Goal: Task Accomplishment & Management: Use online tool/utility

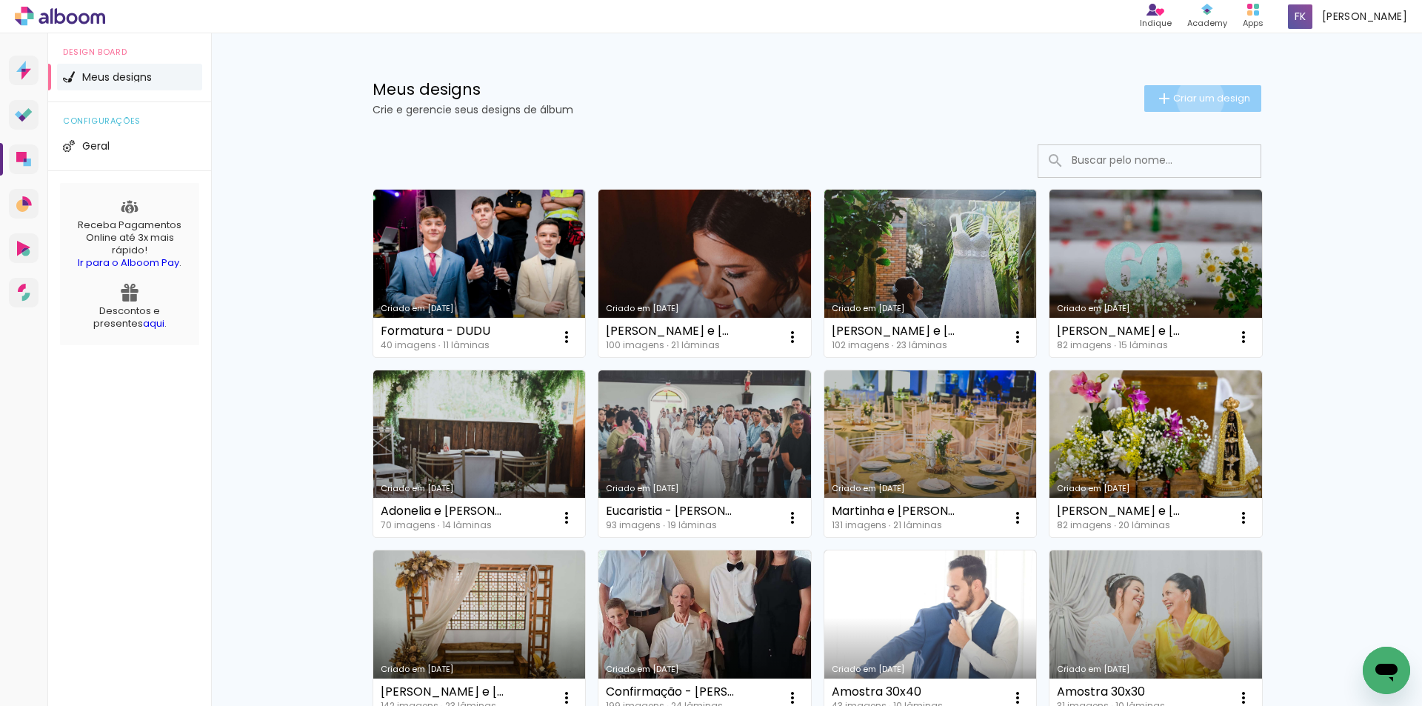
click at [1191, 98] on span "Criar um design" at bounding box center [1211, 98] width 77 height 10
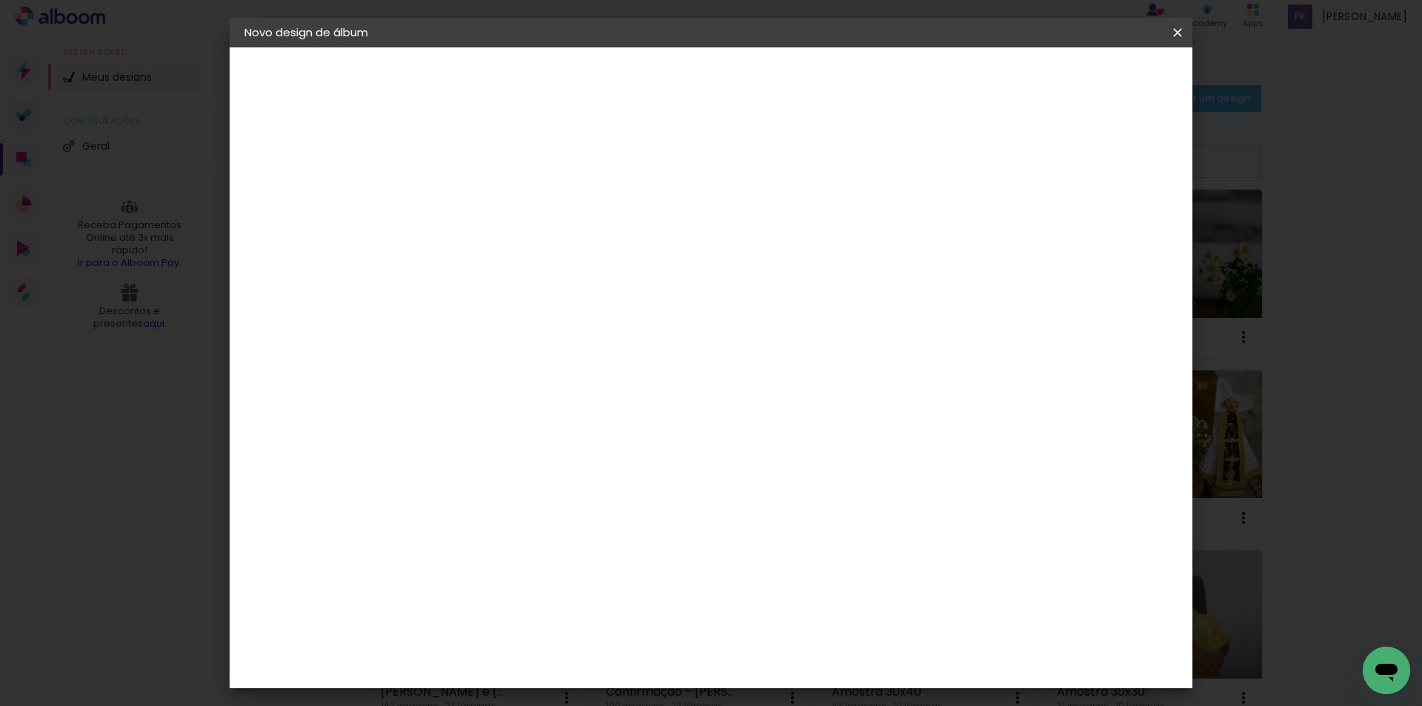
click at [0, 0] on paper-input-container "Título do álbum" at bounding box center [0, 0] width 0 height 0
type input "Eucaristia - [PERSON_NAME]"
type paper-input "Eucaristia - [PERSON_NAME]"
click at [0, 0] on slot "Avançar" at bounding box center [0, 0] width 0 height 0
click at [0, 0] on slot "Tamanho Livre" at bounding box center [0, 0] width 0 height 0
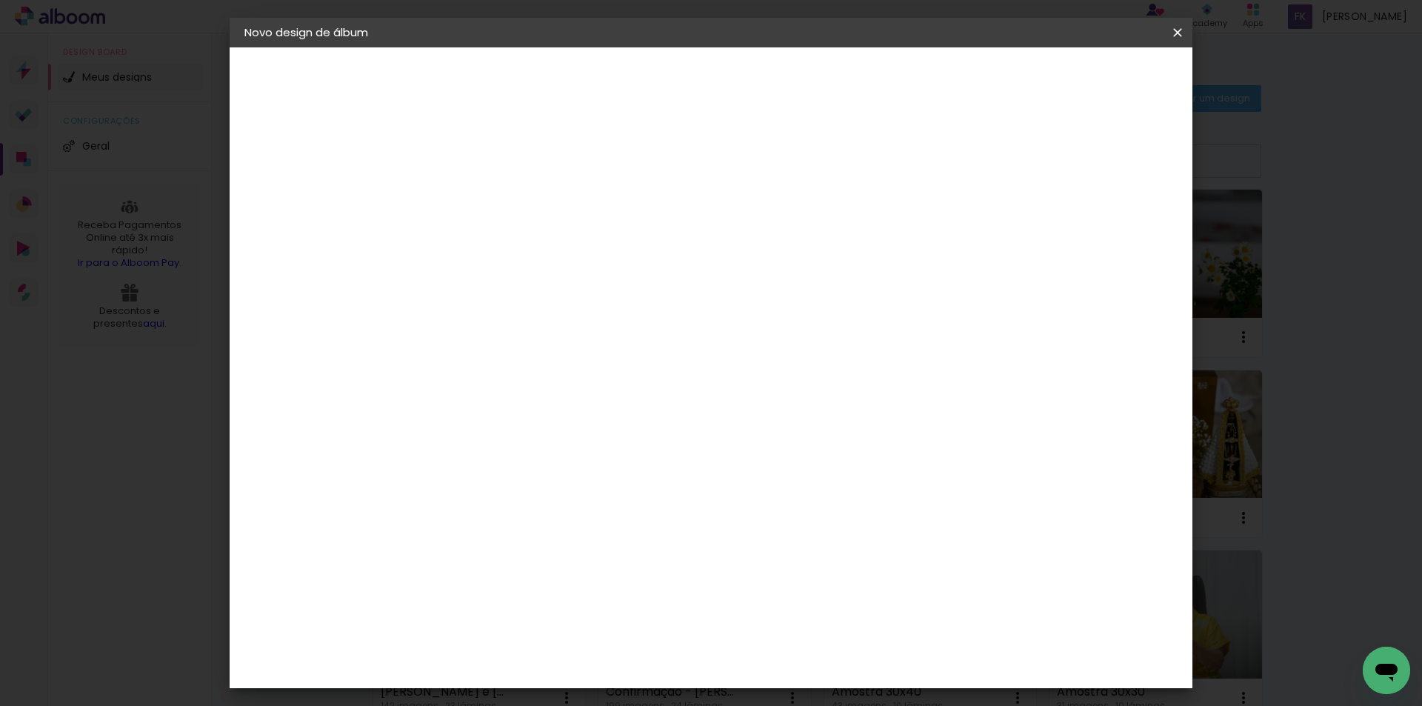
click at [0, 0] on slot "Avançar" at bounding box center [0, 0] width 0 height 0
click at [455, 424] on input "30" at bounding box center [440, 420] width 39 height 22
type input "3"
type input "20,3"
type paper-input "20,3"
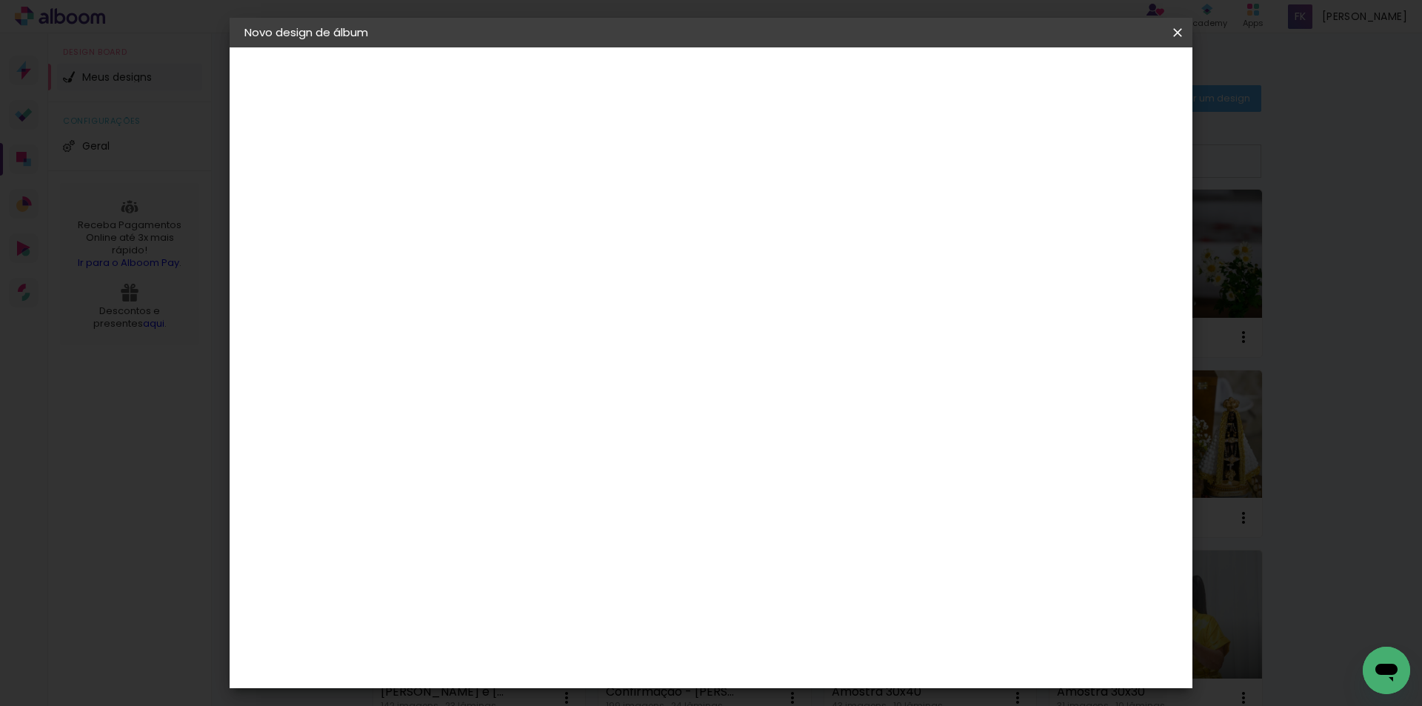
click at [1085, 76] on span "Iniciar design" at bounding box center [1050, 78] width 67 height 10
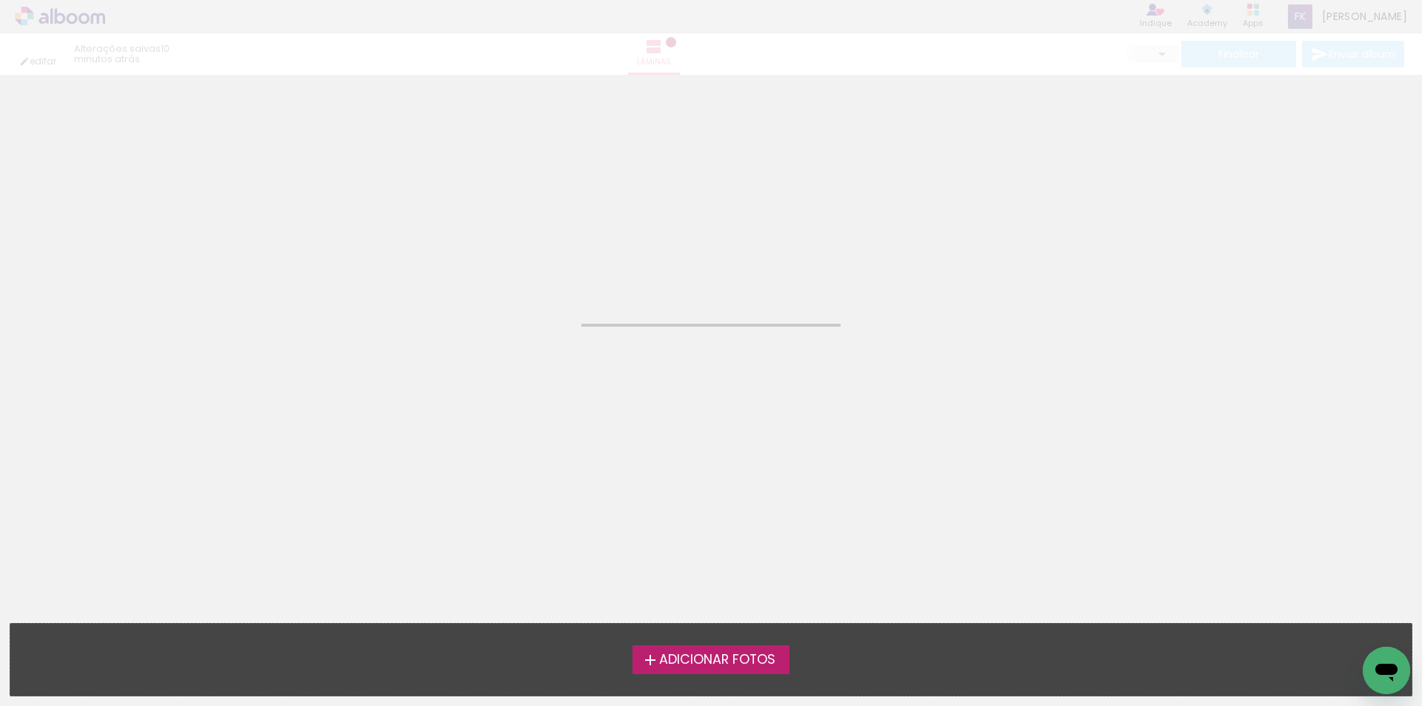
click at [706, 658] on span "Adicionar Fotos" at bounding box center [717, 659] width 116 height 13
click at [0, 0] on input "file" at bounding box center [0, 0] width 0 height 0
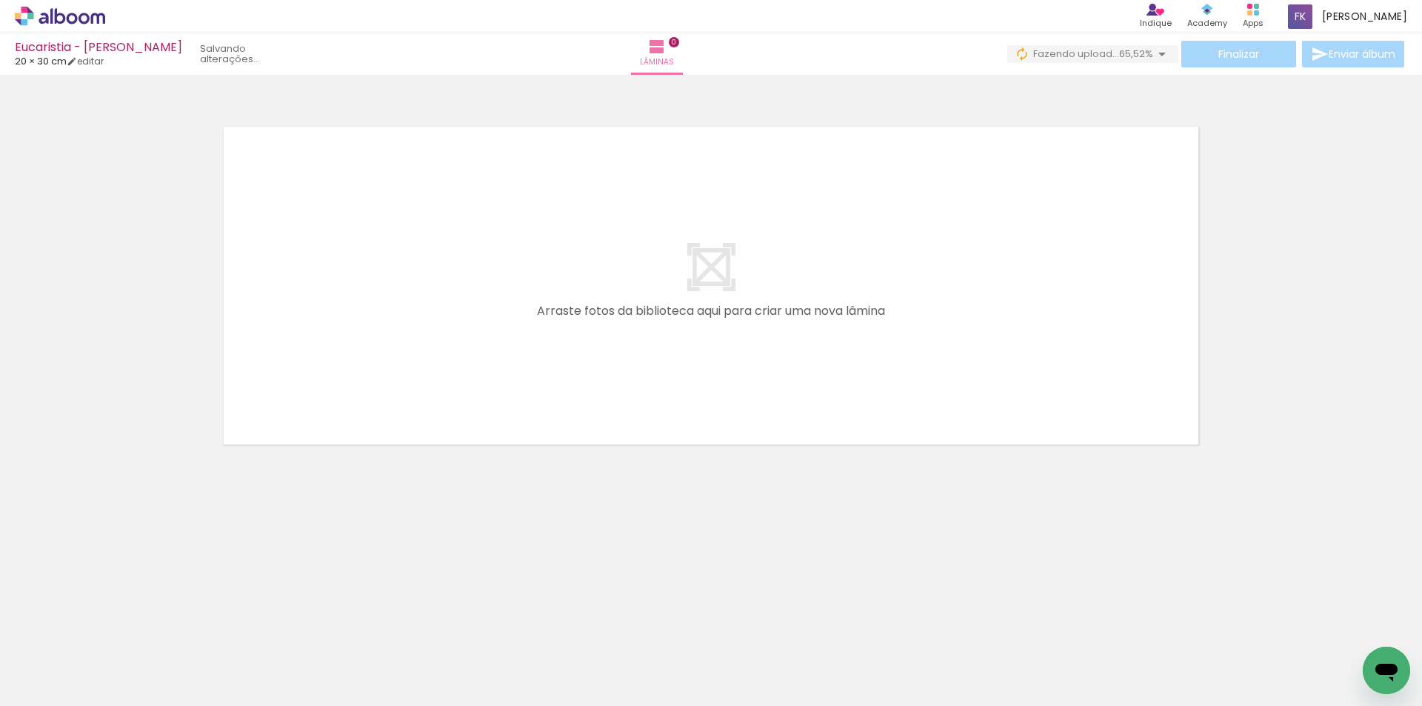
scroll to position [0, 56]
click at [54, 680] on span "Adicionar Fotos" at bounding box center [52, 685] width 44 height 16
click at [0, 0] on input "file" at bounding box center [0, 0] width 0 height 0
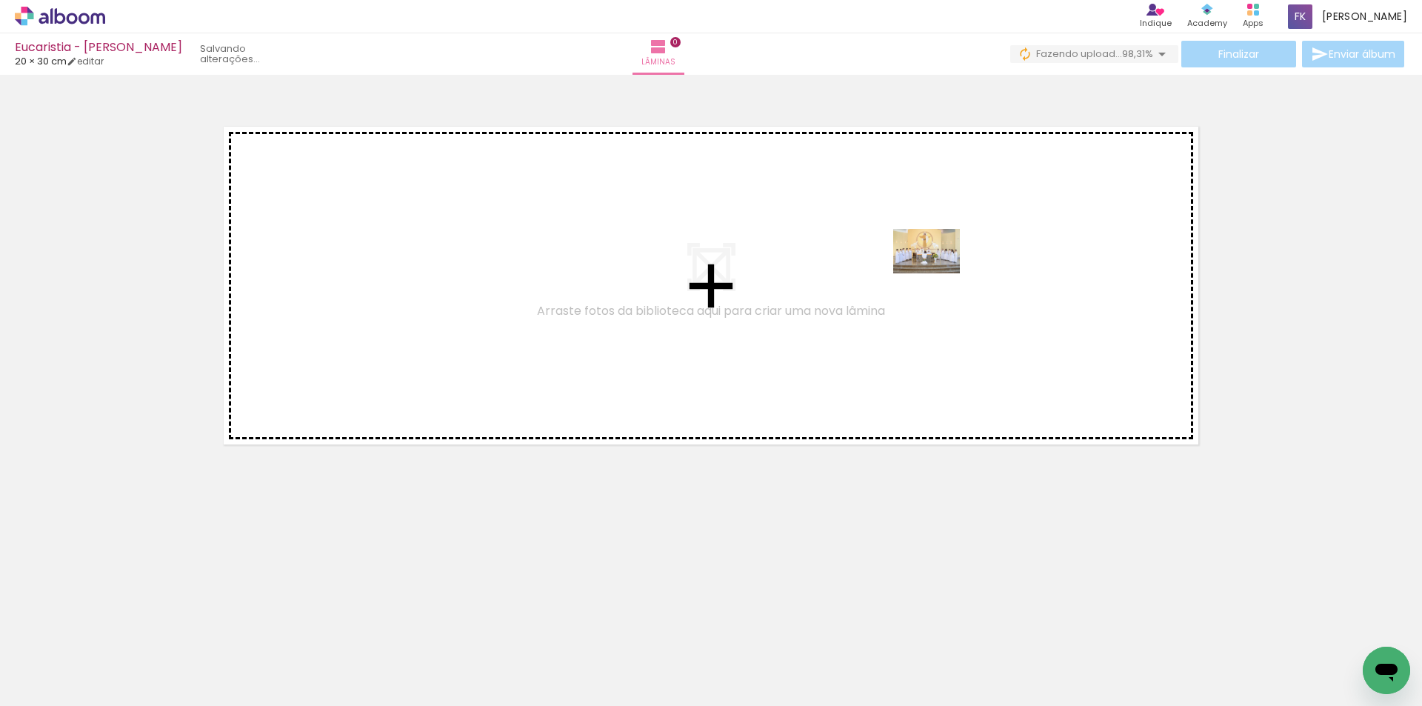
drag, startPoint x: 1356, startPoint y: 652, endPoint x: 910, endPoint y: 265, distance: 591.0
click at [910, 265] on quentale-workspace at bounding box center [711, 353] width 1422 height 706
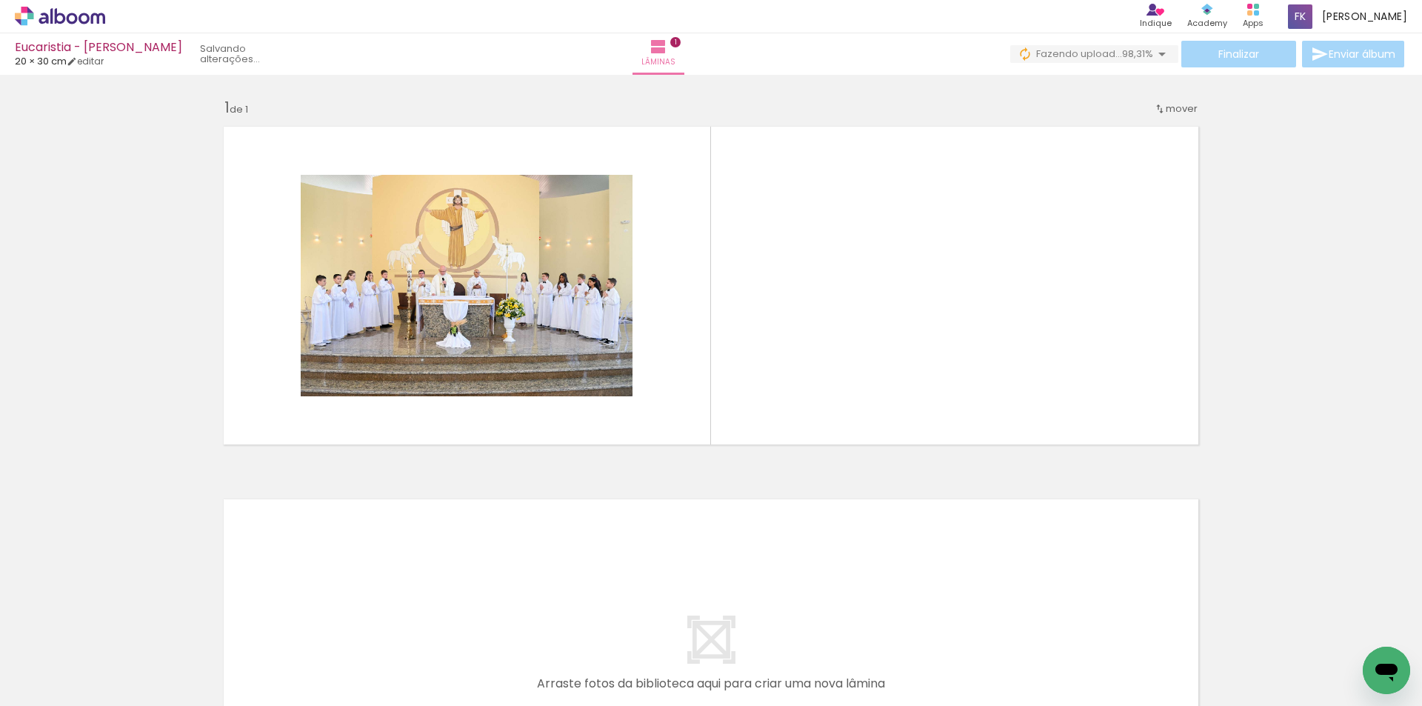
scroll to position [0, 0]
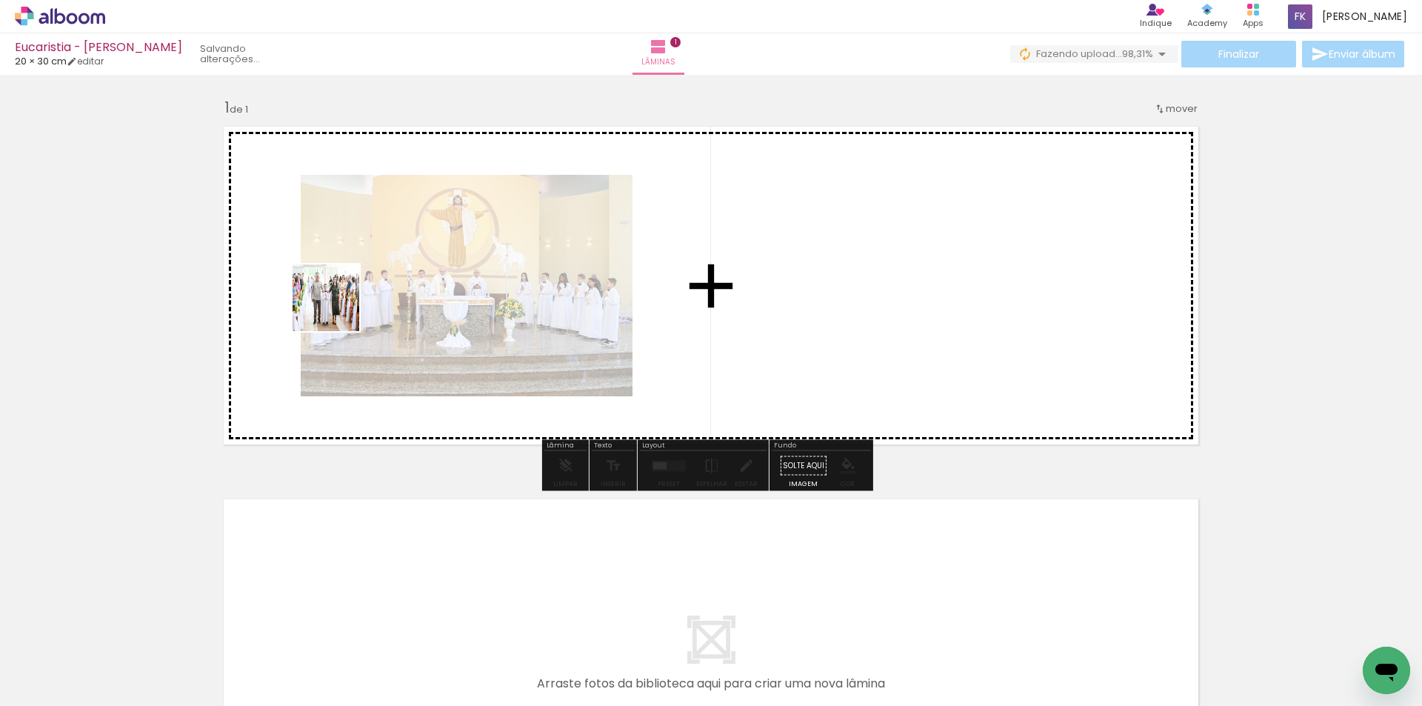
drag, startPoint x: 138, startPoint y: 664, endPoint x: 355, endPoint y: 299, distance: 424.6
click at [349, 299] on quentale-workspace at bounding box center [711, 353] width 1422 height 706
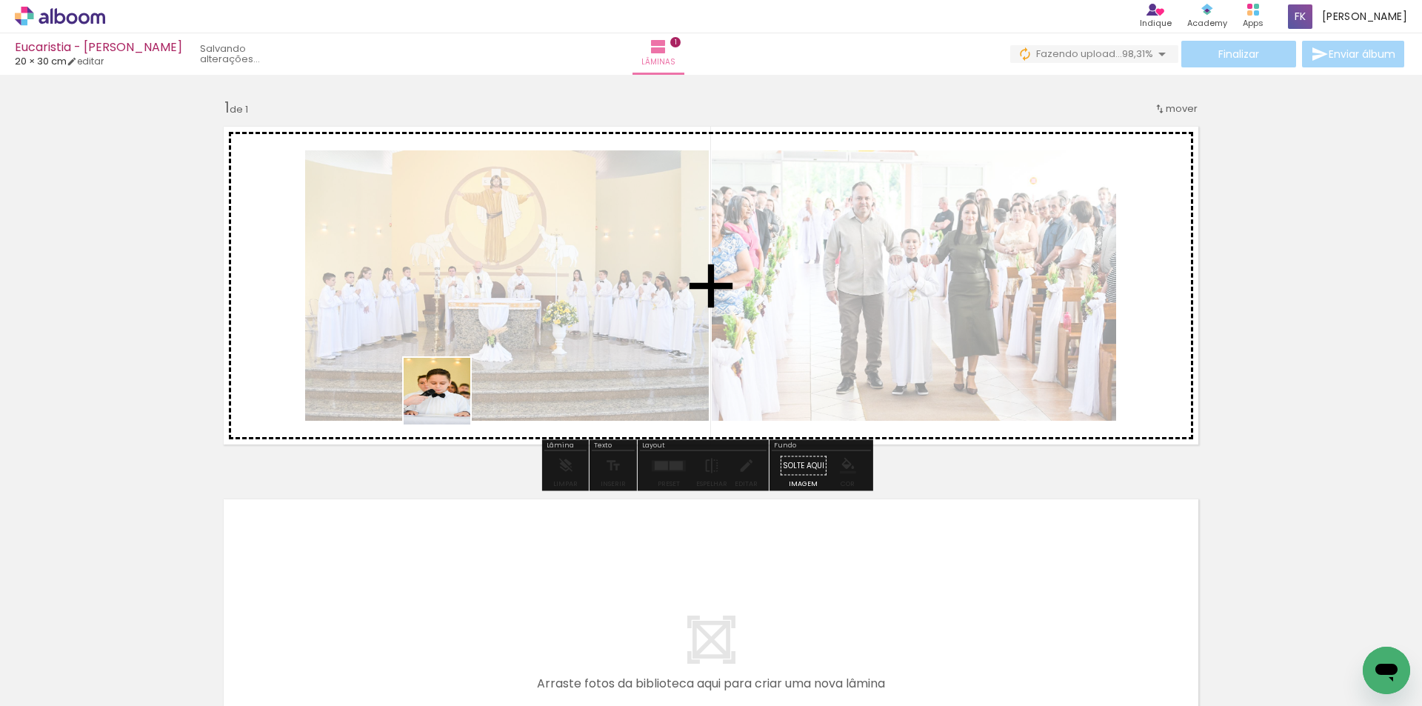
drag, startPoint x: 304, startPoint y: 668, endPoint x: 469, endPoint y: 373, distance: 337.8
click at [469, 373] on quentale-workspace at bounding box center [711, 353] width 1422 height 706
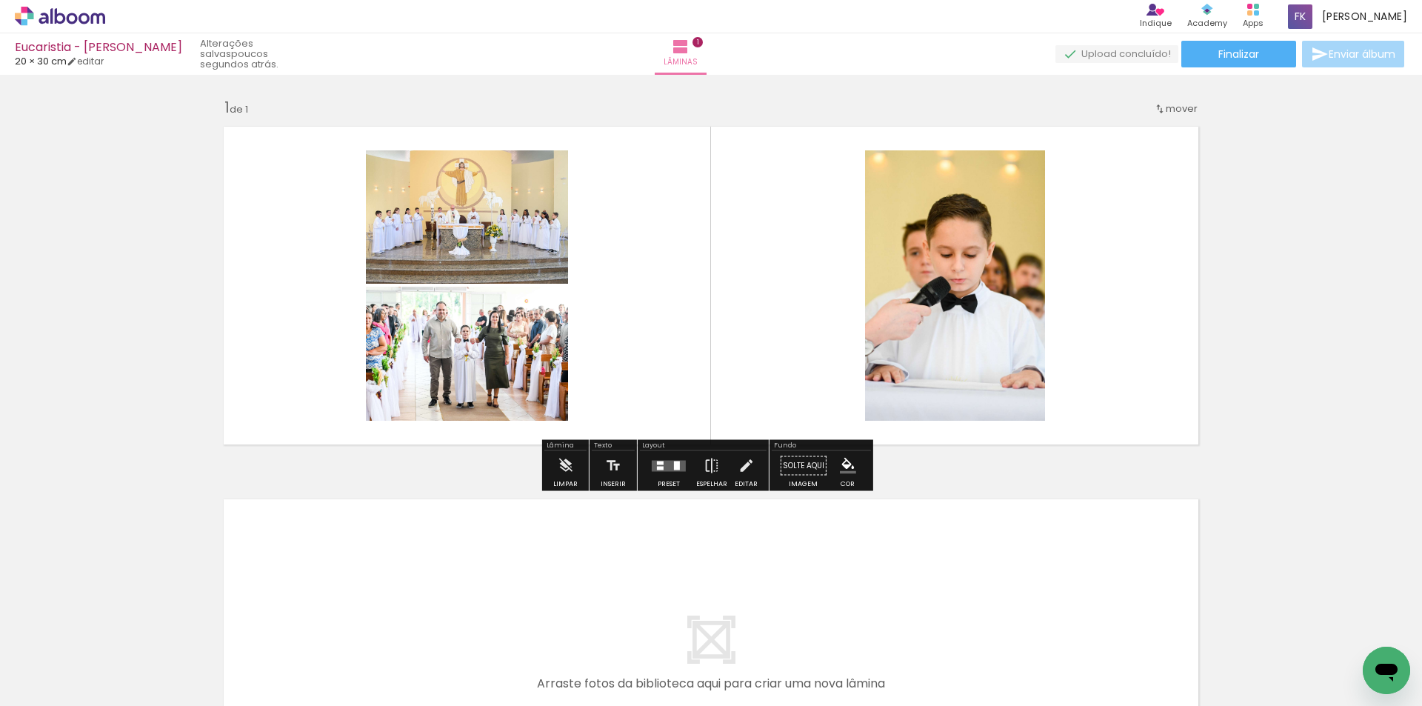
click at [668, 469] on quentale-layouter at bounding box center [669, 465] width 34 height 11
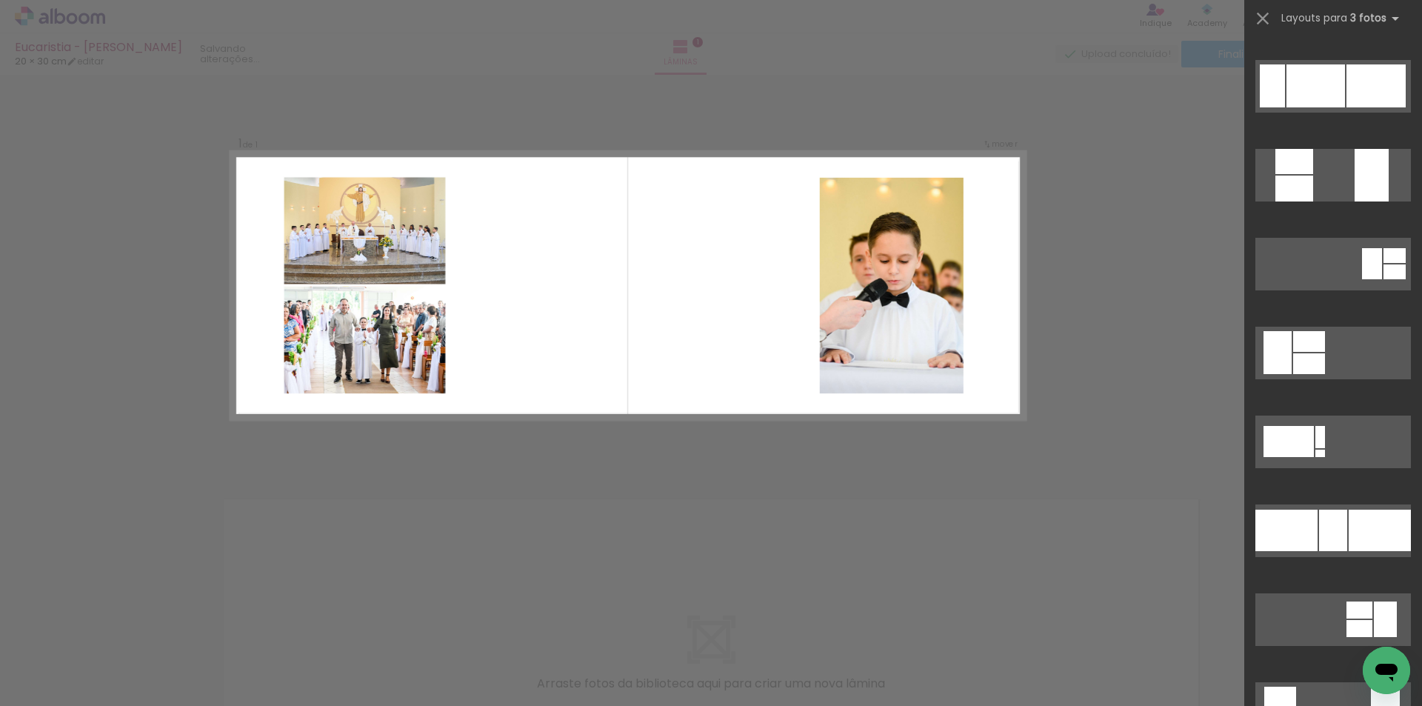
scroll to position [889, 0]
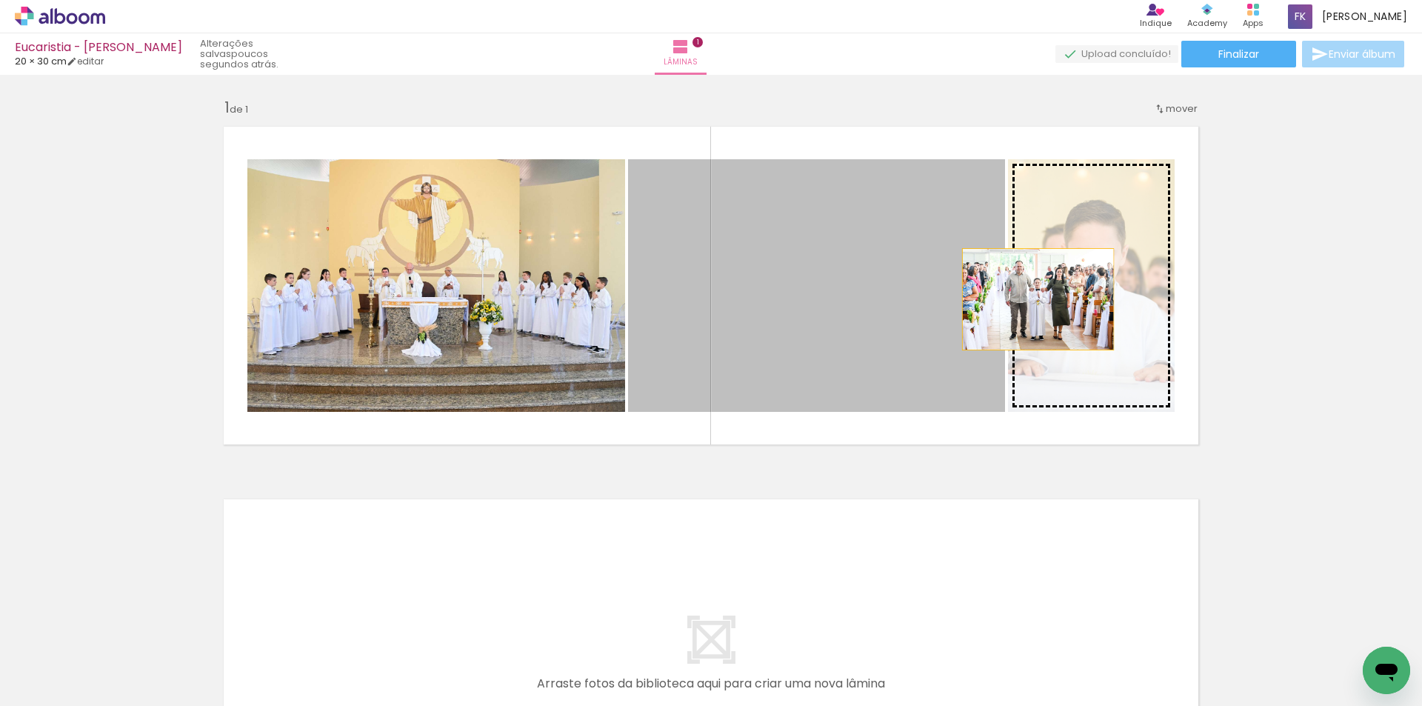
drag, startPoint x: 872, startPoint y: 311, endPoint x: 1045, endPoint y: 297, distance: 173.8
click at [0, 0] on slot at bounding box center [0, 0] width 0 height 0
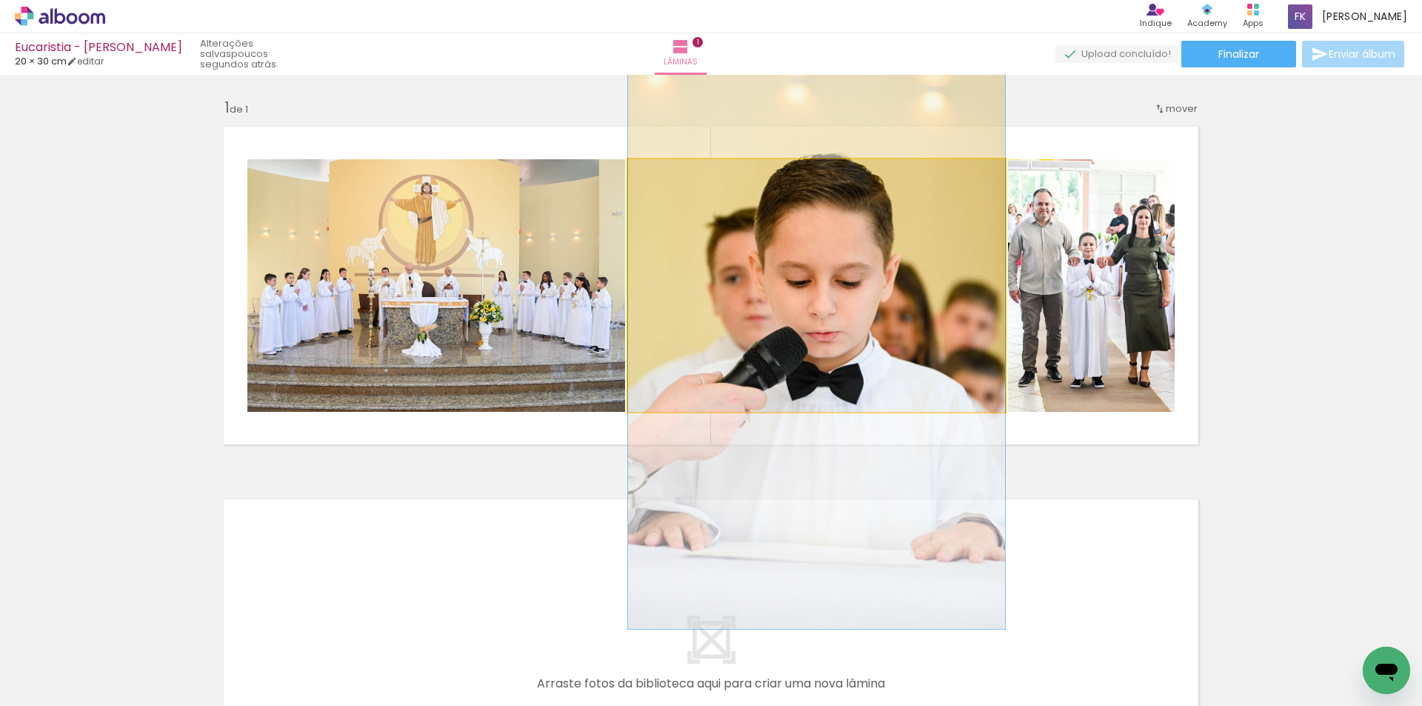
drag, startPoint x: 812, startPoint y: 248, endPoint x: 834, endPoint y: 309, distance: 64.7
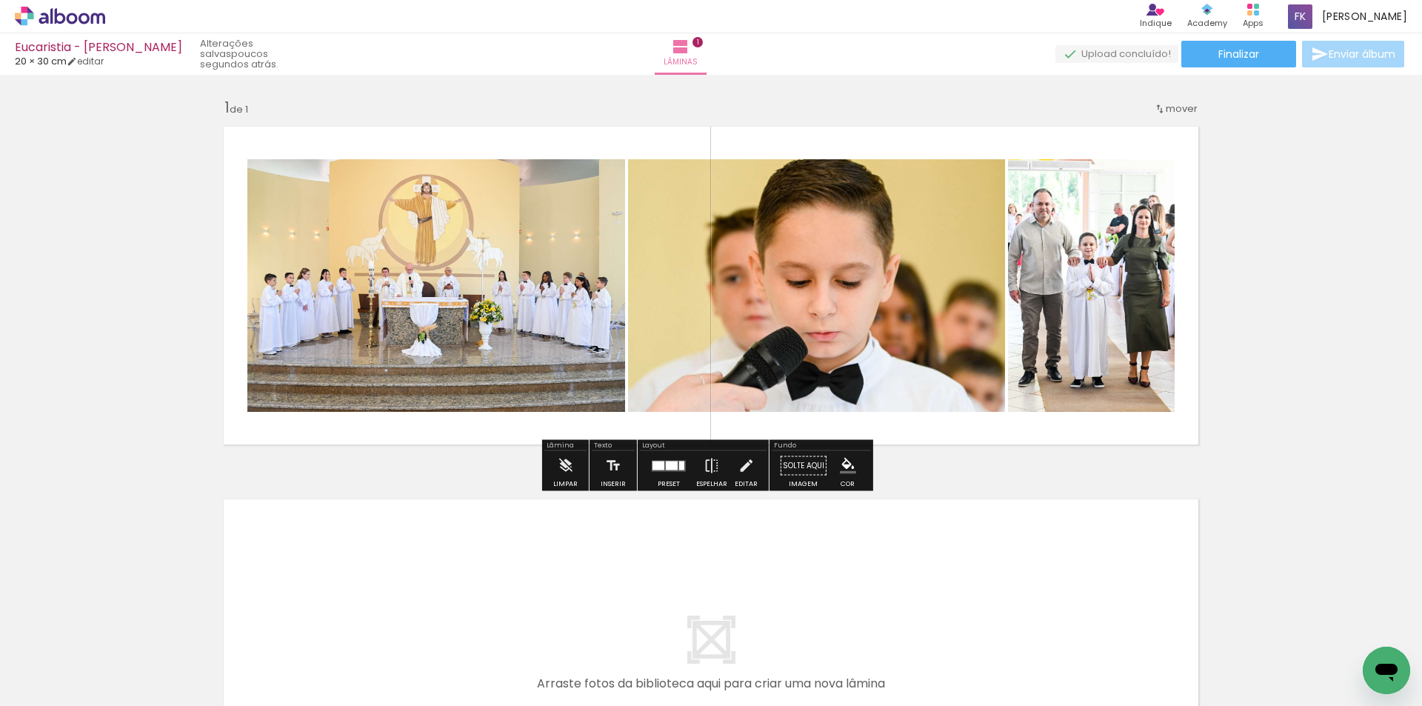
click at [666, 466] on div at bounding box center [672, 465] width 12 height 9
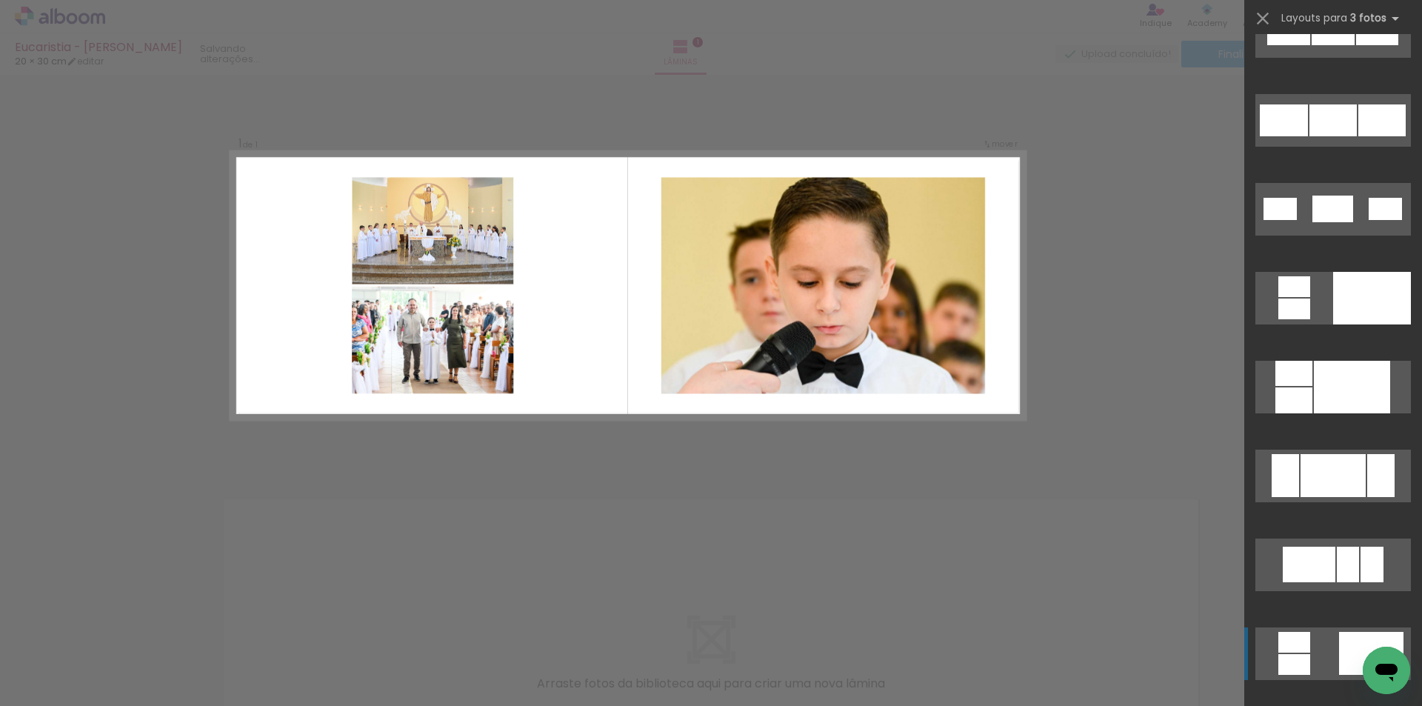
scroll to position [5627, 0]
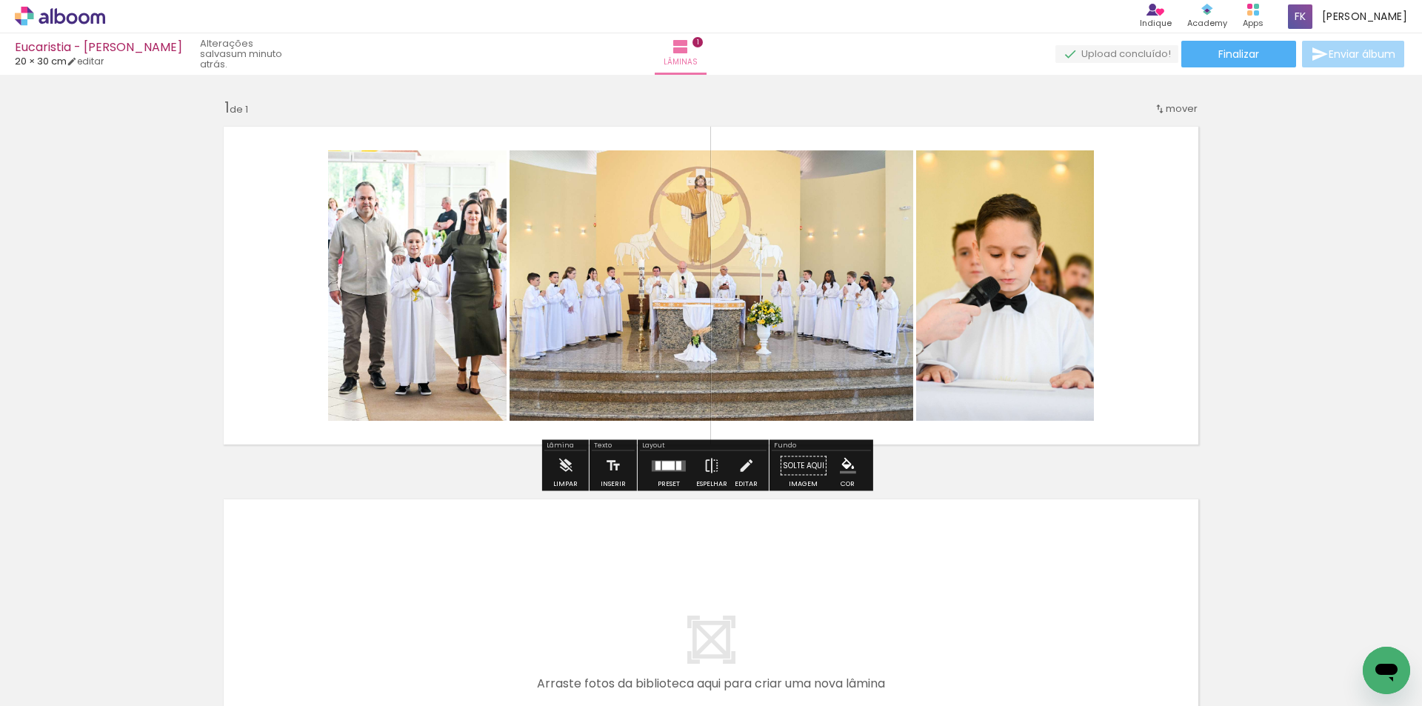
click at [670, 469] on div at bounding box center [668, 465] width 13 height 9
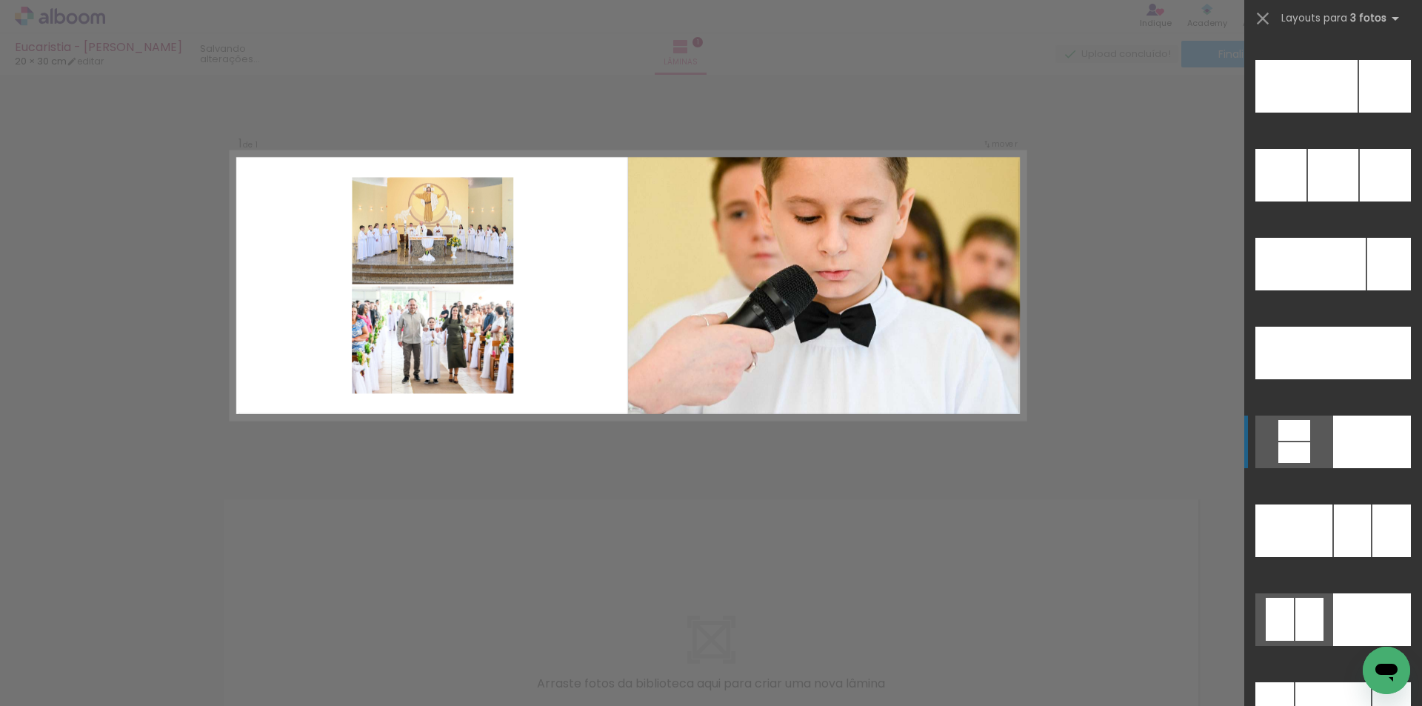
scroll to position [14972, 0]
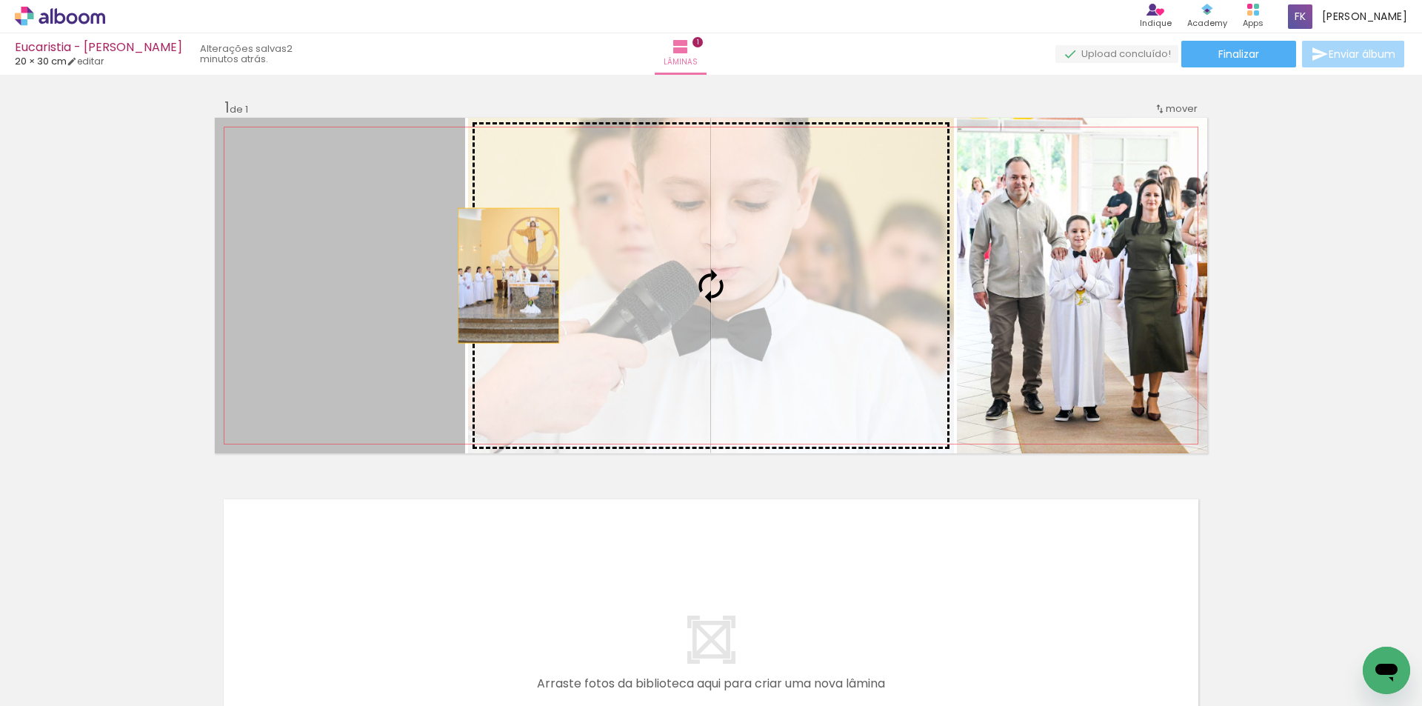
drag, startPoint x: 392, startPoint y: 279, endPoint x: 620, endPoint y: 275, distance: 228.1
click at [0, 0] on slot at bounding box center [0, 0] width 0 height 0
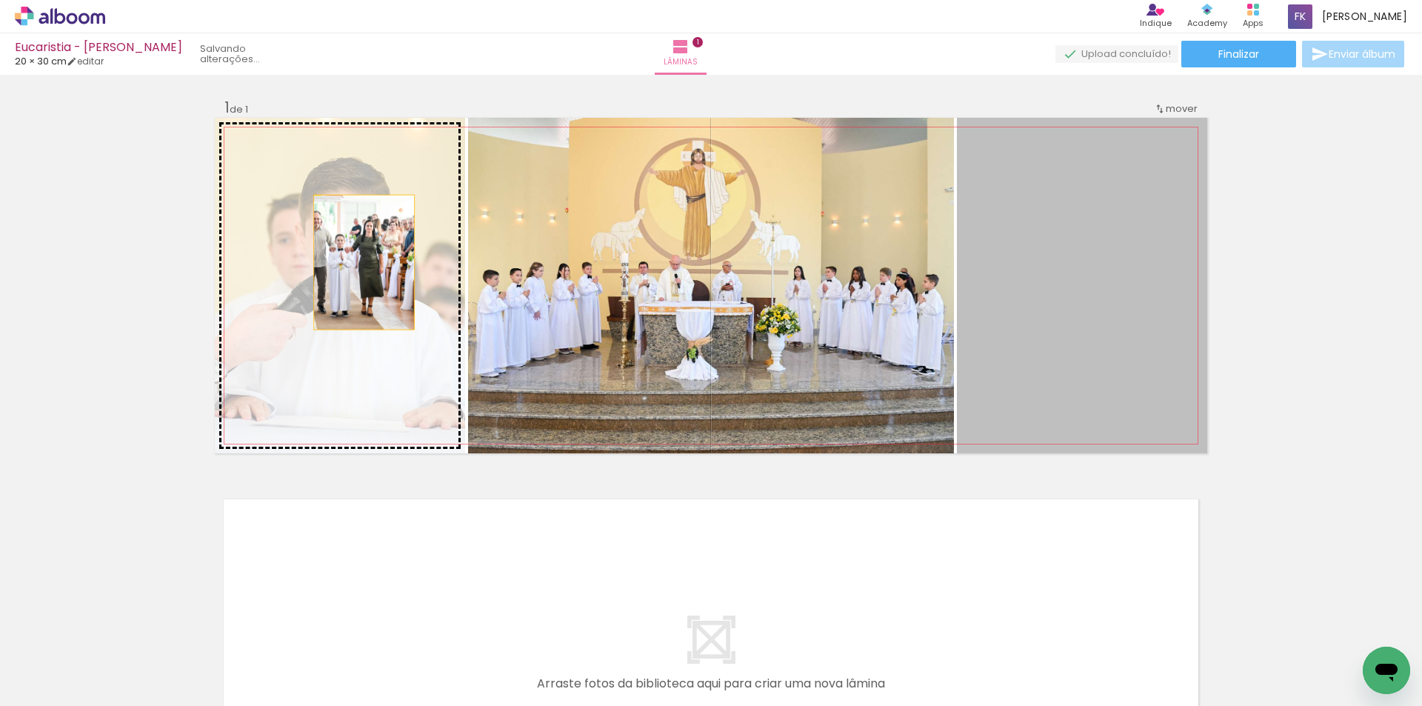
drag, startPoint x: 1016, startPoint y: 260, endPoint x: 358, endPoint y: 262, distance: 657.5
click at [0, 0] on slot at bounding box center [0, 0] width 0 height 0
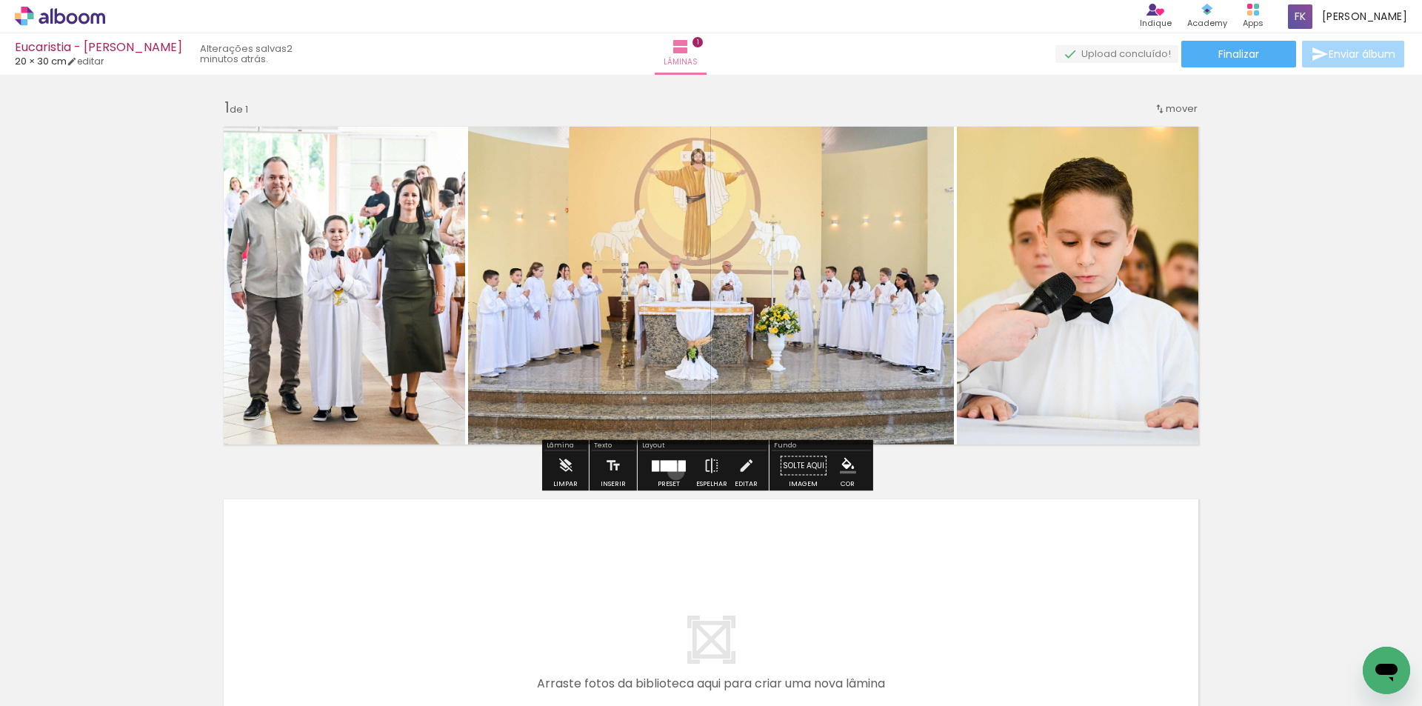
click at [672, 471] on div at bounding box center [669, 466] width 40 height 30
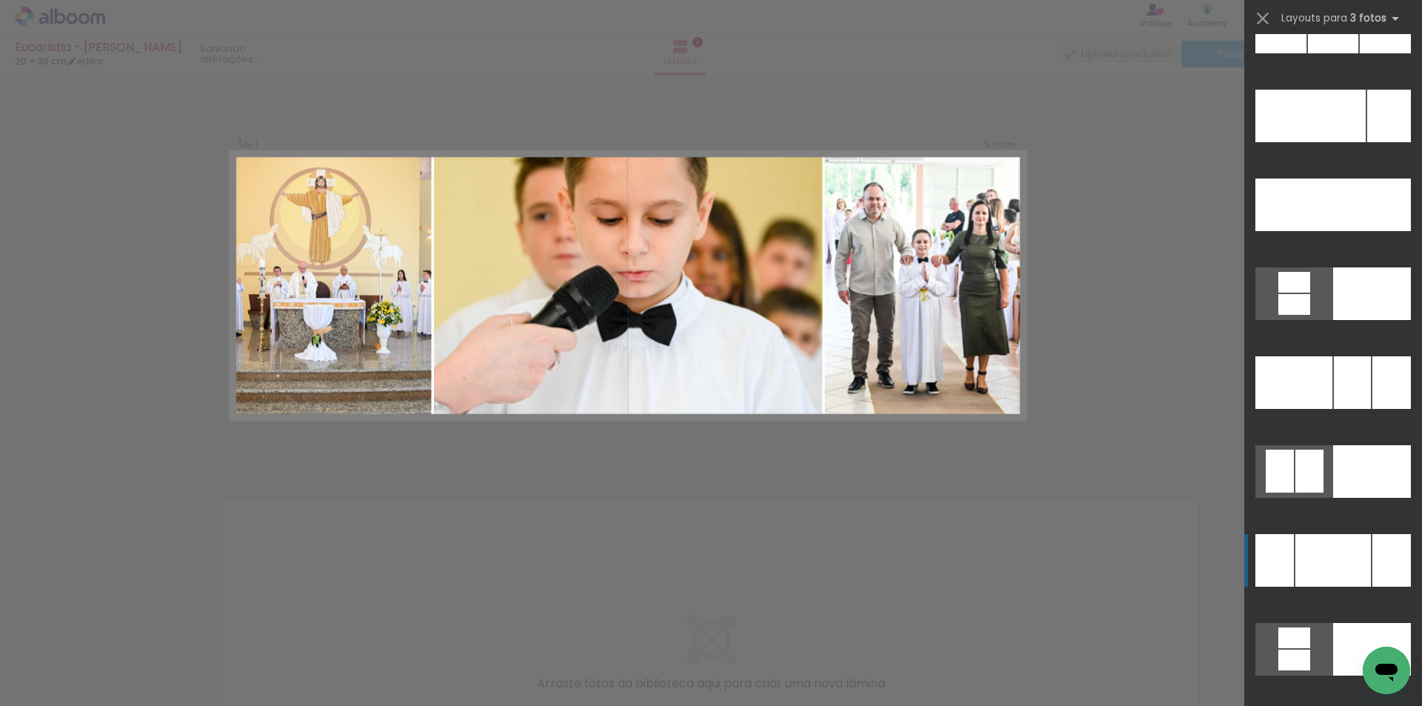
scroll to position [15460, 0]
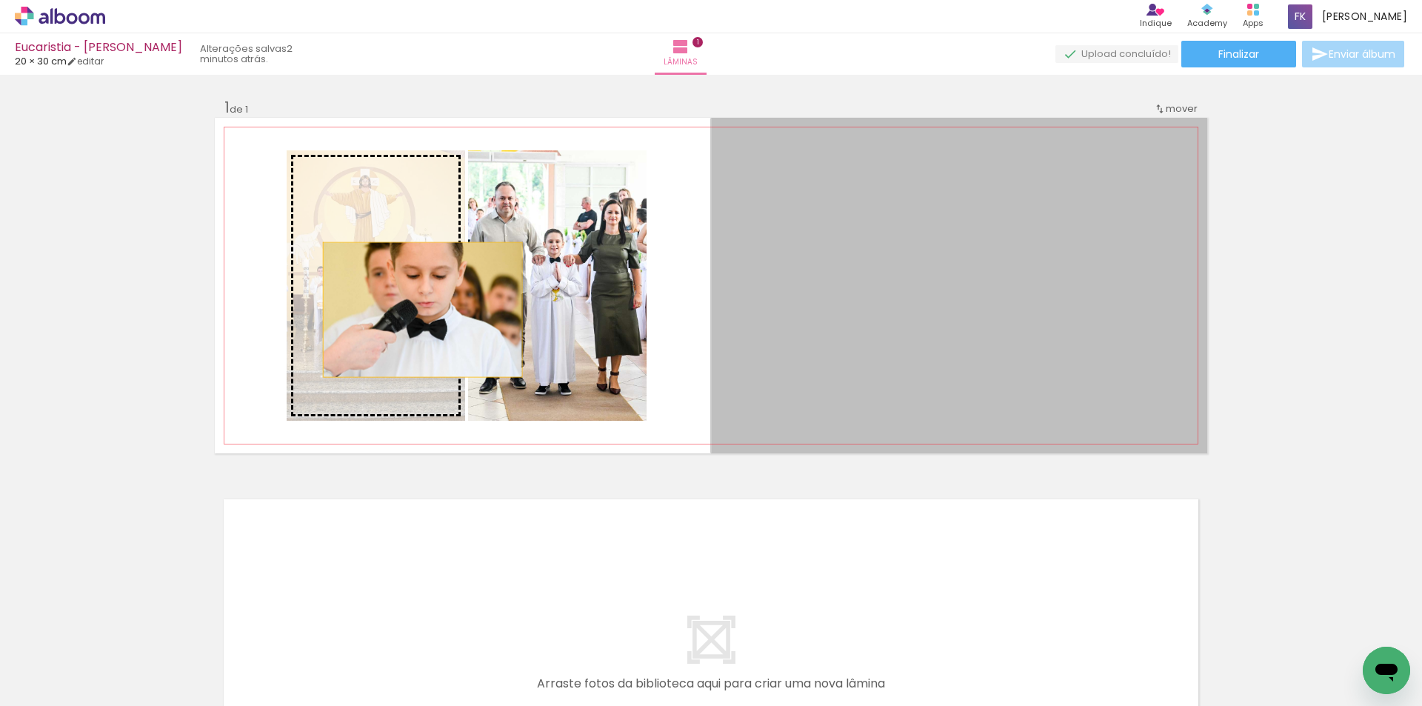
drag, startPoint x: 905, startPoint y: 310, endPoint x: 410, endPoint y: 309, distance: 494.6
click at [0, 0] on slot at bounding box center [0, 0] width 0 height 0
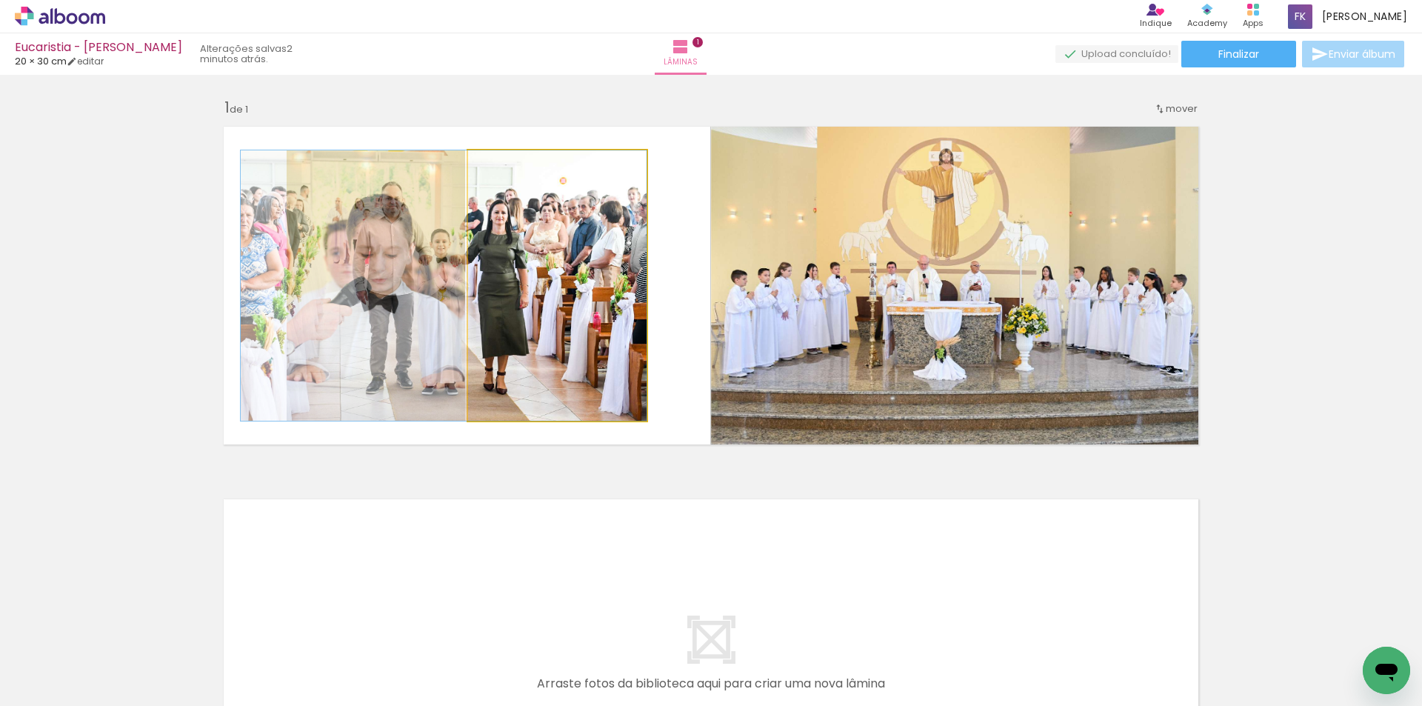
drag, startPoint x: 591, startPoint y: 340, endPoint x: 428, endPoint y: 322, distance: 163.9
click at [0, 0] on slot at bounding box center [0, 0] width 0 height 0
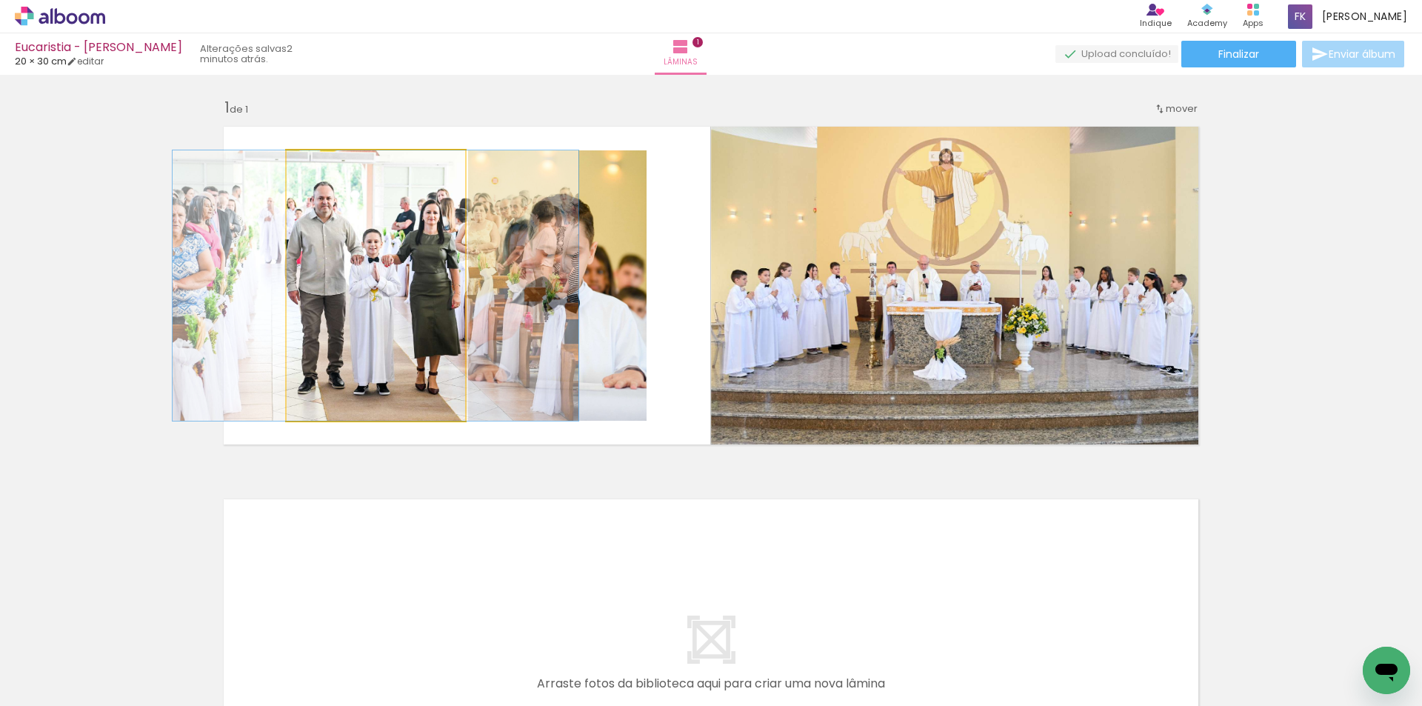
click at [422, 324] on quentale-photo at bounding box center [376, 285] width 178 height 270
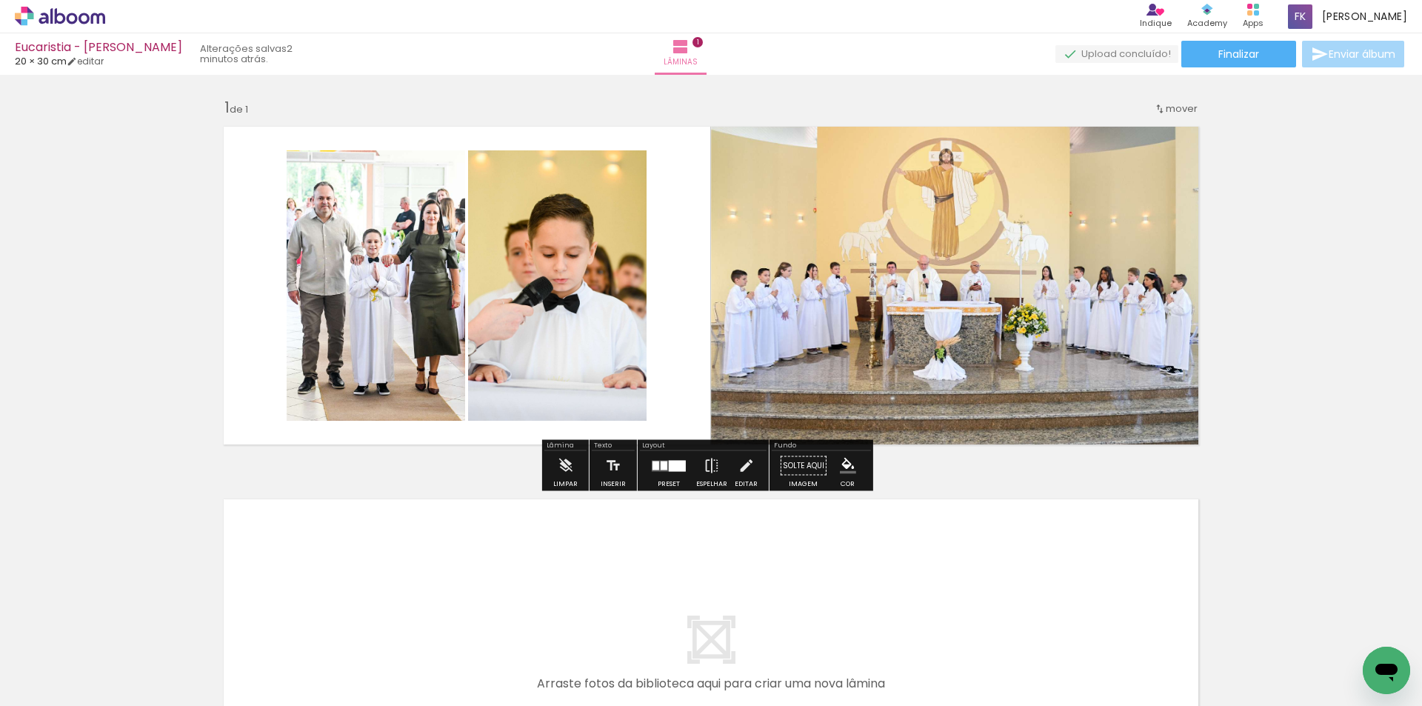
click at [673, 469] on div at bounding box center [677, 465] width 17 height 11
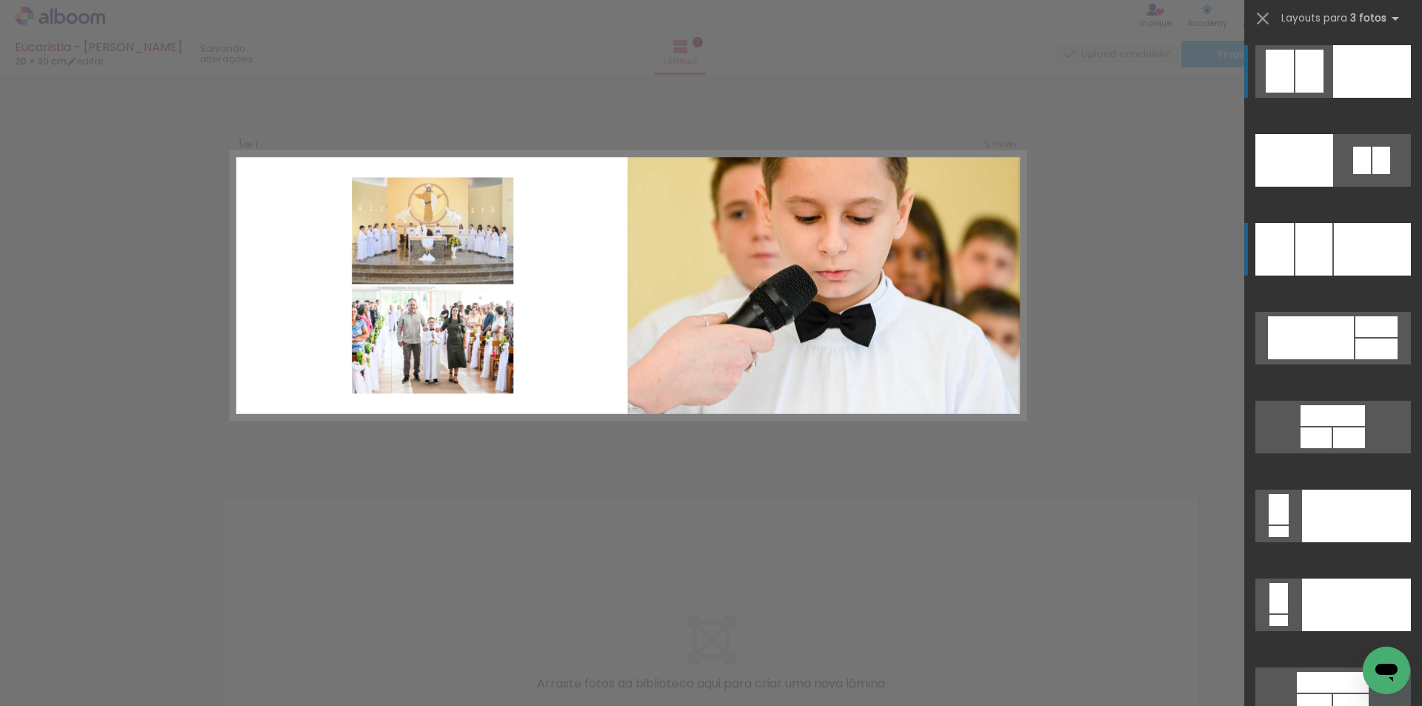
scroll to position [15342, 0]
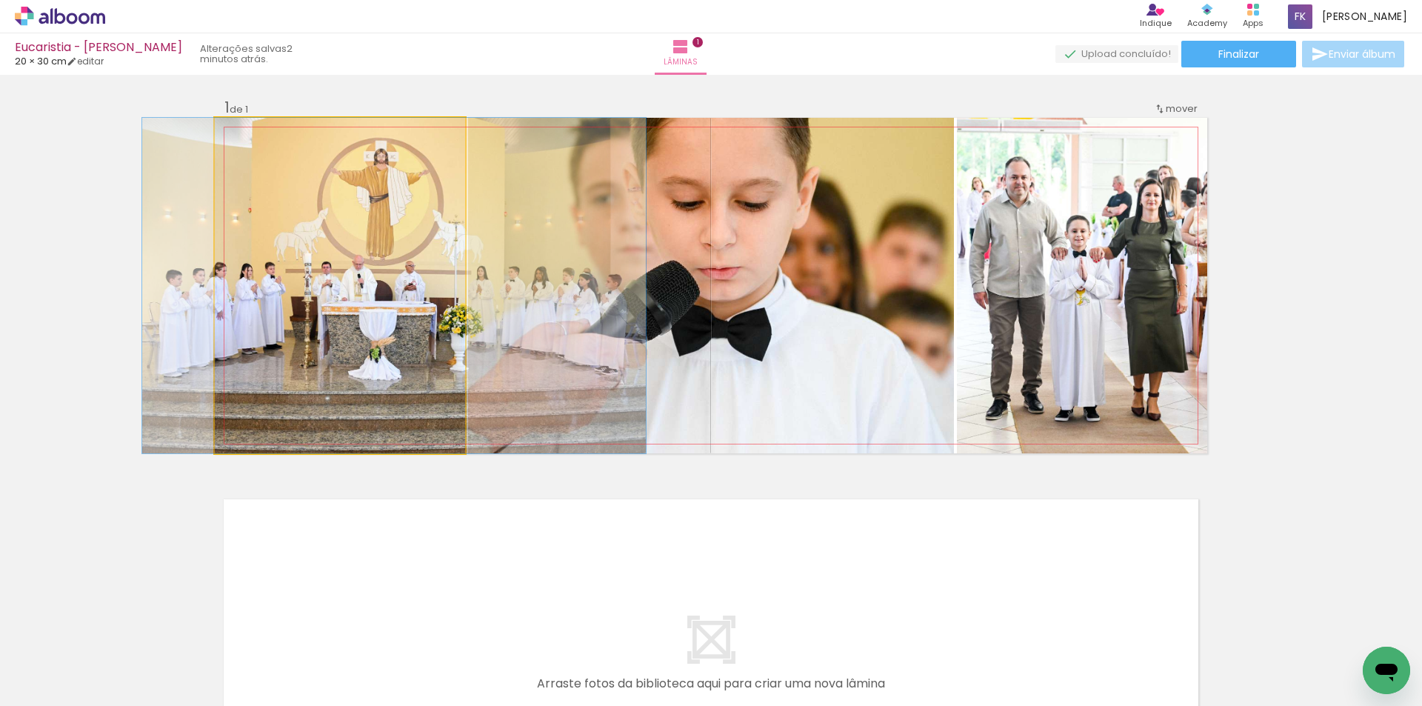
drag, startPoint x: 390, startPoint y: 346, endPoint x: 793, endPoint y: 346, distance: 402.8
click at [0, 0] on slot at bounding box center [0, 0] width 0 height 0
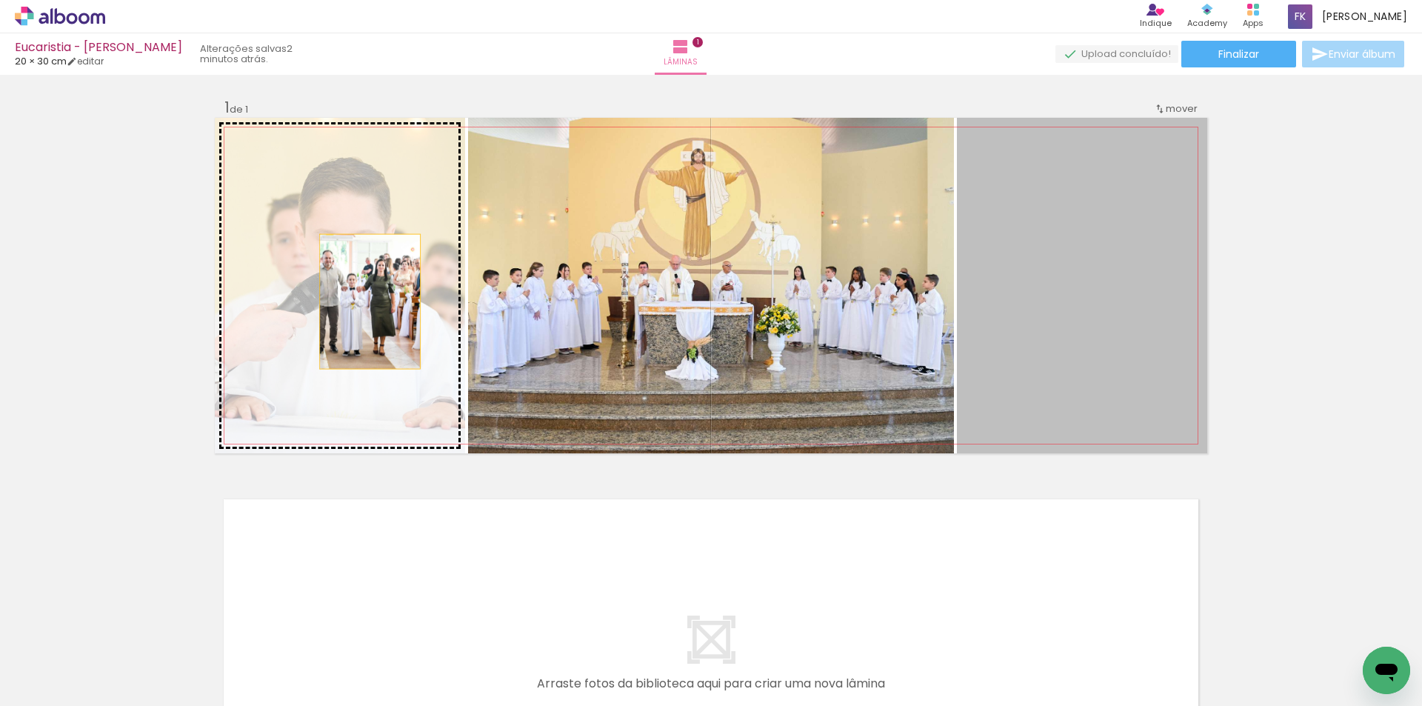
drag, startPoint x: 1039, startPoint y: 307, endPoint x: 269, endPoint y: 301, distance: 770.1
click at [0, 0] on slot at bounding box center [0, 0] width 0 height 0
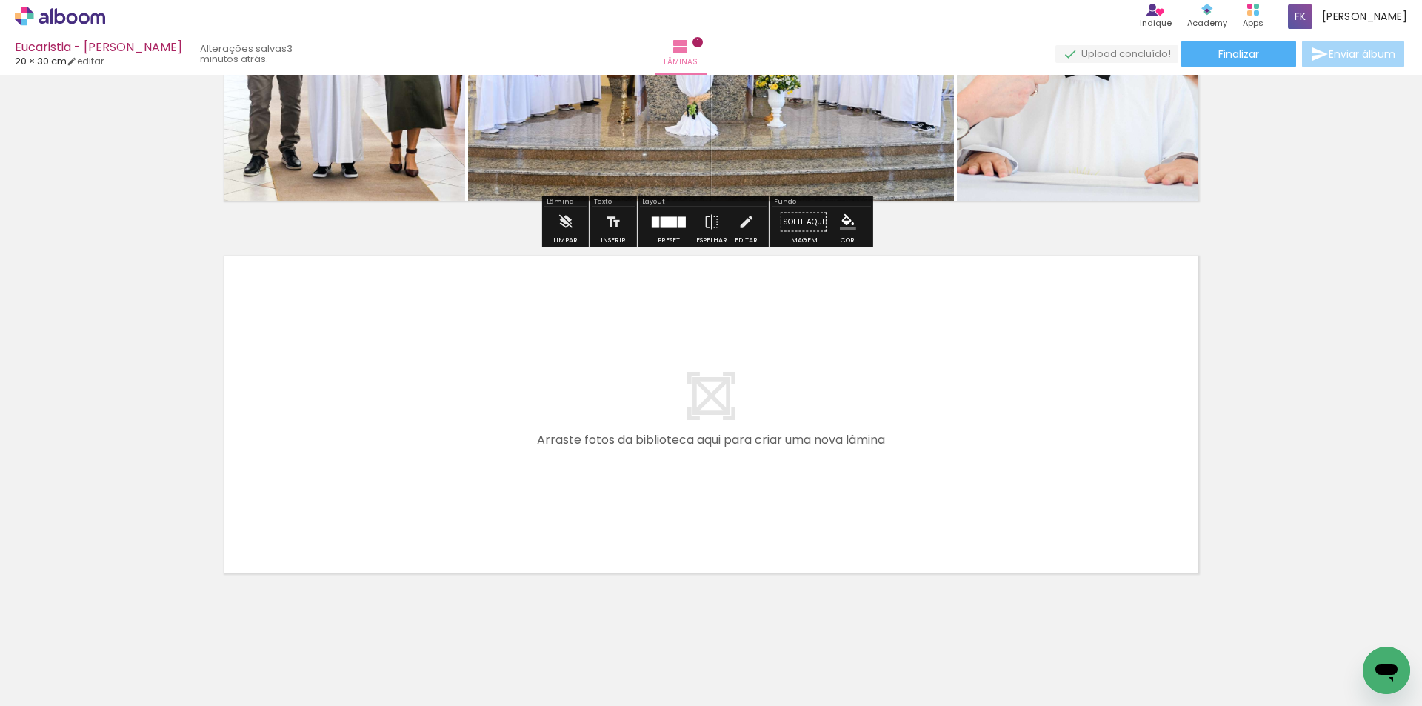
scroll to position [264, 0]
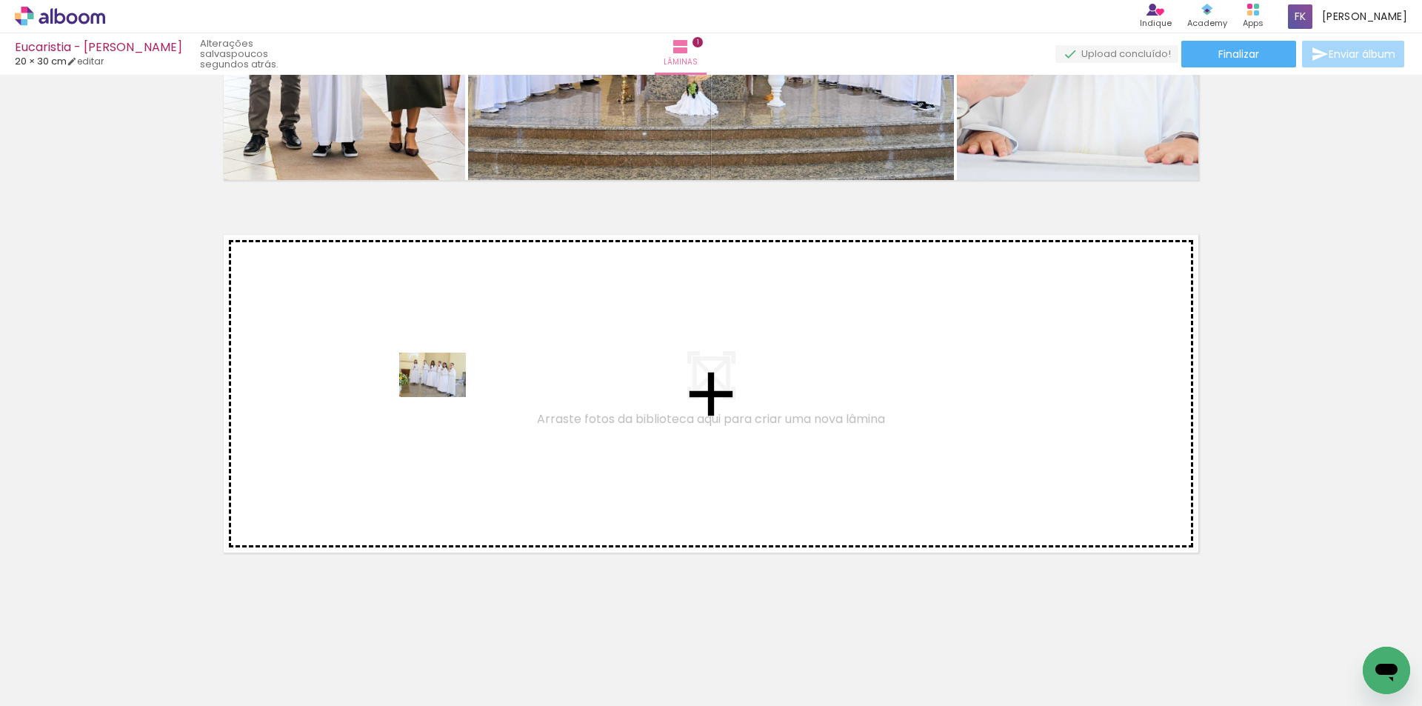
drag, startPoint x: 250, startPoint y: 654, endPoint x: 444, endPoint y: 397, distance: 321.9
click at [444, 397] on quentale-workspace at bounding box center [711, 353] width 1422 height 706
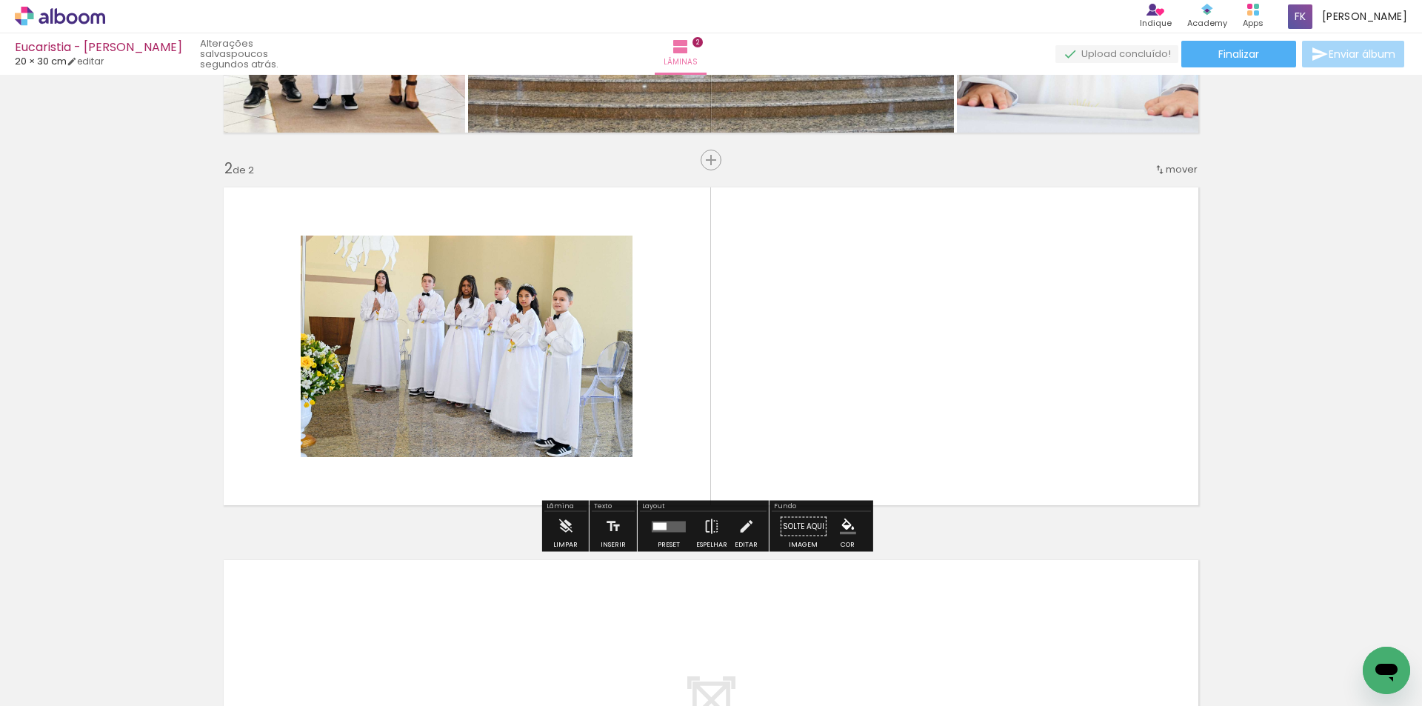
scroll to position [314, 0]
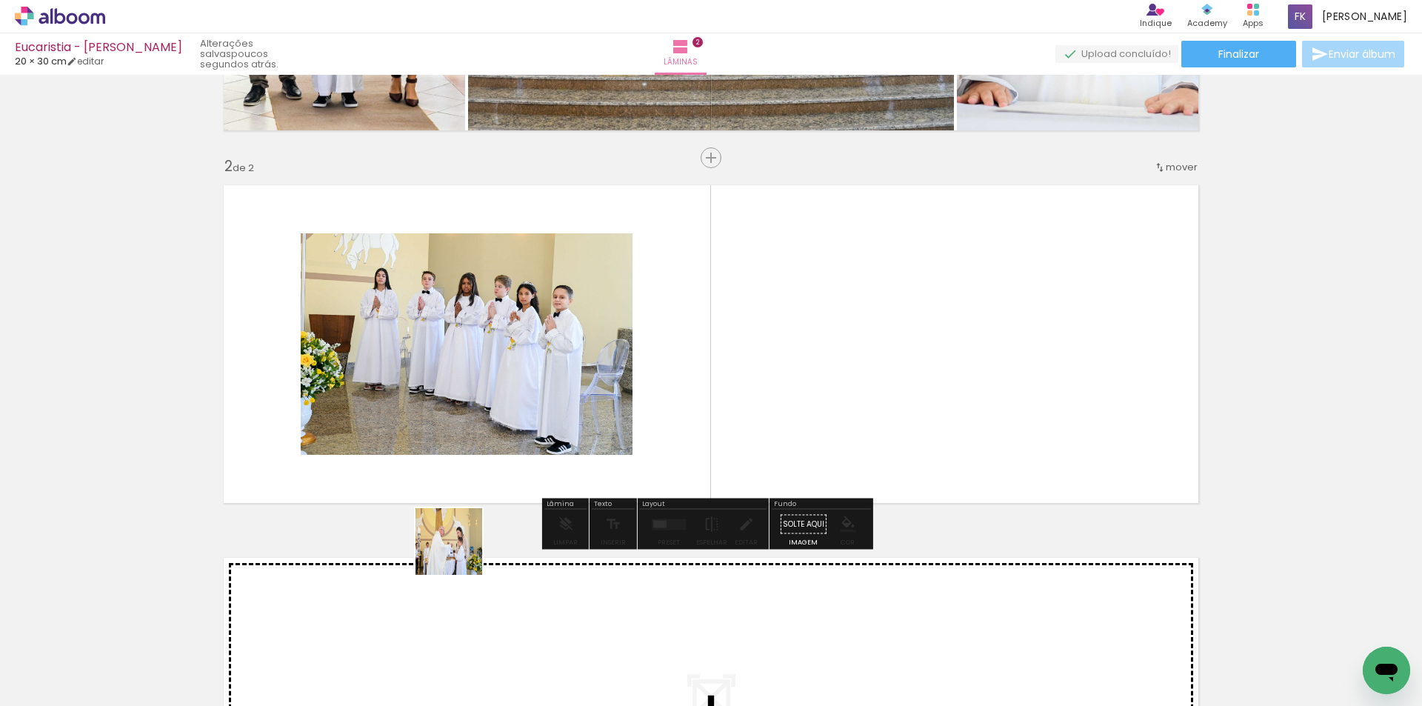
drag, startPoint x: 418, startPoint y: 666, endPoint x: 480, endPoint y: 558, distance: 124.4
click at [494, 468] on quentale-workspace at bounding box center [711, 353] width 1422 height 706
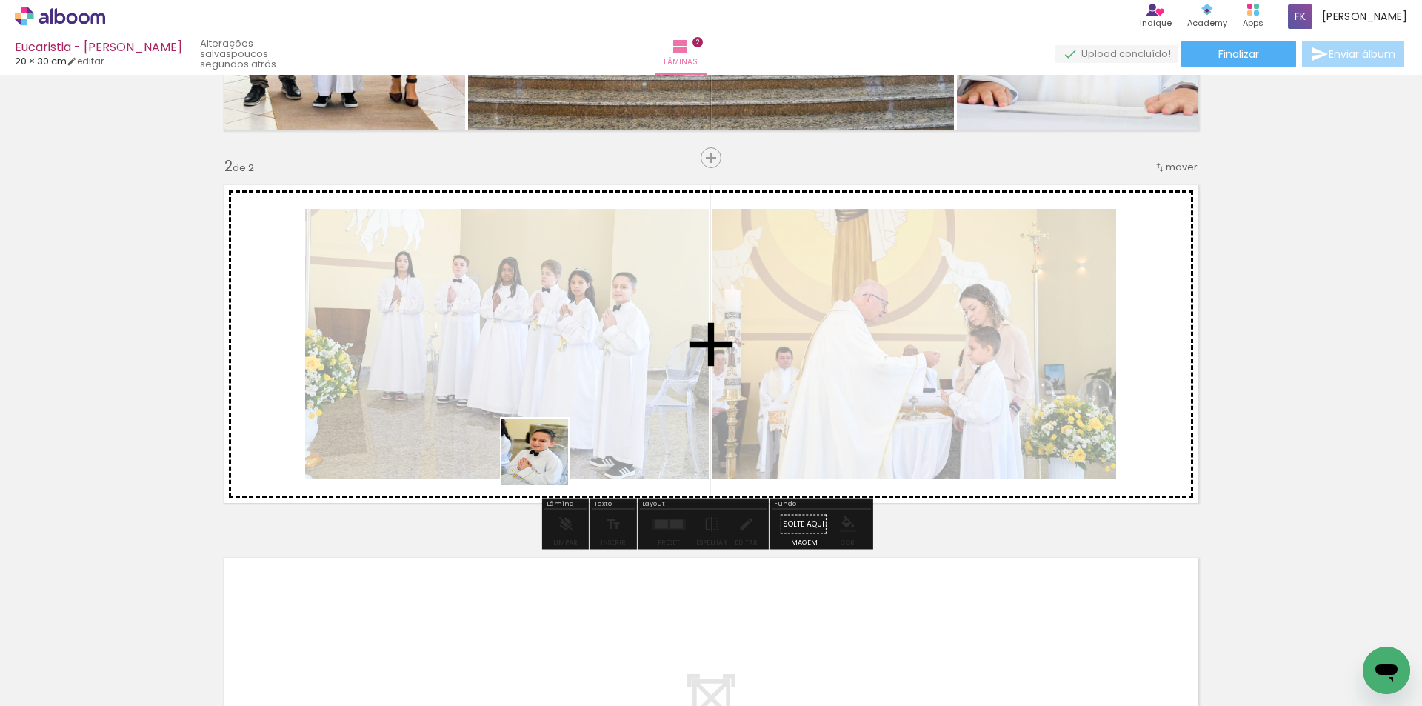
drag, startPoint x: 489, startPoint y: 663, endPoint x: 604, endPoint y: 586, distance: 138.4
click at [550, 451] on quentale-workspace at bounding box center [711, 353] width 1422 height 706
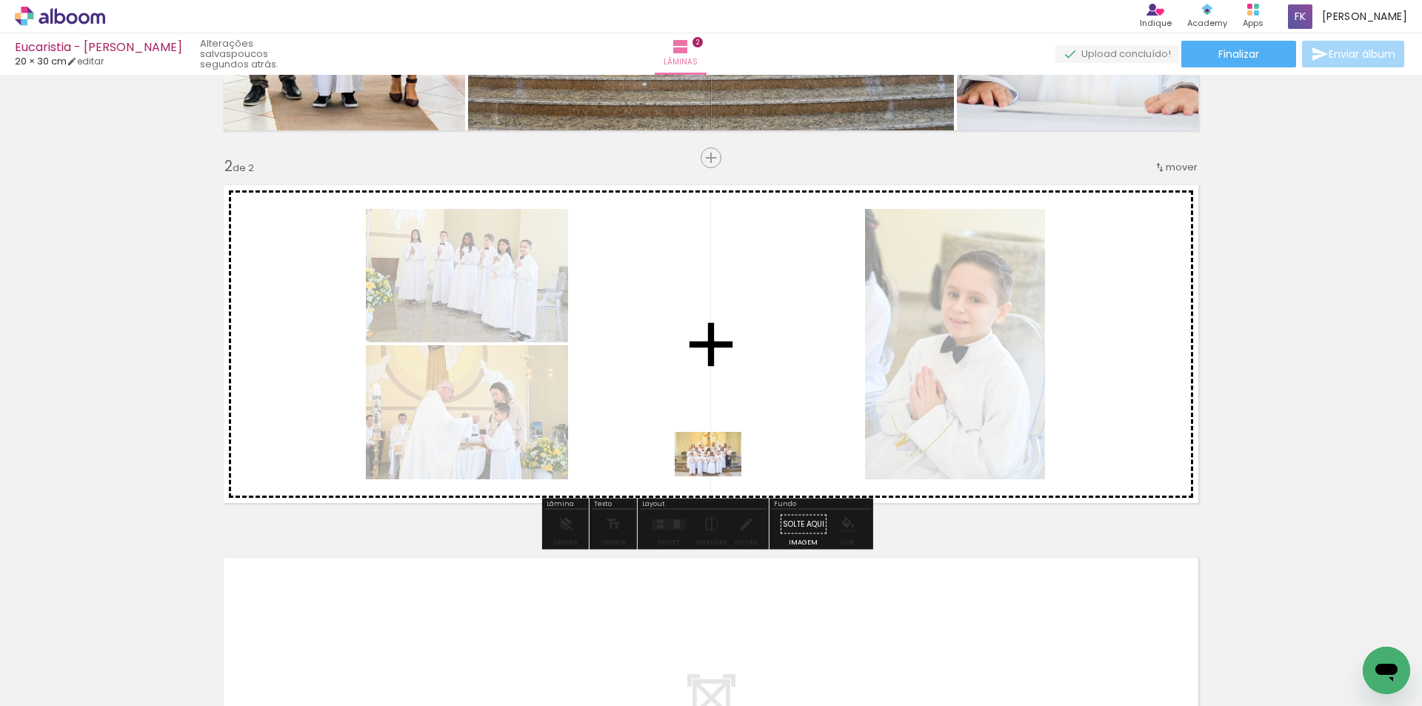
drag, startPoint x: 650, startPoint y: 659, endPoint x: 730, endPoint y: 452, distance: 222.2
click at [730, 452] on quentale-workspace at bounding box center [711, 353] width 1422 height 706
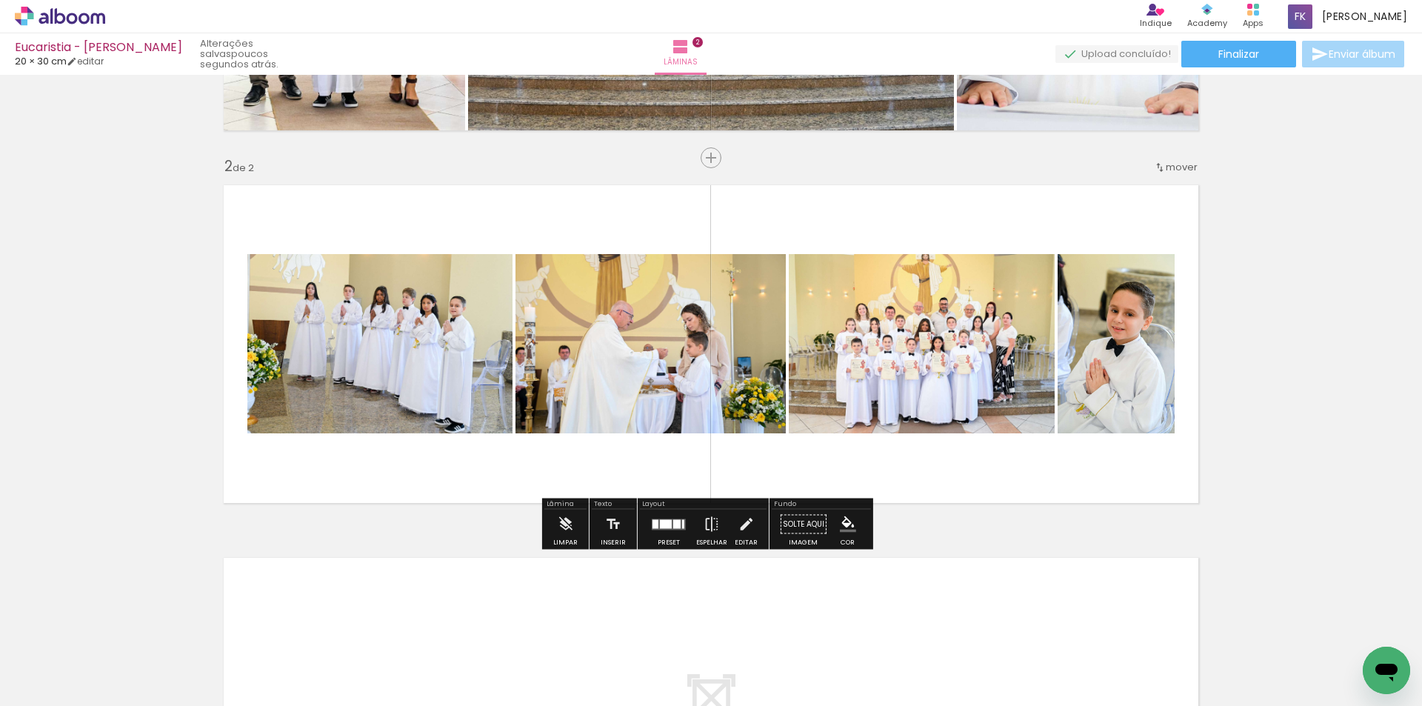
click at [667, 524] on div at bounding box center [666, 523] width 12 height 9
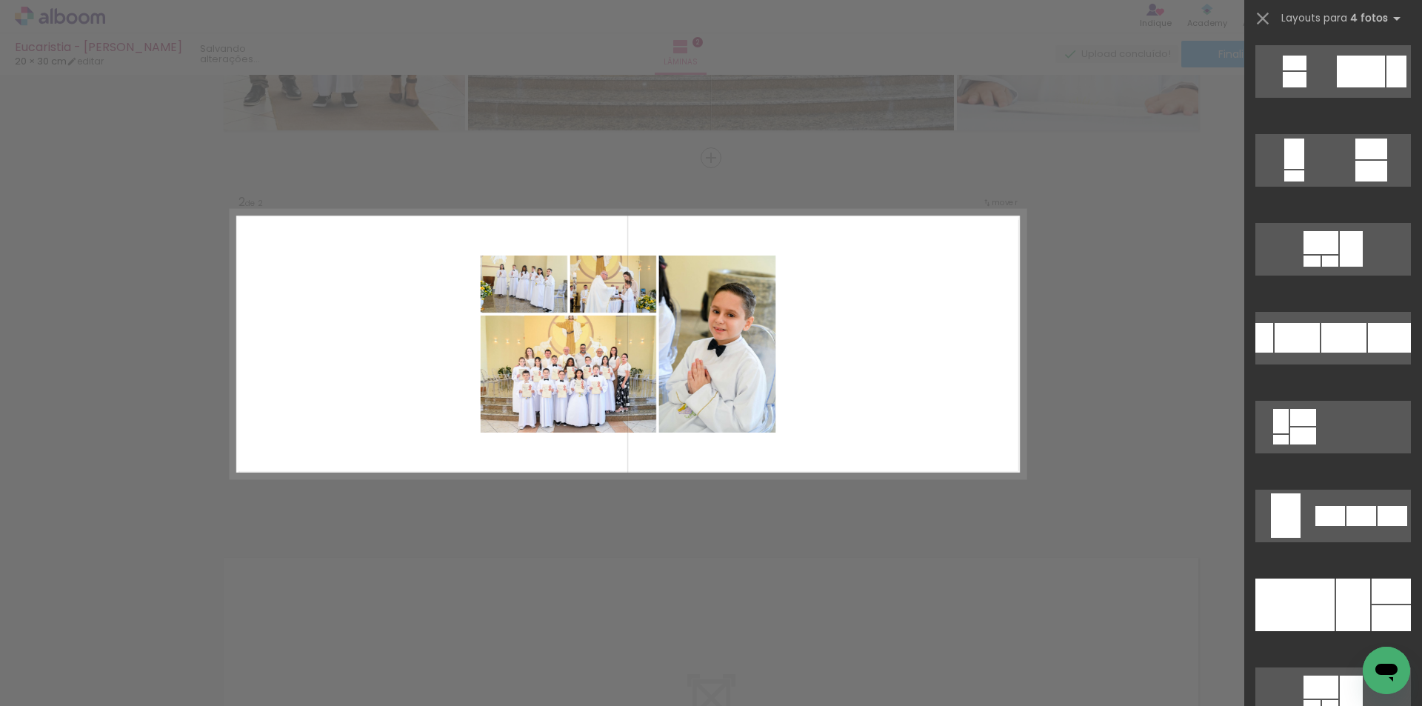
scroll to position [1259, 0]
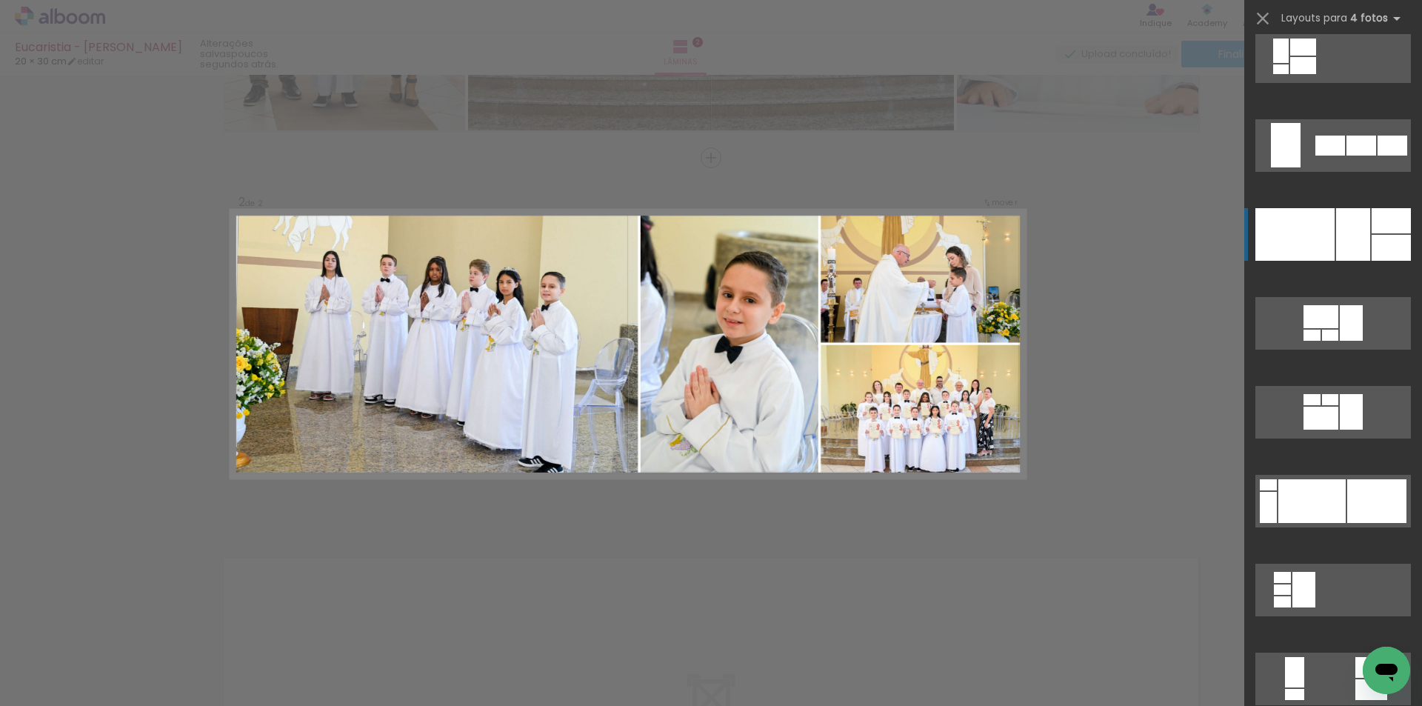
click at [1325, 219] on div at bounding box center [1294, 234] width 79 height 53
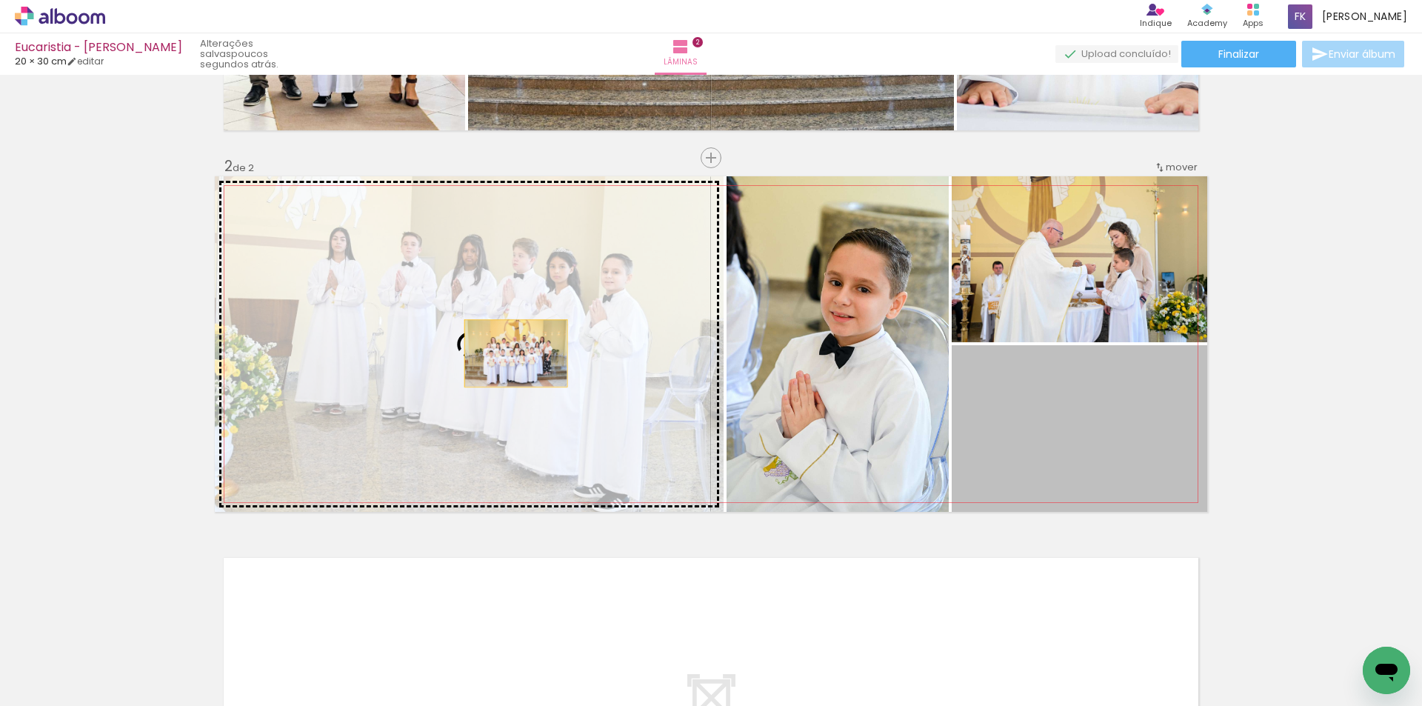
drag, startPoint x: 1062, startPoint y: 446, endPoint x: 509, endPoint y: 352, distance: 561.0
click at [0, 0] on slot at bounding box center [0, 0] width 0 height 0
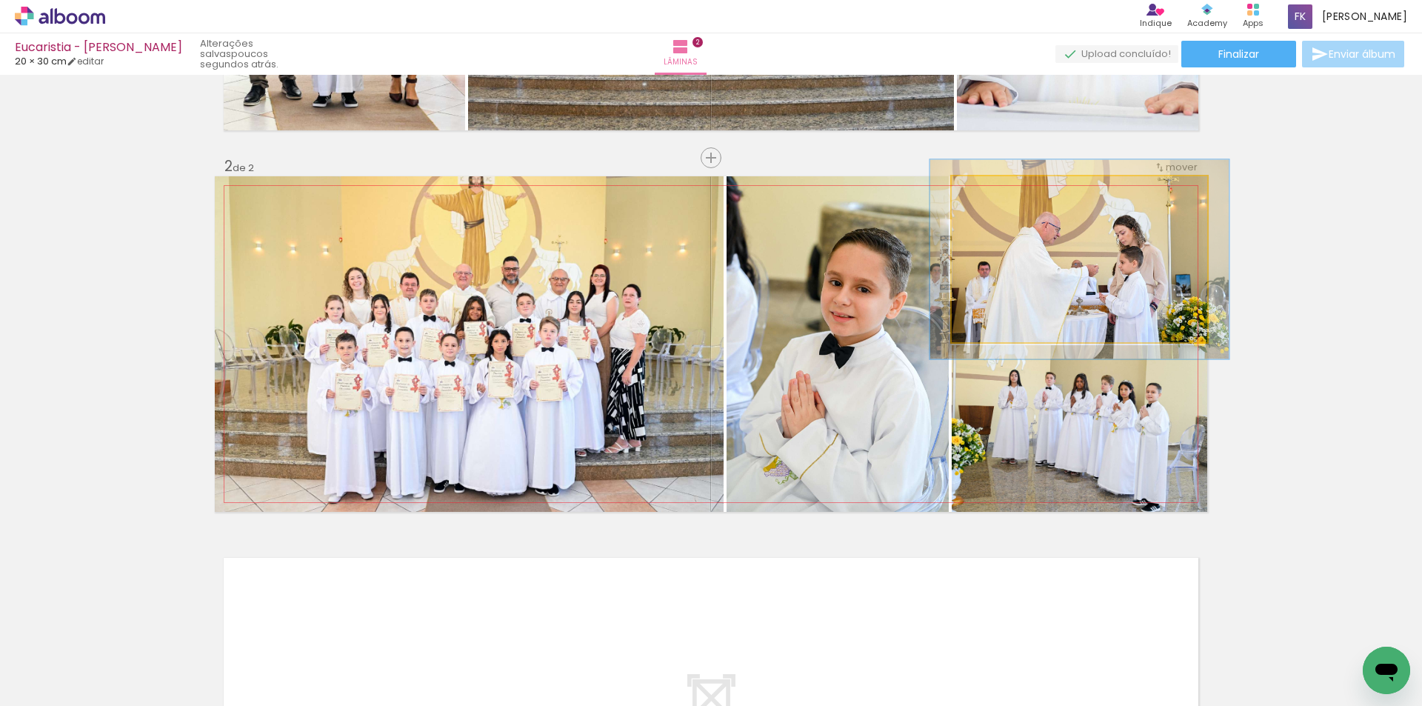
drag, startPoint x: 981, startPoint y: 189, endPoint x: 990, endPoint y: 189, distance: 8.9
type paper-slider "117"
click at [990, 189] on div at bounding box center [994, 191] width 13 height 13
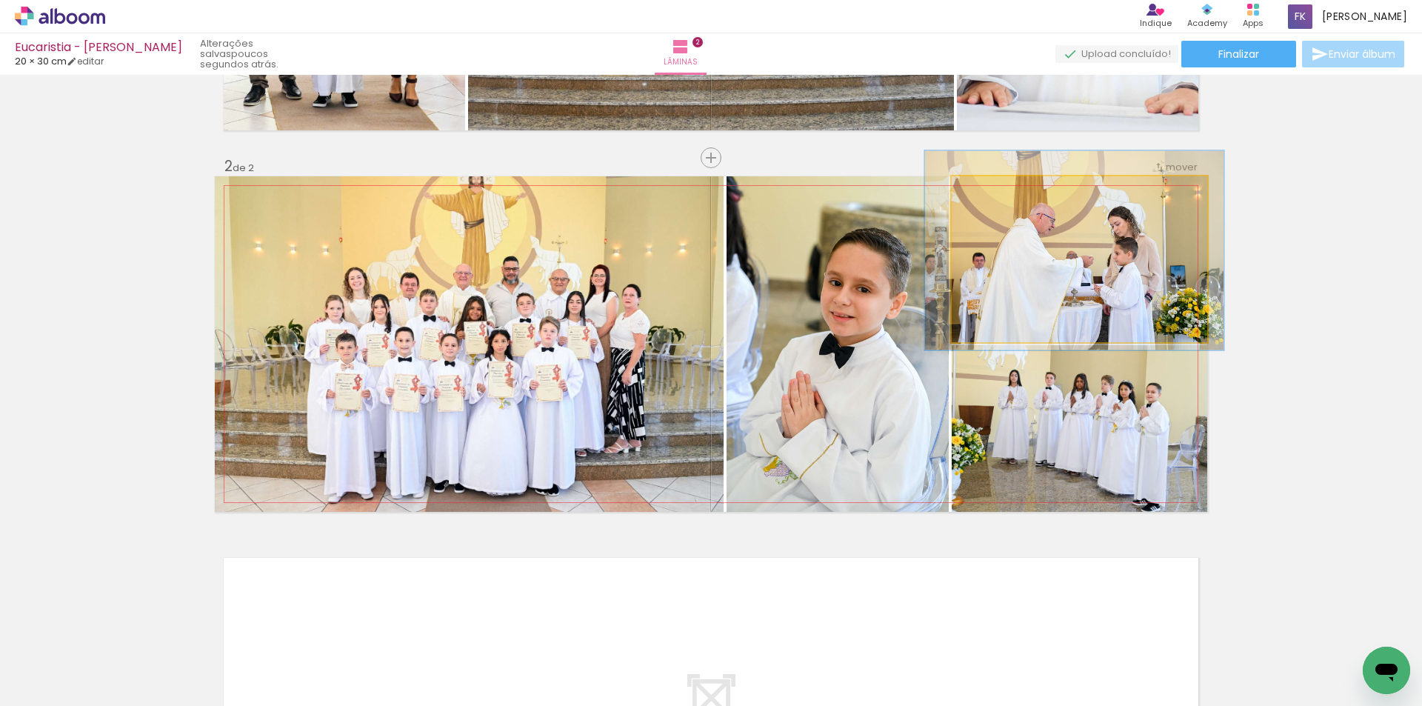
drag, startPoint x: 1079, startPoint y: 244, endPoint x: 1074, endPoint y: 234, distance: 11.6
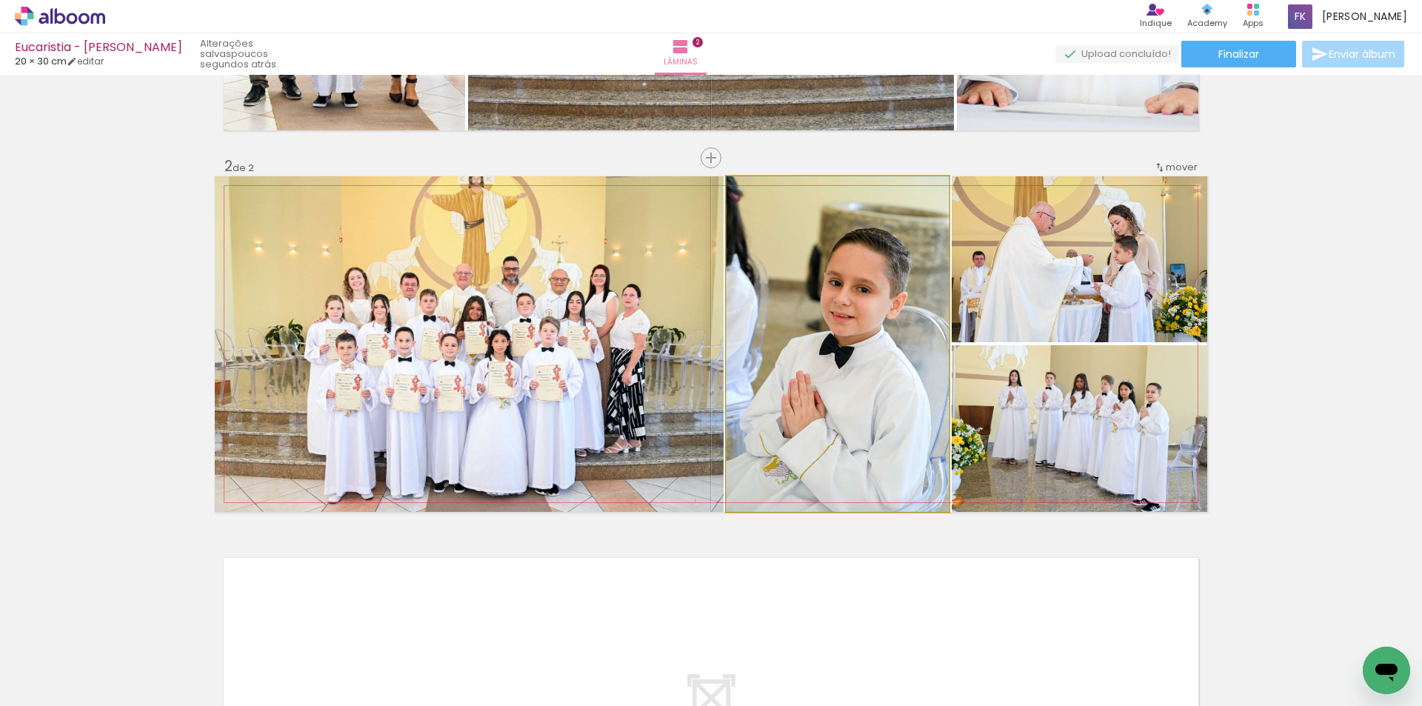
drag, startPoint x: 890, startPoint y: 399, endPoint x: 890, endPoint y: 380, distance: 19.3
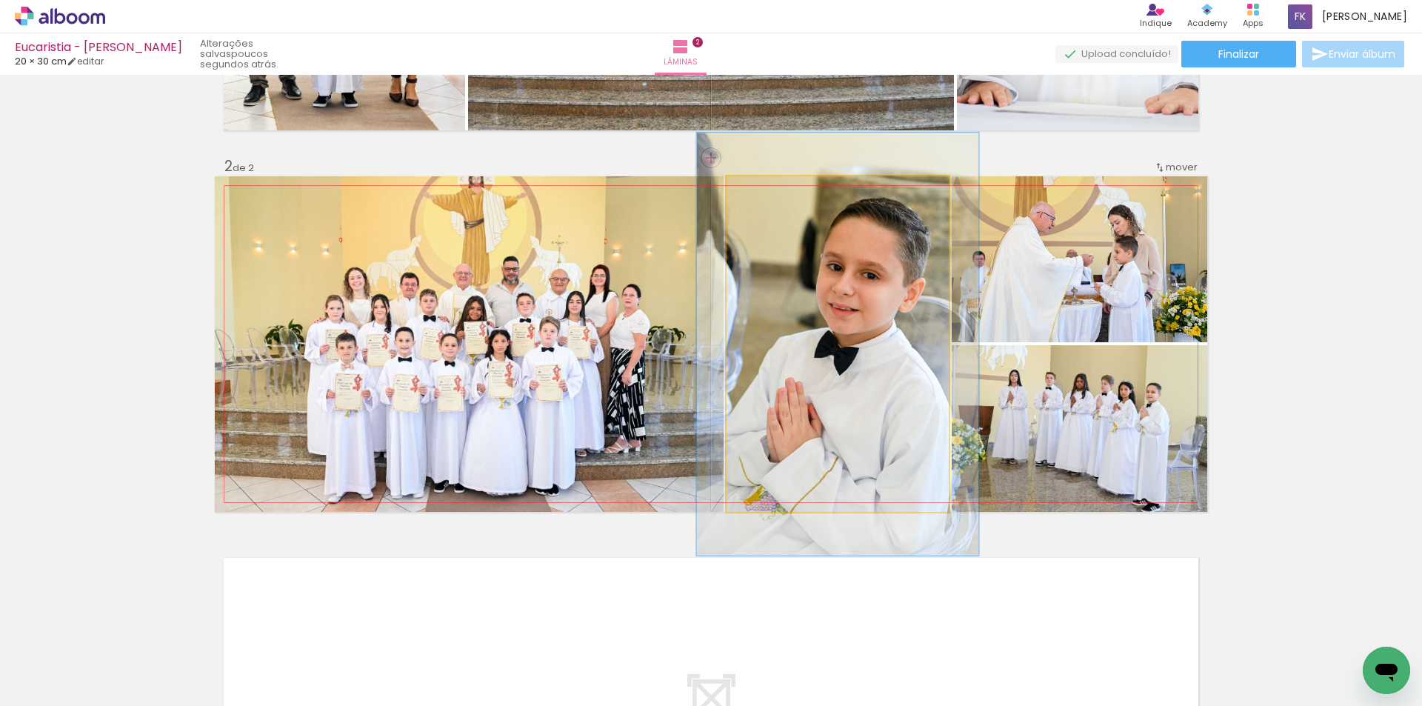
drag, startPoint x: 751, startPoint y: 194, endPoint x: 765, endPoint y: 193, distance: 14.1
type paper-slider "126"
click at [765, 193] on div at bounding box center [775, 192] width 24 height 24
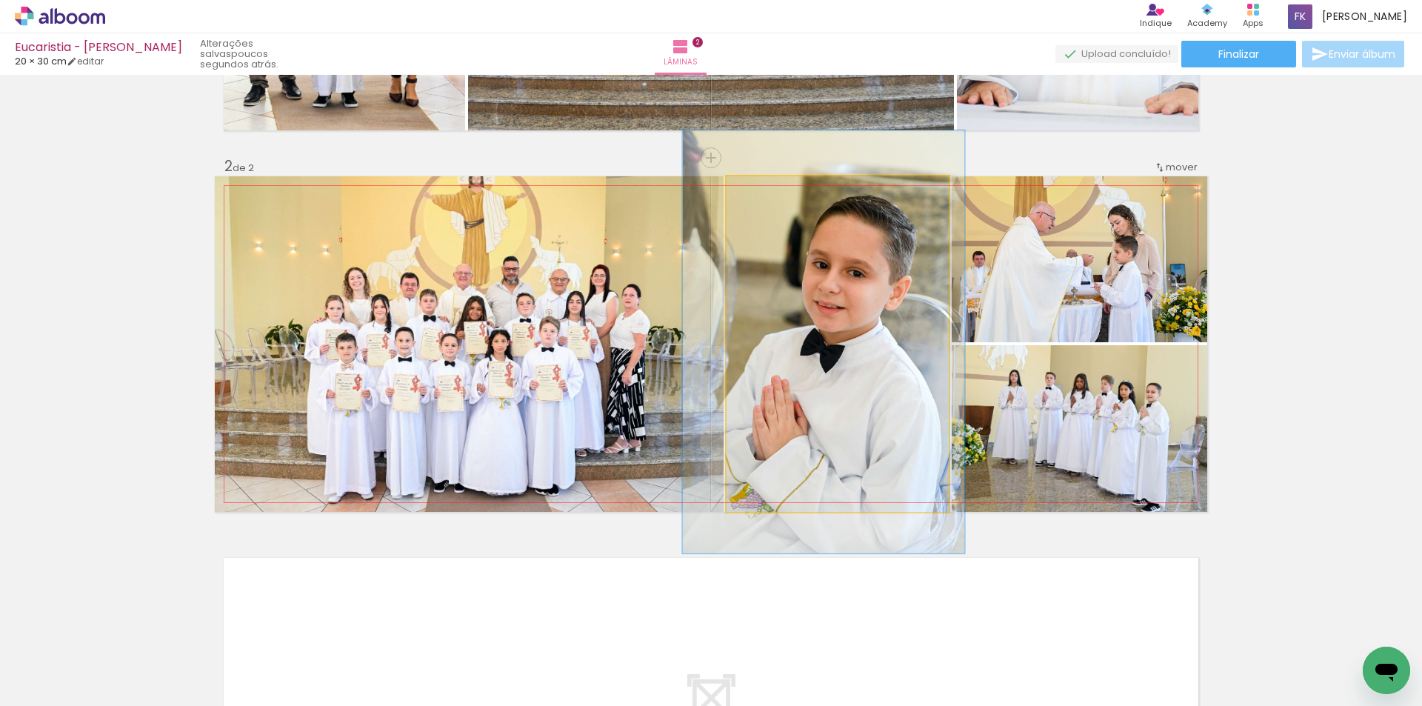
drag, startPoint x: 837, startPoint y: 263, endPoint x: 823, endPoint y: 261, distance: 14.2
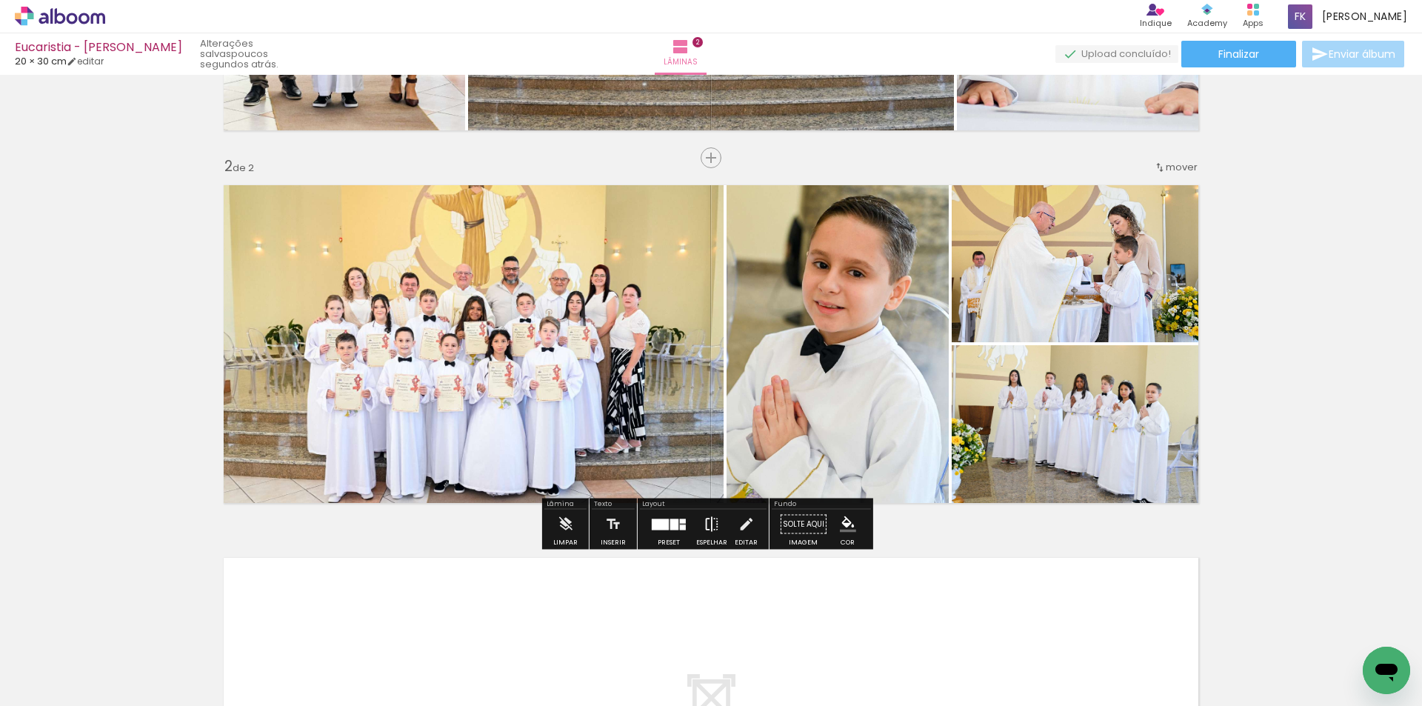
click at [705, 523] on iron-icon at bounding box center [711, 524] width 16 height 30
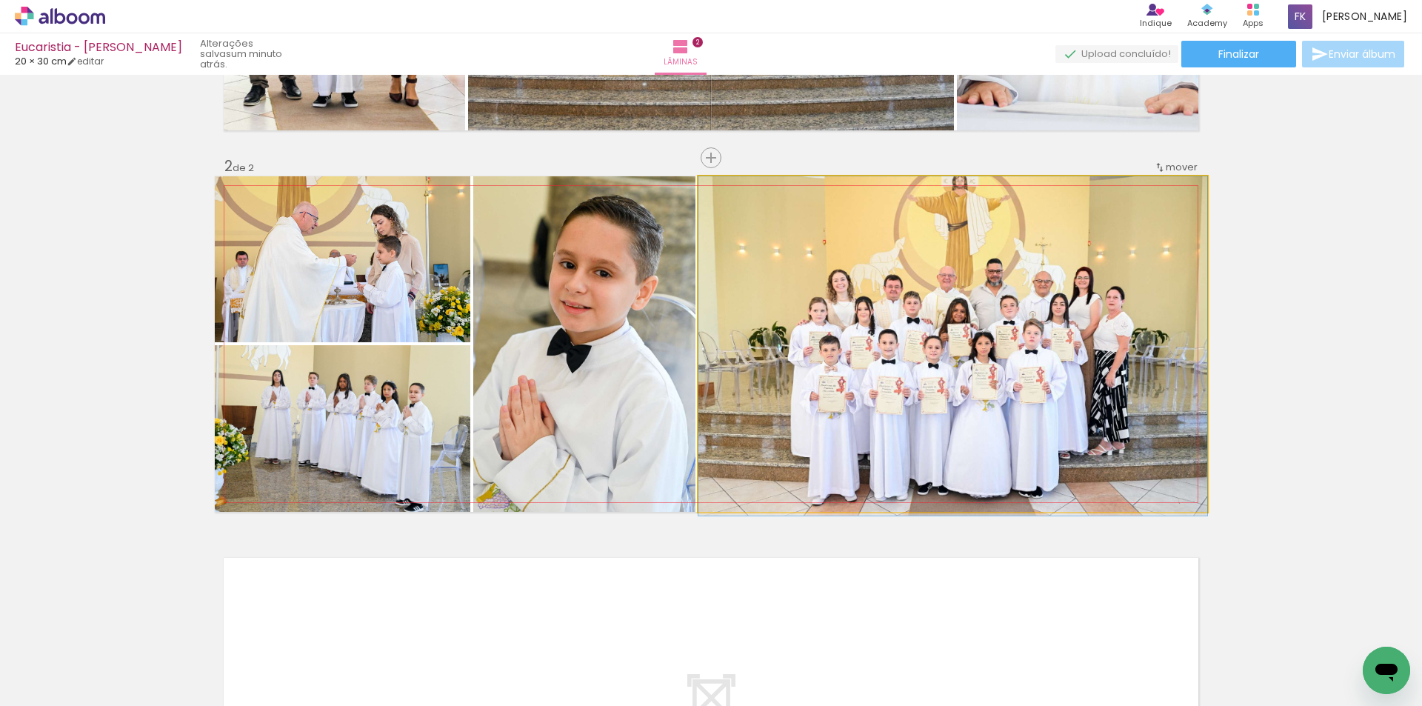
drag, startPoint x: 1078, startPoint y: 280, endPoint x: 1076, endPoint y: 325, distance: 45.2
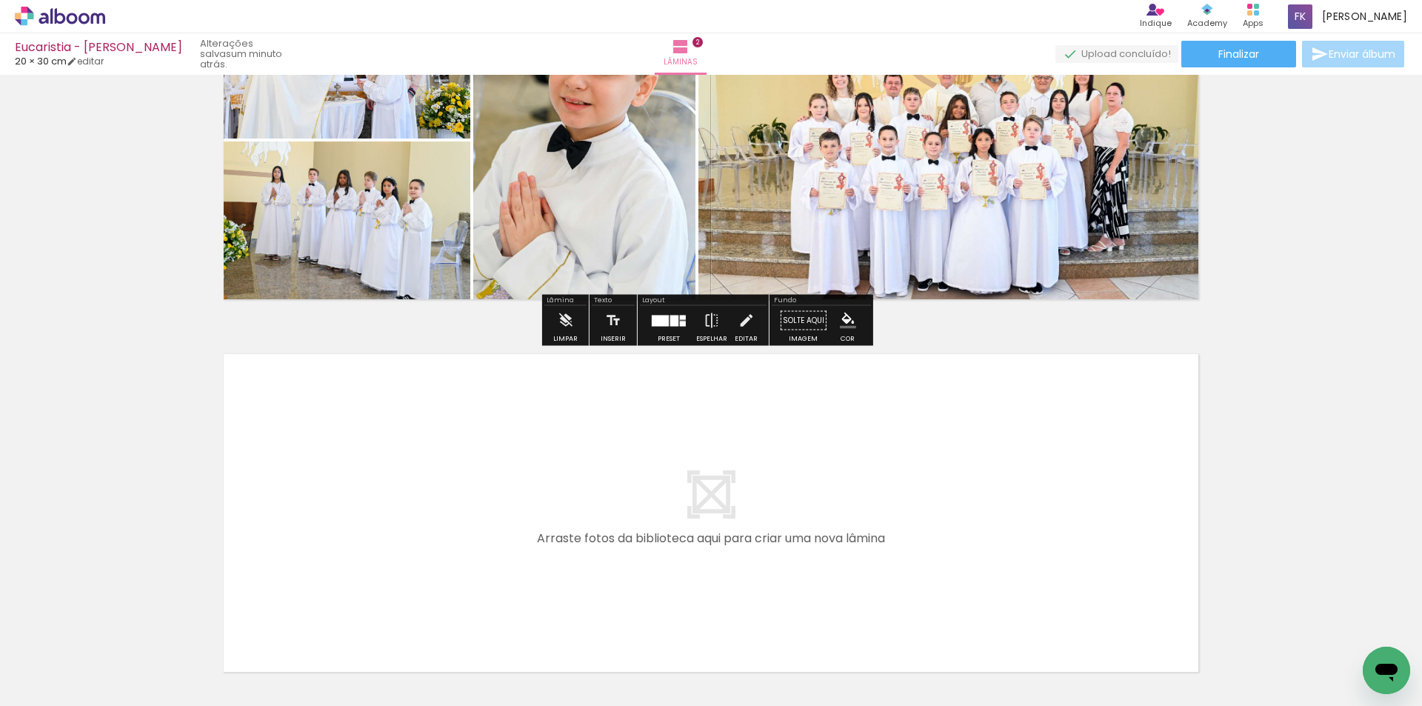
scroll to position [518, 0]
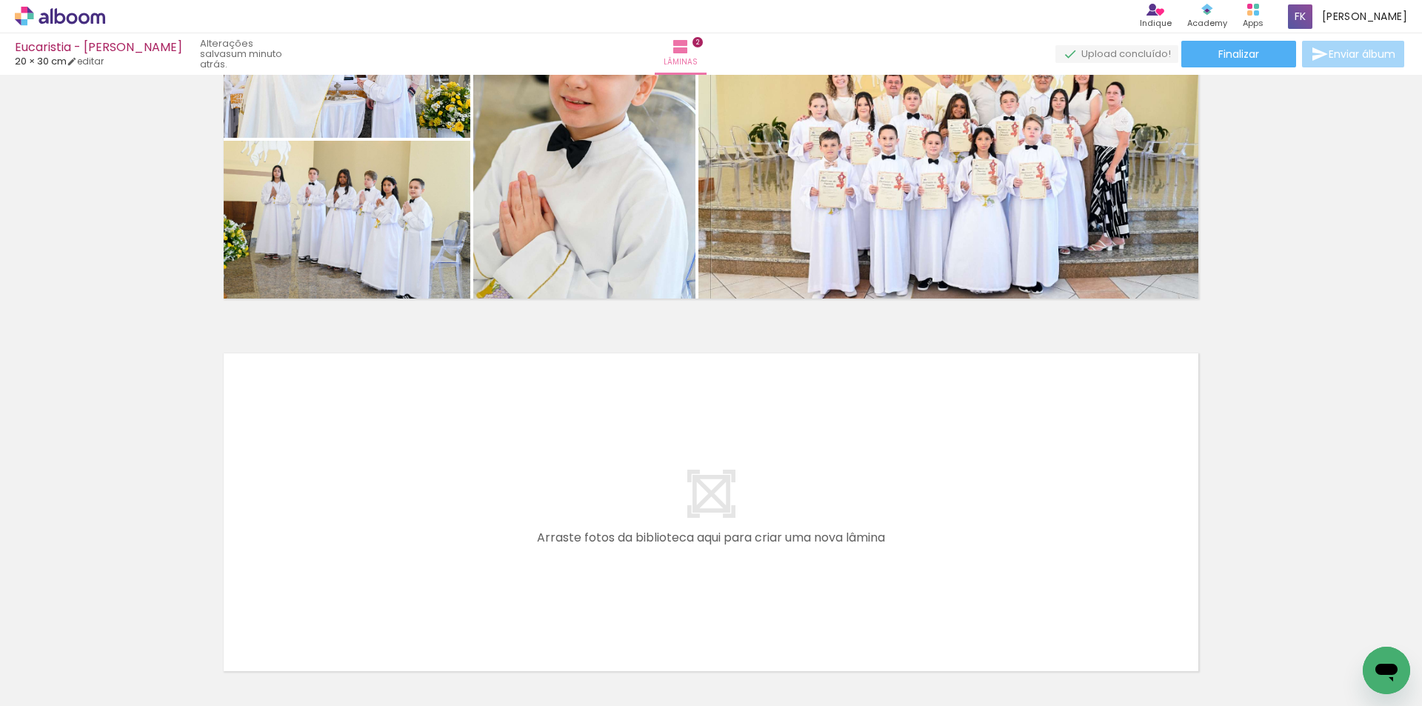
drag, startPoint x: 555, startPoint y: 640, endPoint x: 563, endPoint y: 512, distance: 128.4
click at [563, 512] on quentale-workspace at bounding box center [711, 353] width 1422 height 706
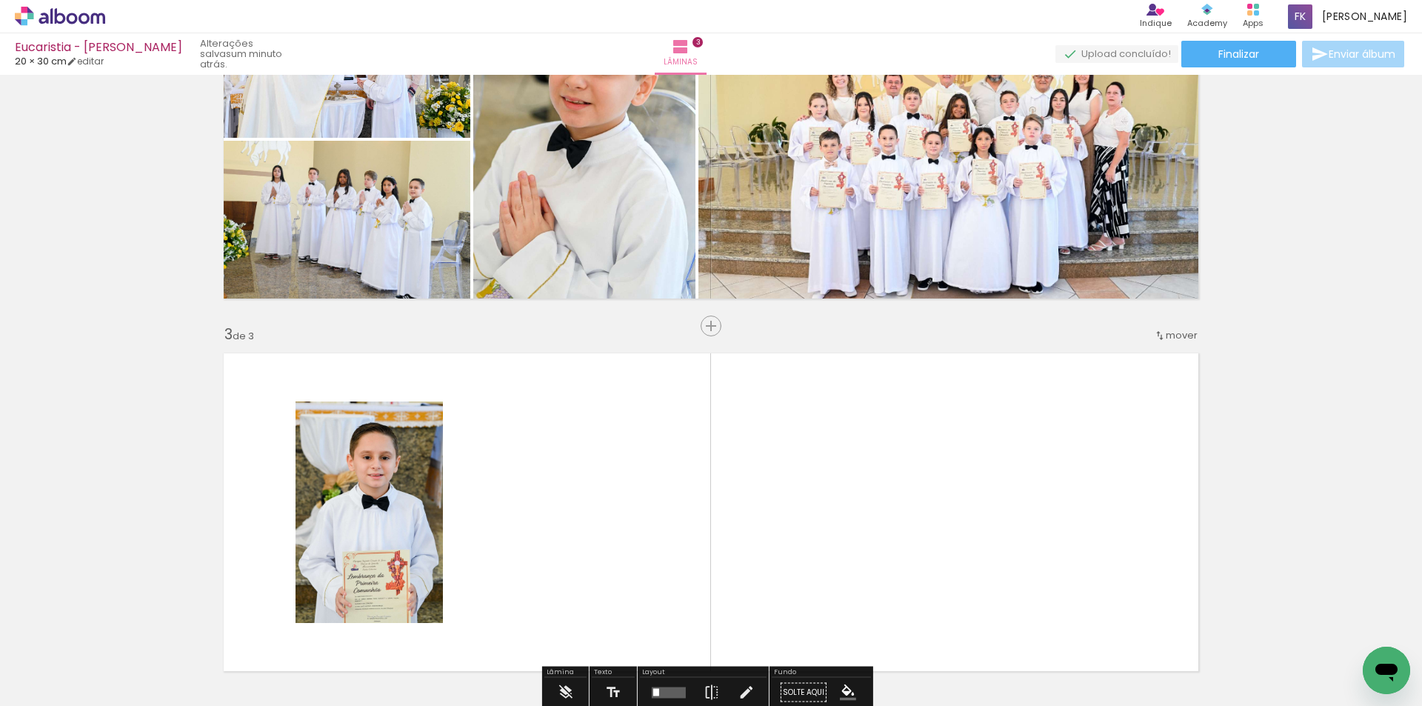
scroll to position [686, 0]
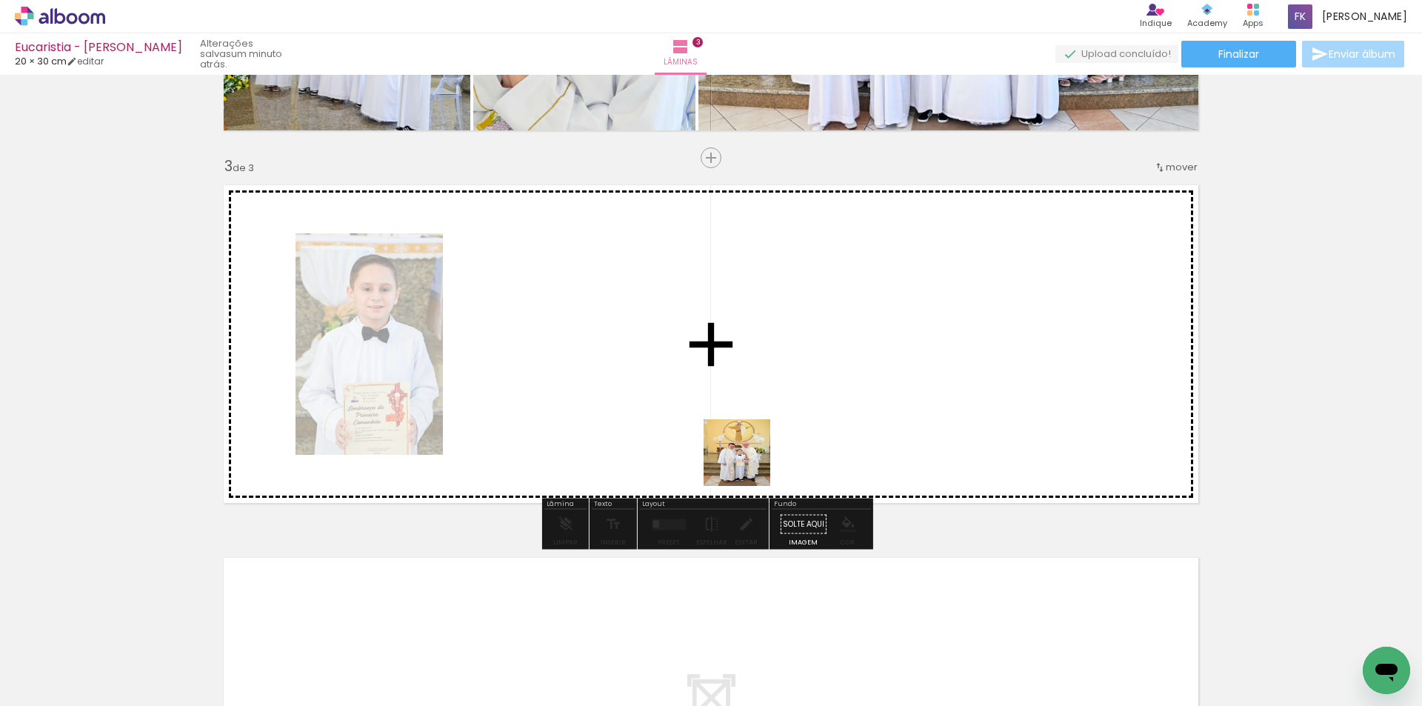
drag, startPoint x: 742, startPoint y: 645, endPoint x: 777, endPoint y: 533, distance: 117.1
click at [748, 436] on quentale-workspace at bounding box center [711, 353] width 1422 height 706
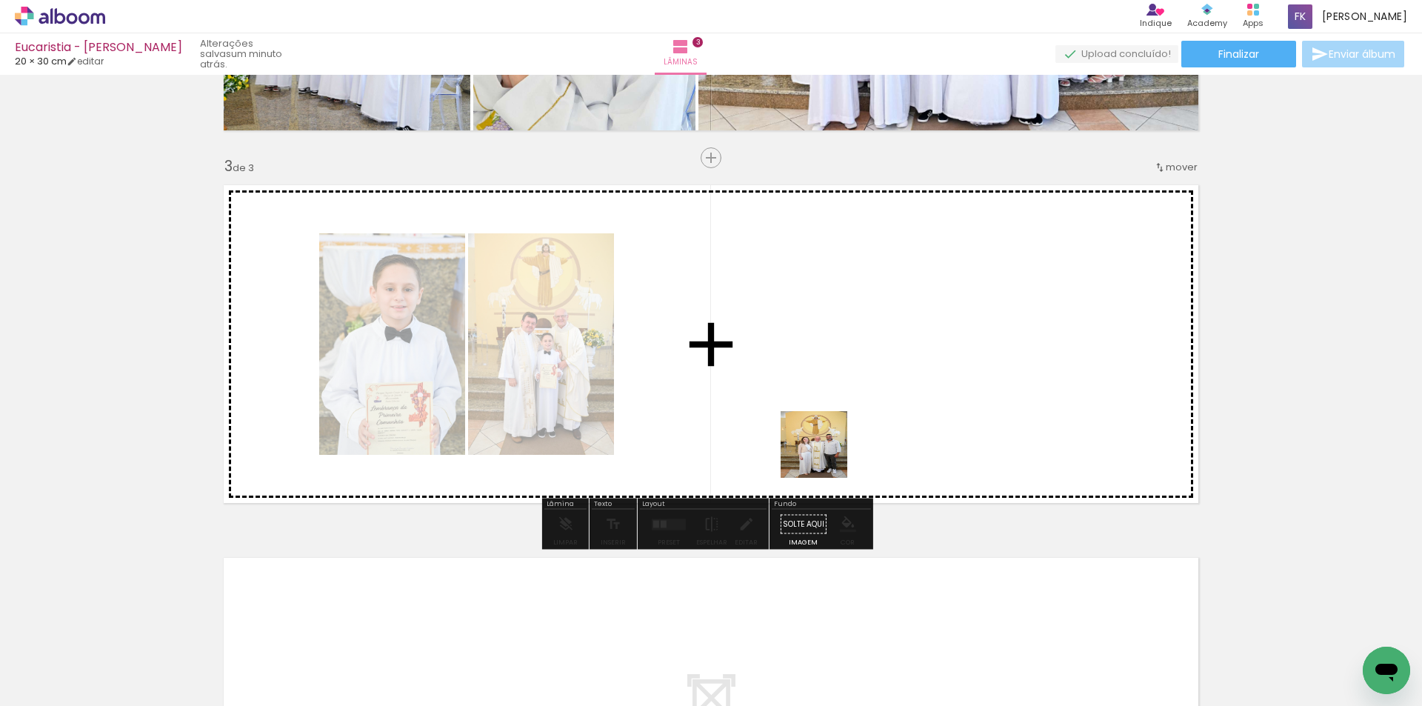
drag, startPoint x: 825, startPoint y: 656, endPoint x: 826, endPoint y: 457, distance: 199.2
click at [825, 452] on quentale-workspace at bounding box center [711, 353] width 1422 height 706
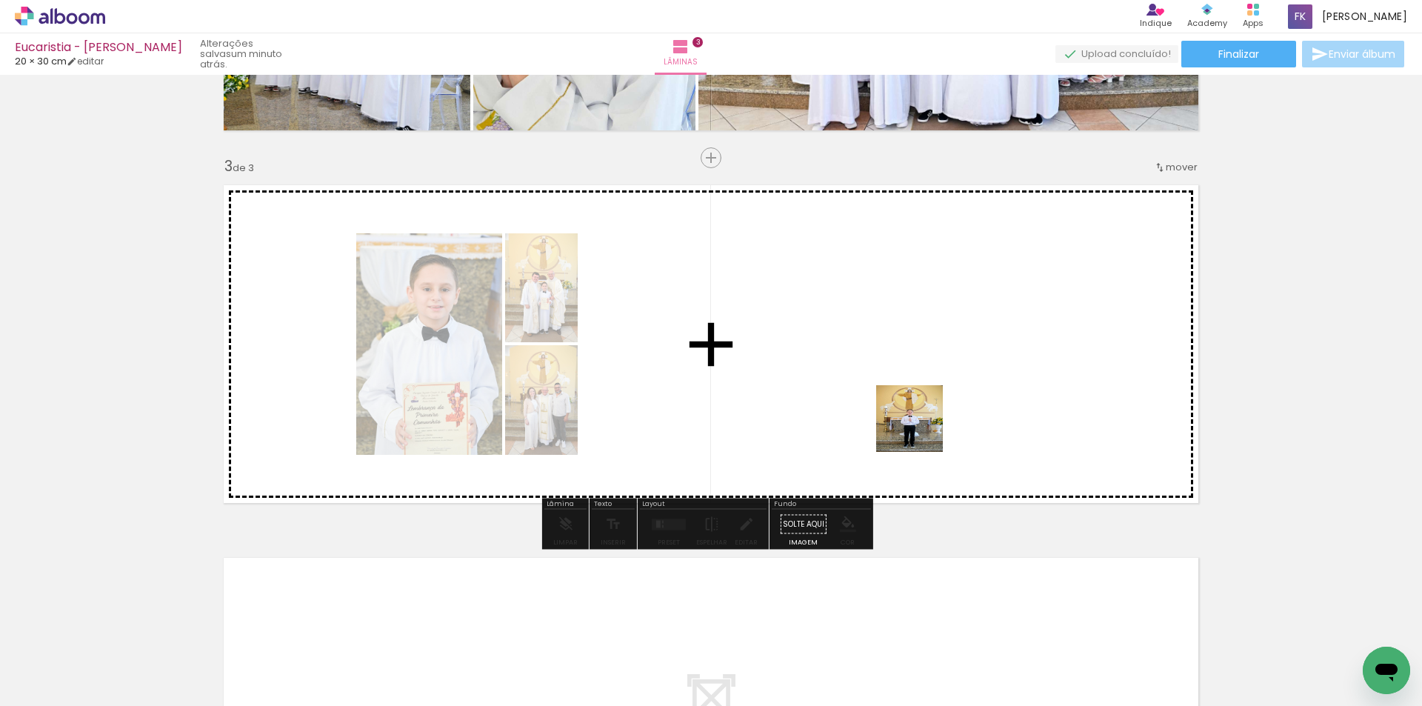
drag, startPoint x: 914, startPoint y: 663, endPoint x: 923, endPoint y: 404, distance: 258.6
click at [923, 404] on quentale-workspace at bounding box center [711, 353] width 1422 height 706
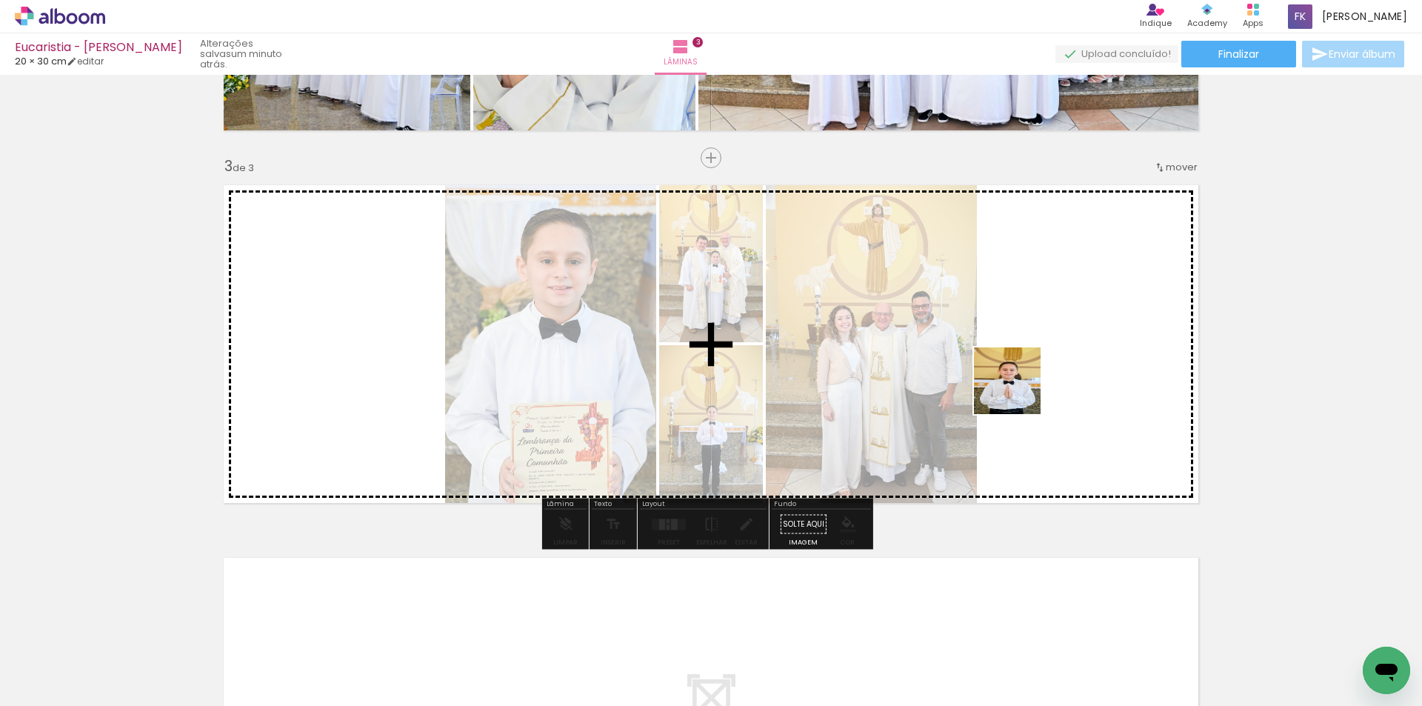
drag, startPoint x: 1007, startPoint y: 448, endPoint x: 1020, endPoint y: 385, distance: 64.3
click at [1020, 385] on quentale-workspace at bounding box center [711, 353] width 1422 height 706
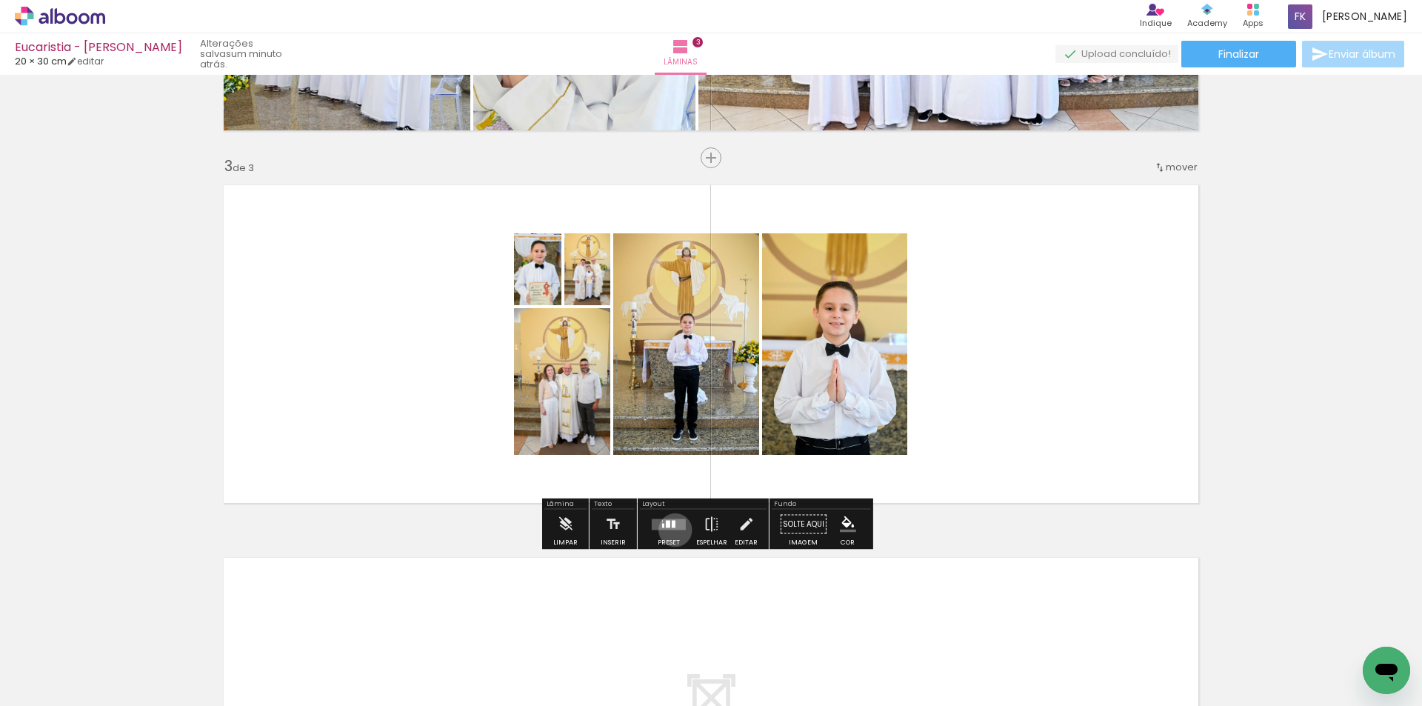
click at [672, 529] on div at bounding box center [669, 524] width 40 height 30
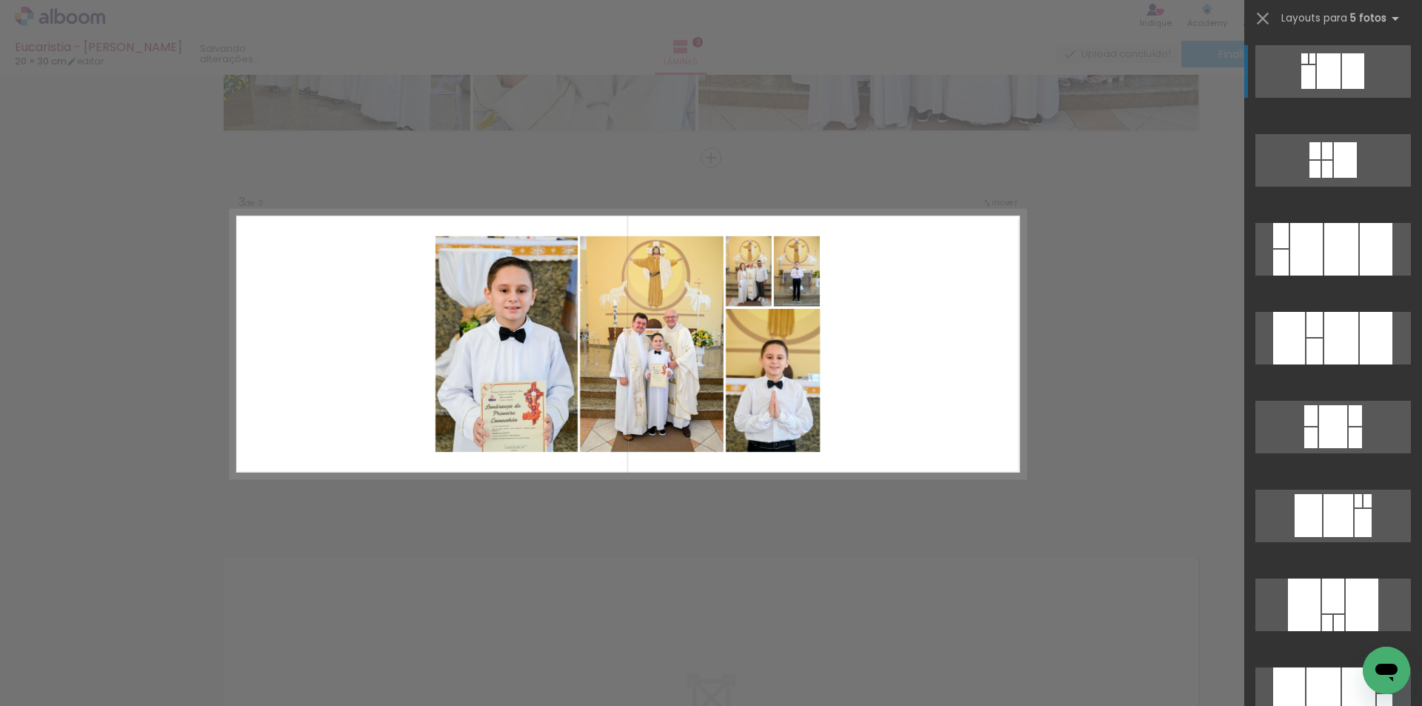
scroll to position [370, 0]
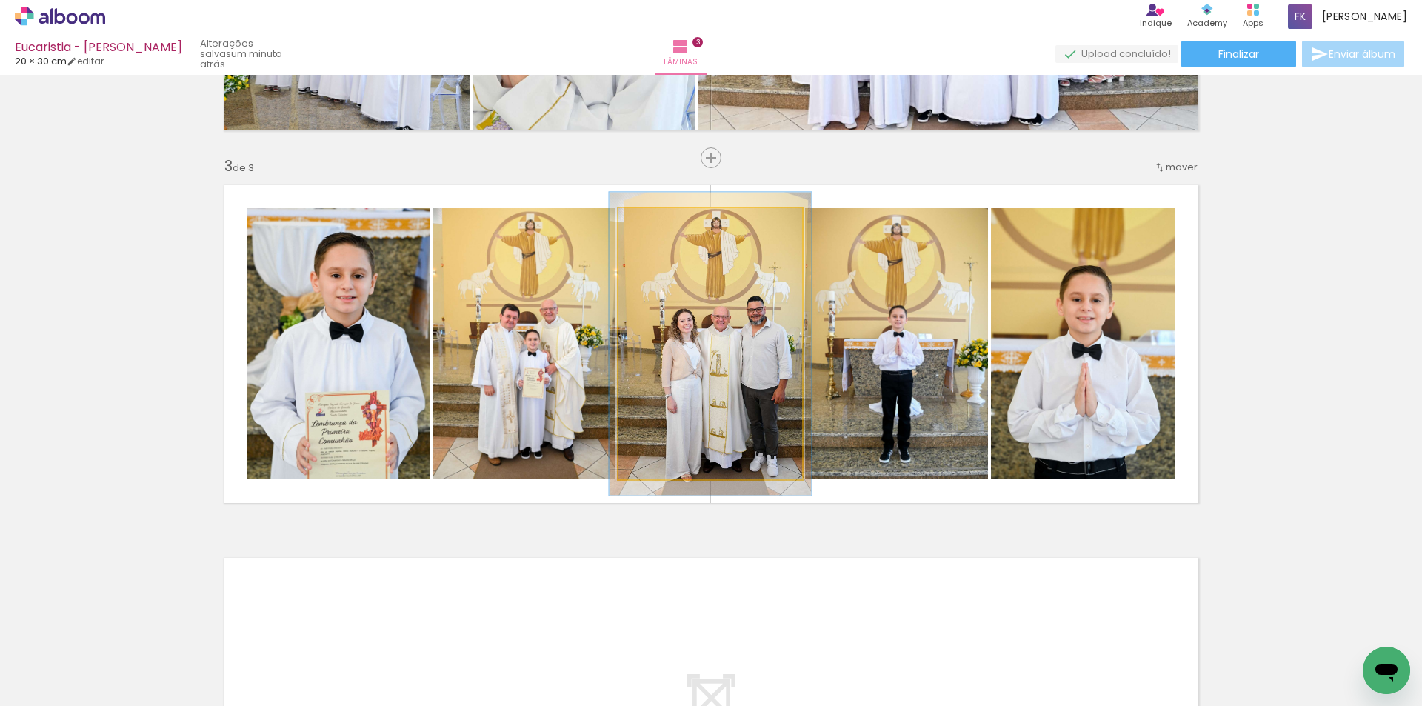
type paper-slider "110"
click at [656, 221] on div at bounding box center [658, 223] width 13 height 13
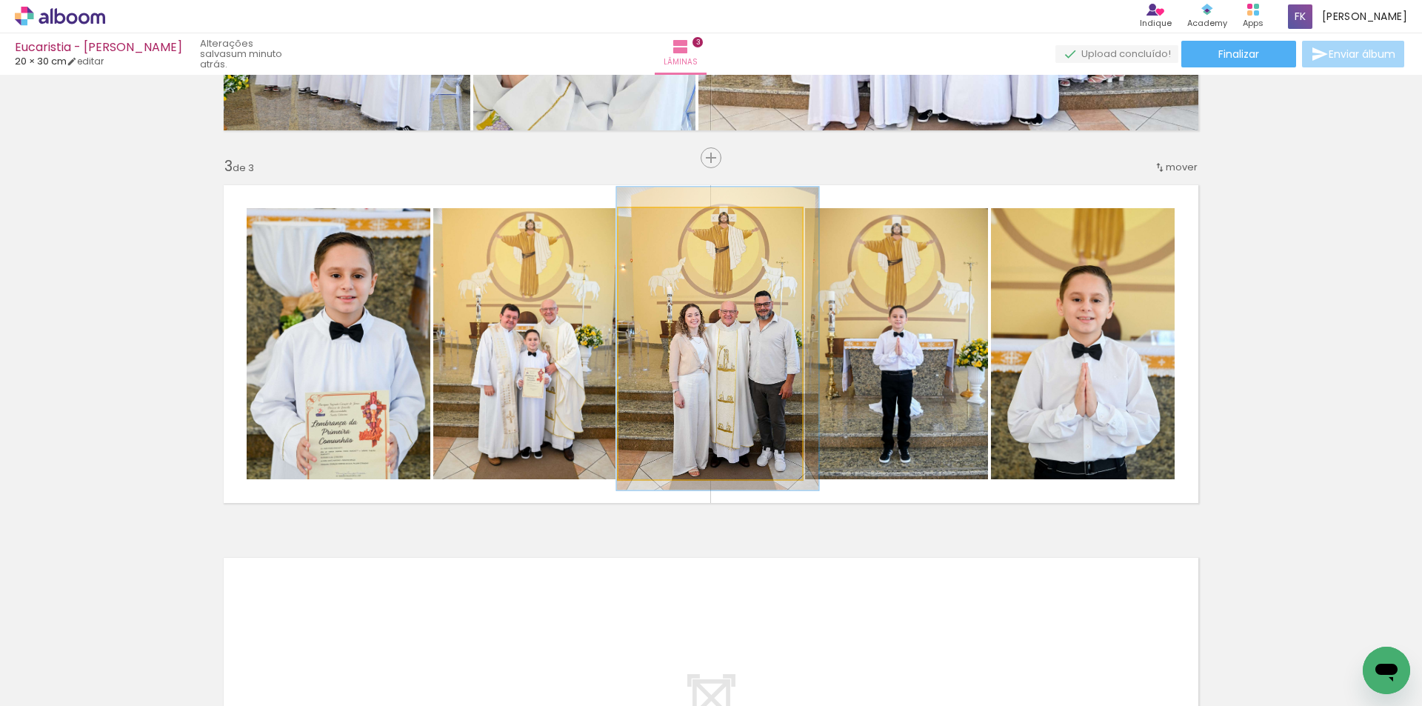
drag, startPoint x: 755, startPoint y: 279, endPoint x: 763, endPoint y: 274, distance: 9.0
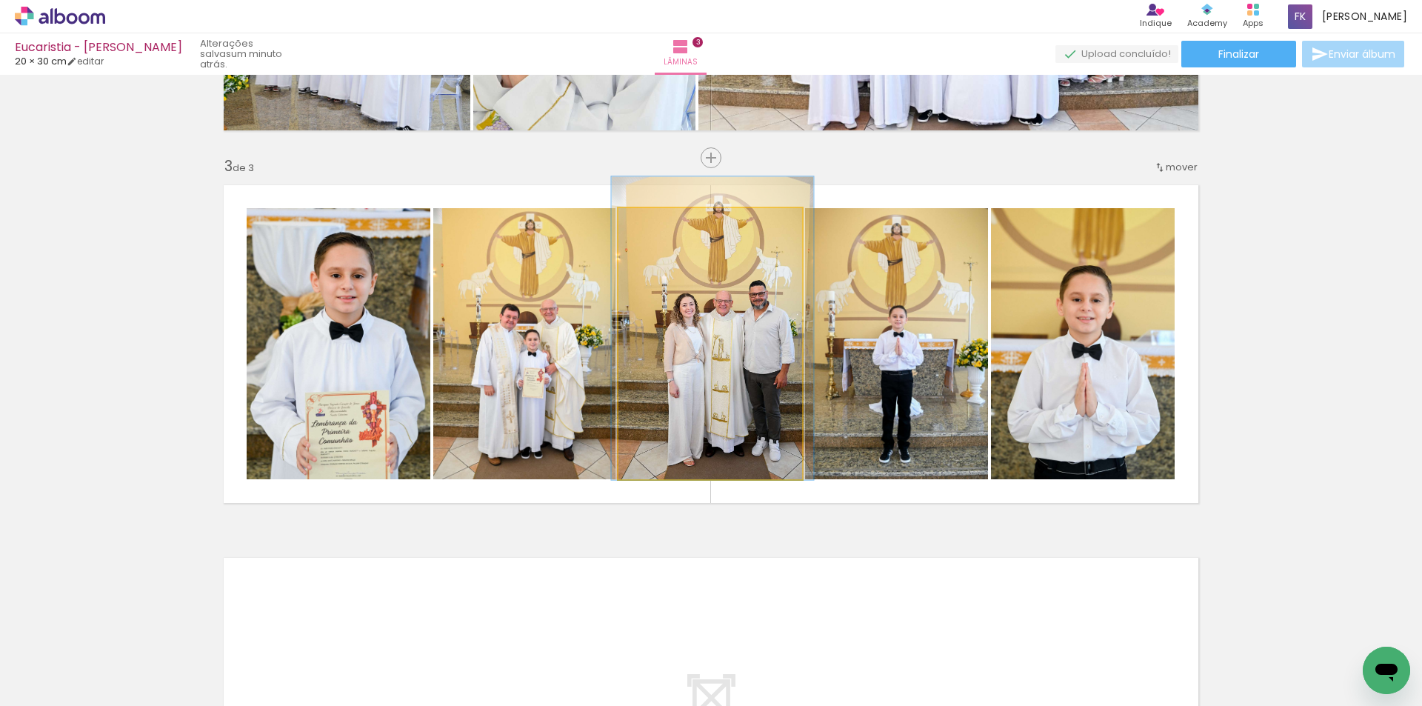
drag, startPoint x: 773, startPoint y: 306, endPoint x: 768, endPoint y: 295, distance: 11.6
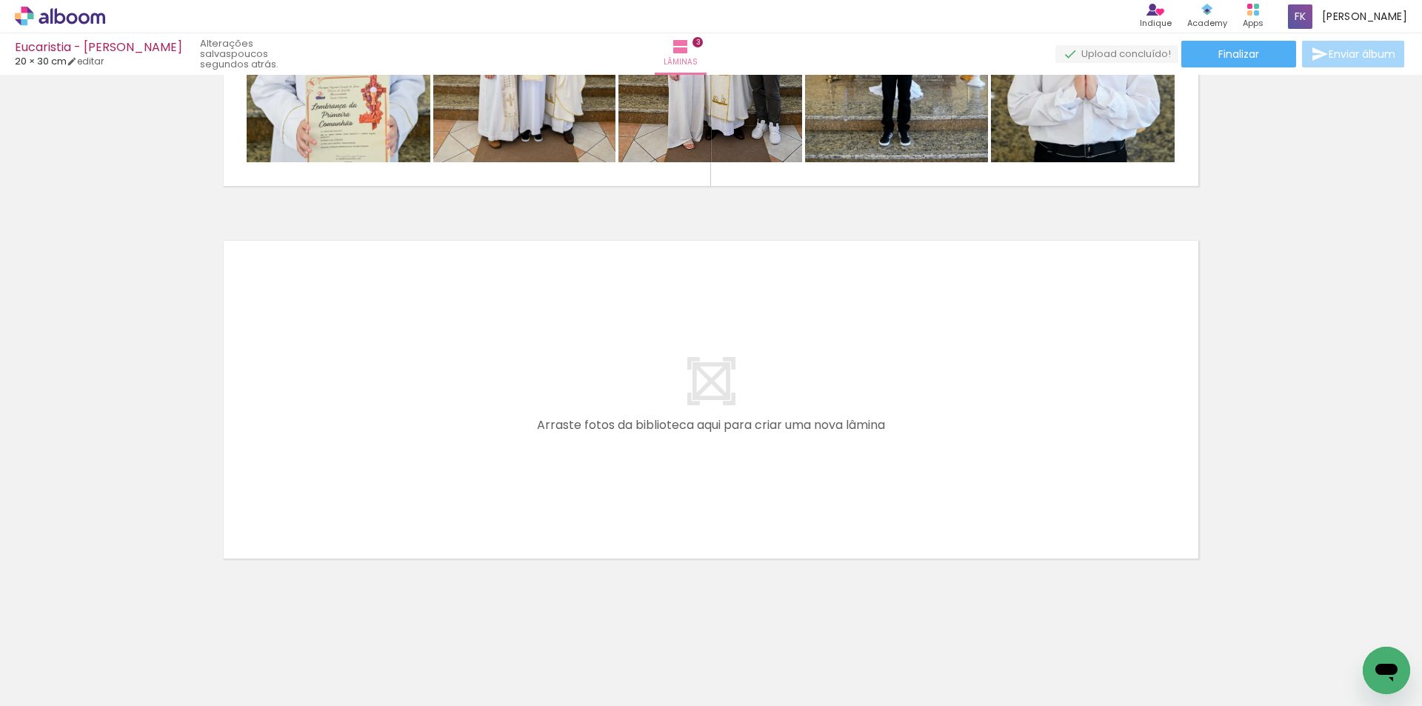
scroll to position [1009, 0]
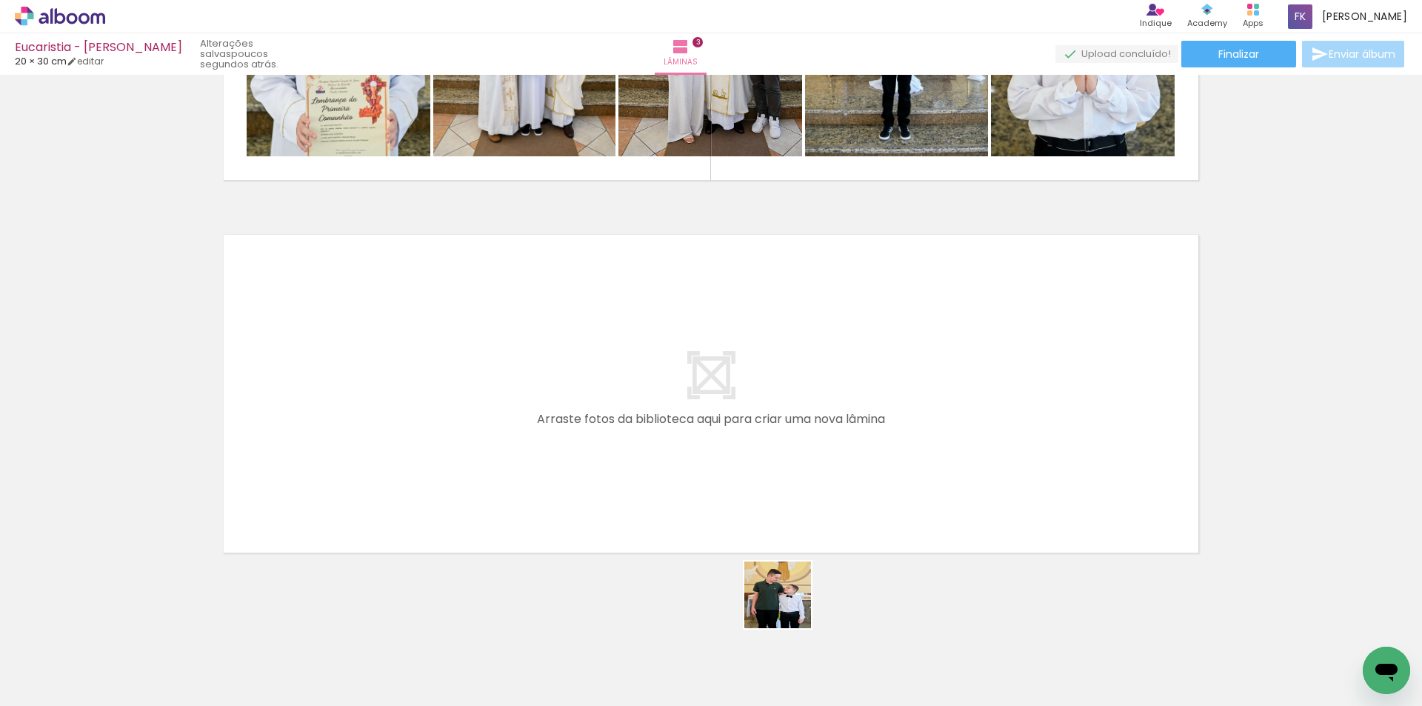
drag, startPoint x: 789, startPoint y: 640, endPoint x: 866, endPoint y: 655, distance: 79.3
click at [790, 473] on quentale-workspace at bounding box center [711, 353] width 1422 height 706
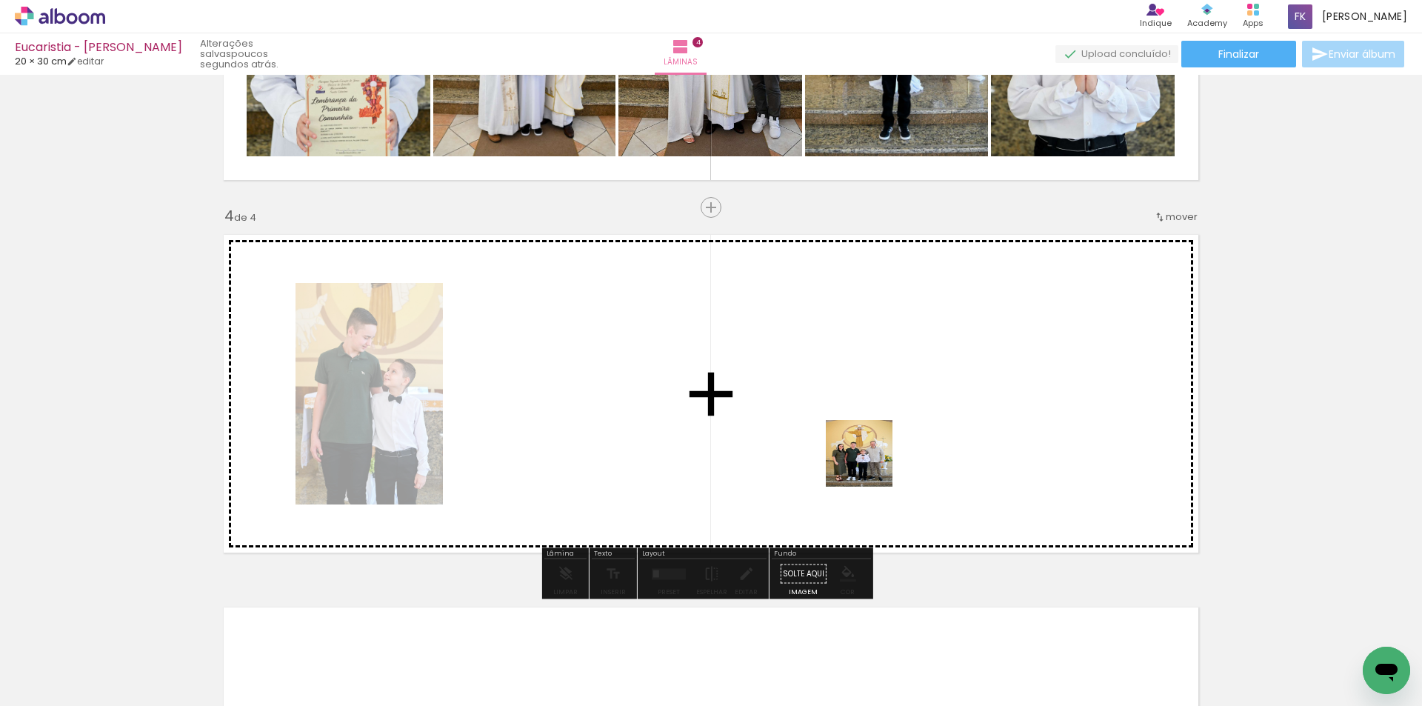
scroll to position [1059, 0]
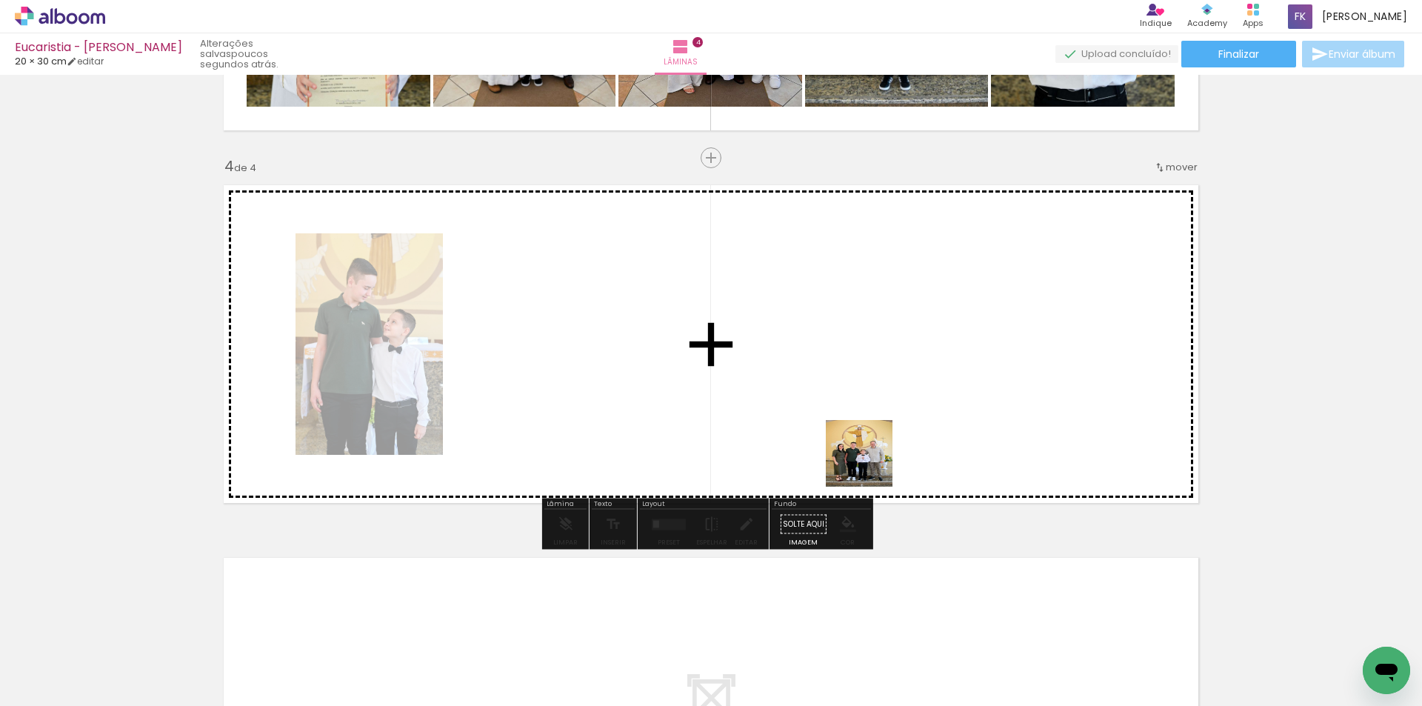
drag, startPoint x: 866, startPoint y: 655, endPoint x: 870, endPoint y: 464, distance: 191.1
click at [870, 464] on quentale-workspace at bounding box center [711, 353] width 1422 height 706
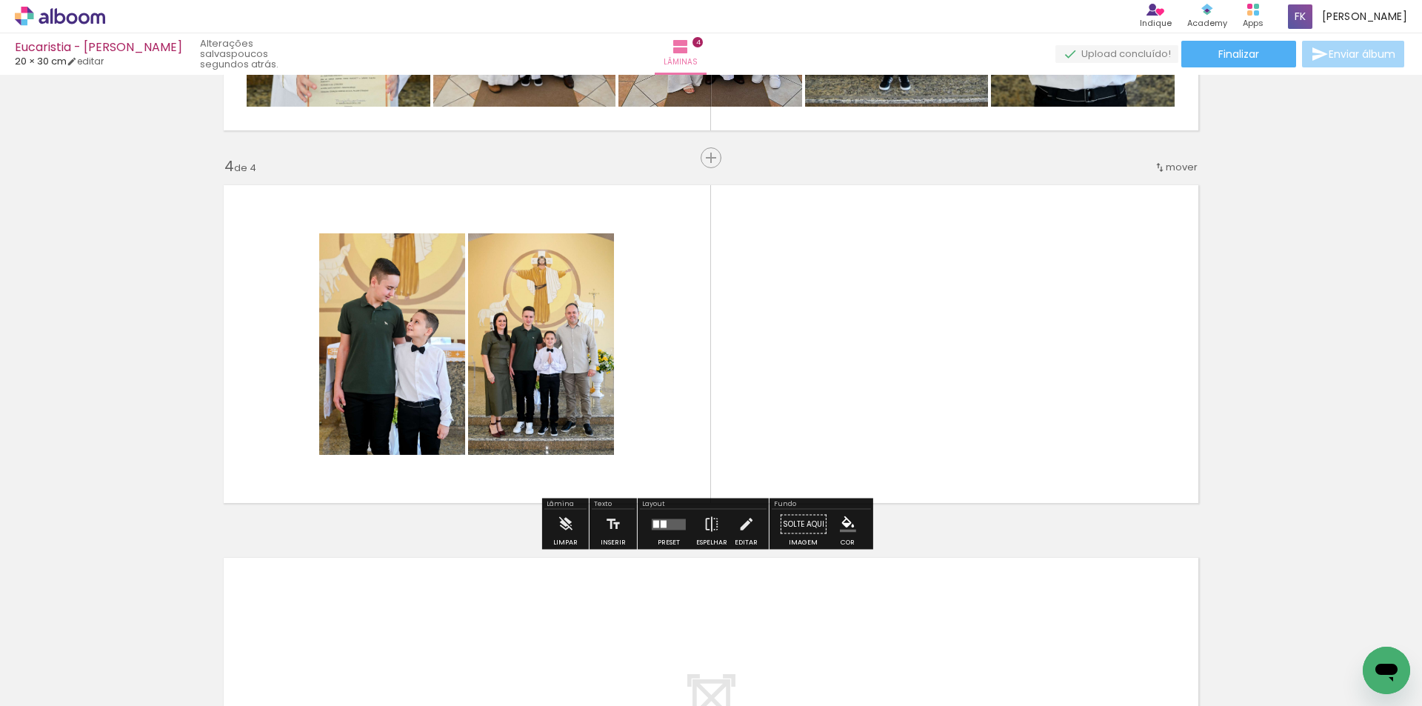
drag, startPoint x: 962, startPoint y: 660, endPoint x: 946, endPoint y: 463, distance: 198.3
click at [946, 463] on quentale-workspace at bounding box center [711, 353] width 1422 height 706
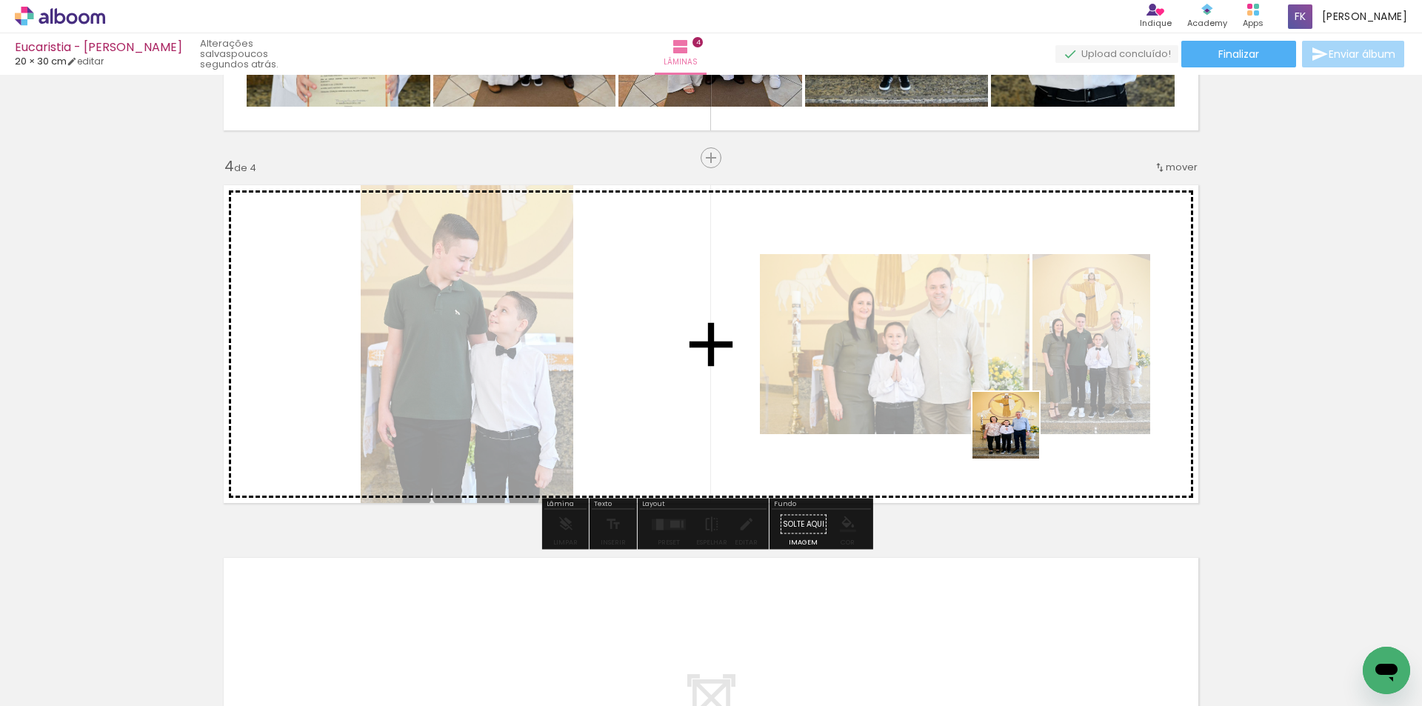
drag, startPoint x: 1032, startPoint y: 657, endPoint x: 1162, endPoint y: 659, distance: 130.3
click at [1008, 406] on quentale-workspace at bounding box center [711, 353] width 1422 height 706
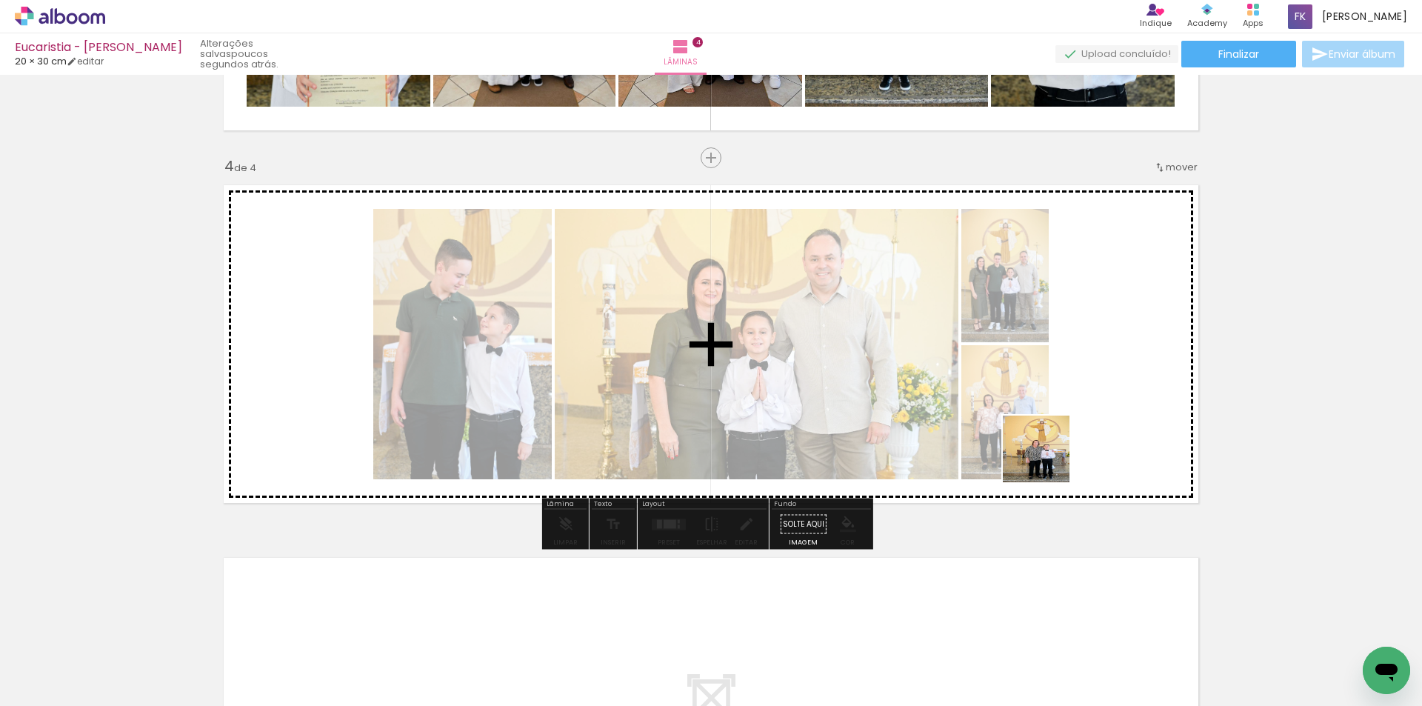
drag, startPoint x: 1101, startPoint y: 657, endPoint x: 1016, endPoint y: 410, distance: 260.9
click at [1016, 410] on quentale-workspace at bounding box center [711, 353] width 1422 height 706
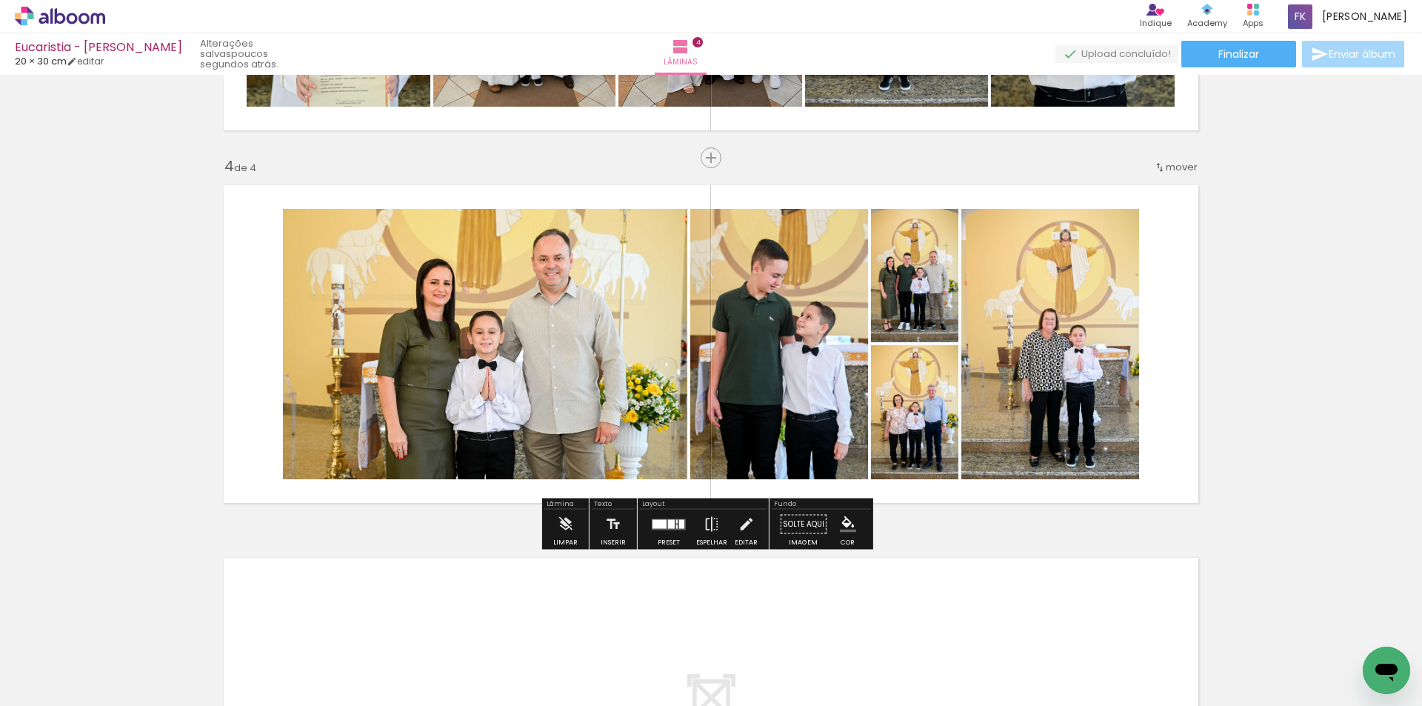
click at [668, 526] on div at bounding box center [671, 523] width 7 height 9
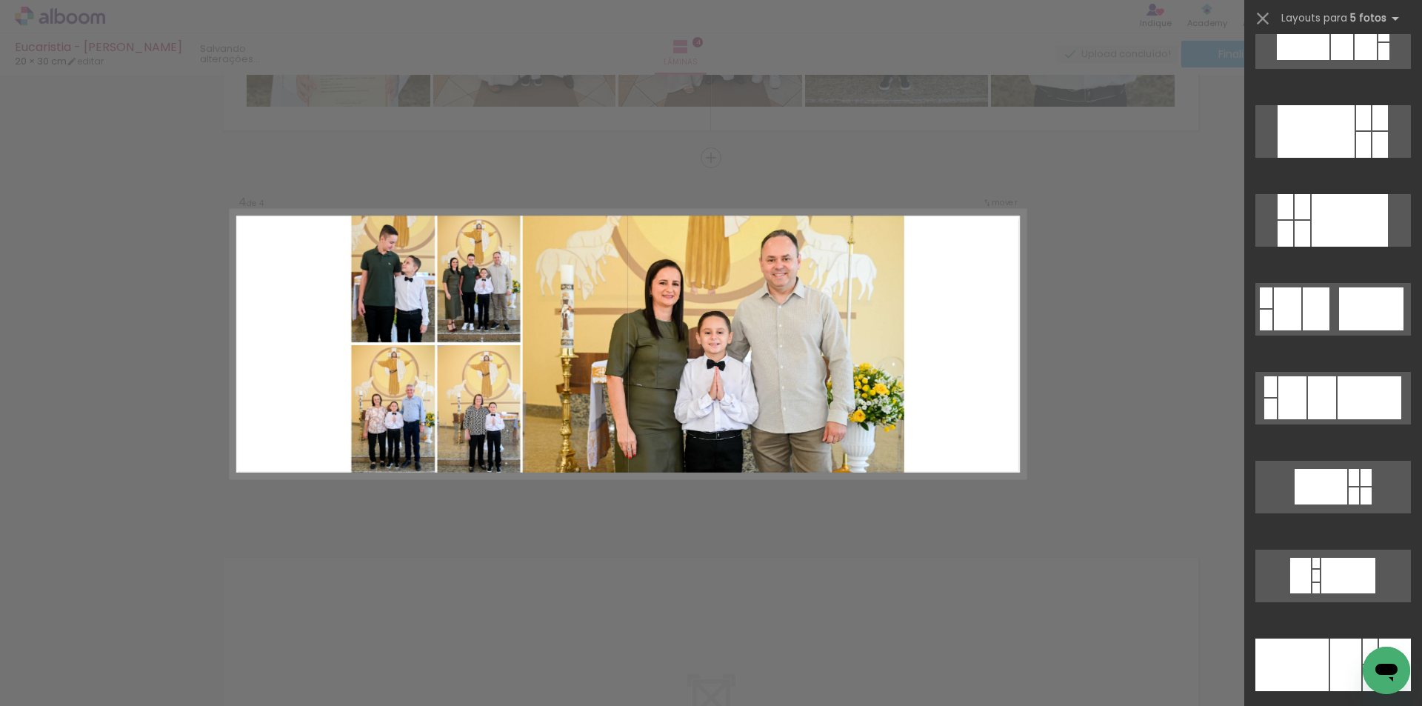
scroll to position [2888, 0]
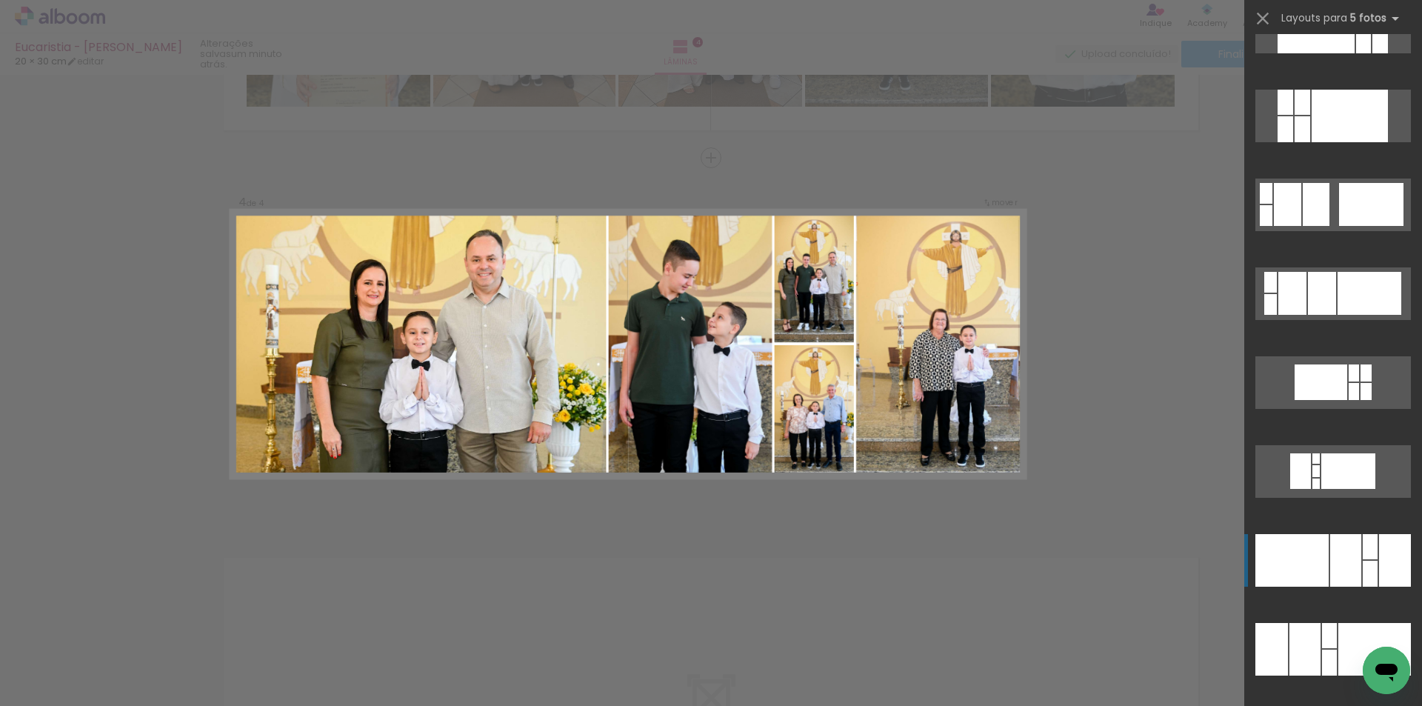
click at [1358, 53] on div at bounding box center [1363, 40] width 15 height 26
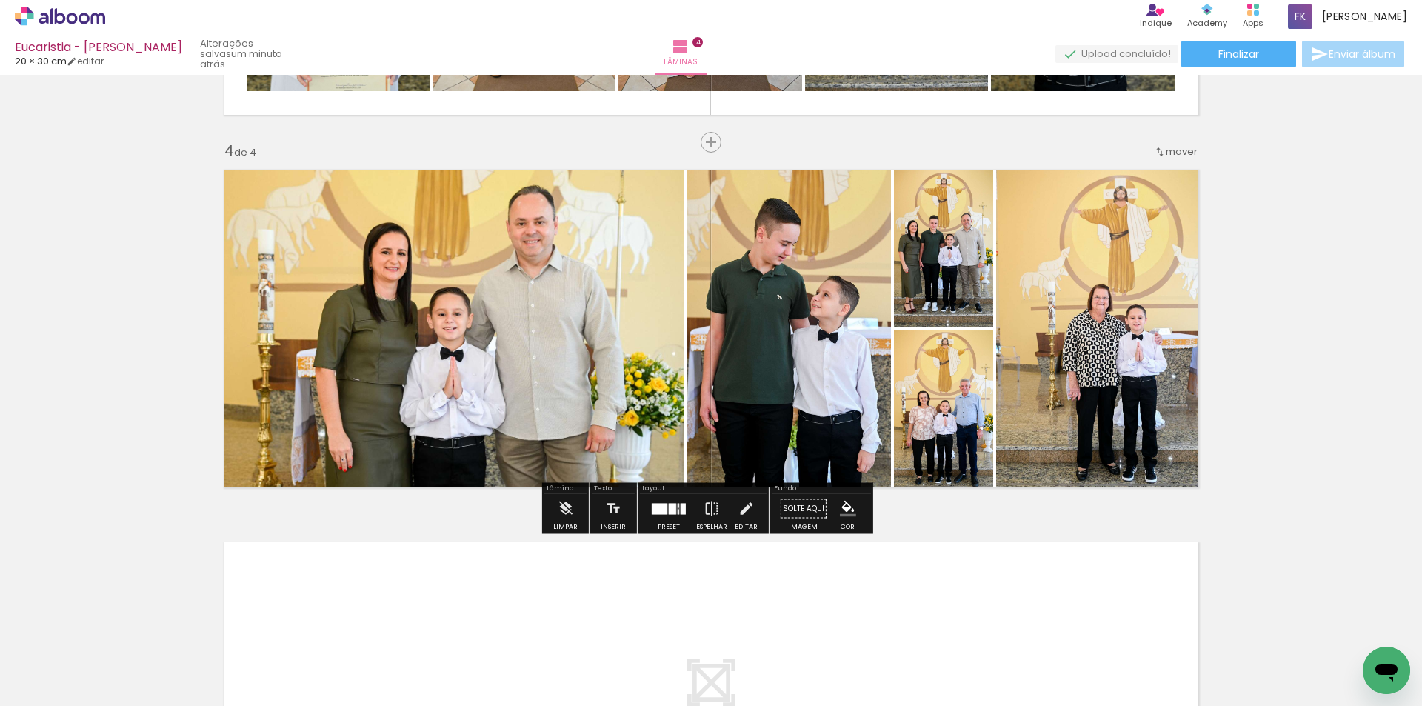
scroll to position [1059, 0]
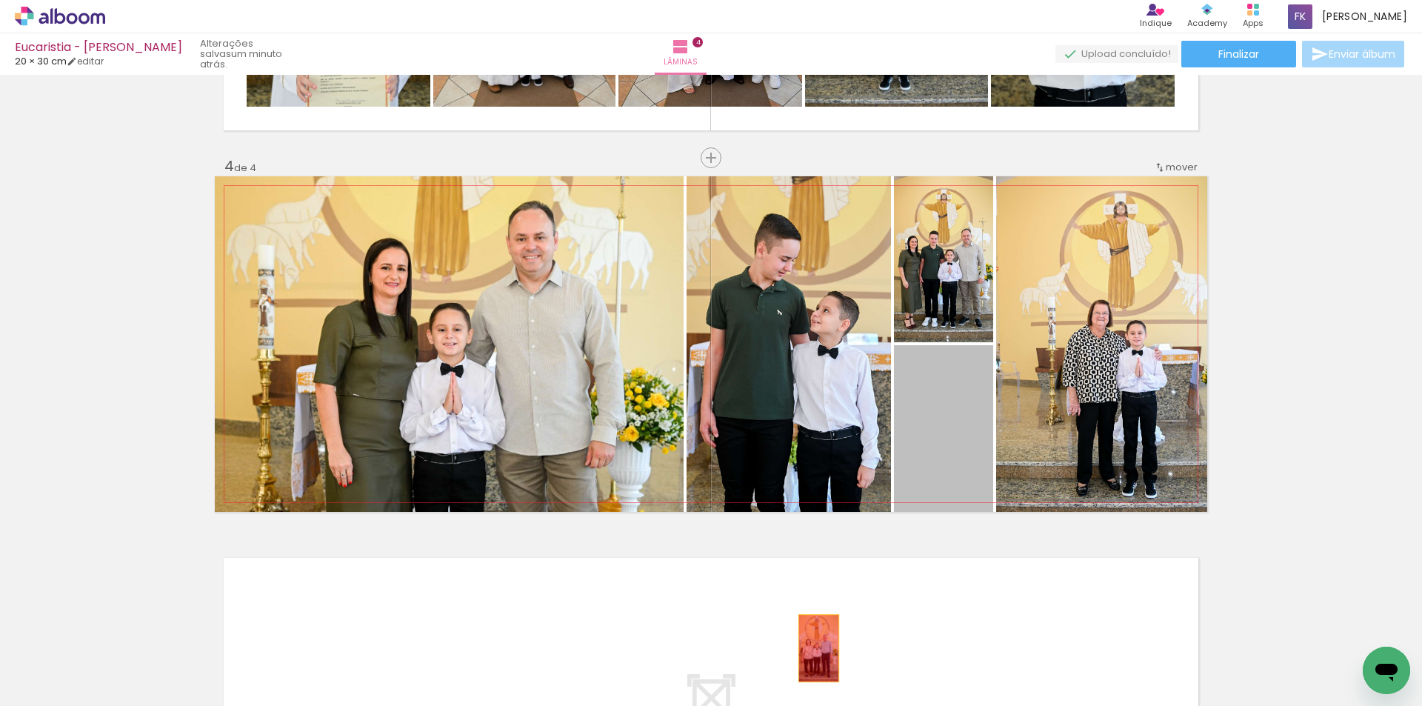
drag, startPoint x: 977, startPoint y: 426, endPoint x: 1044, endPoint y: 500, distance: 99.1
click at [813, 647] on quentale-workspace at bounding box center [711, 353] width 1422 height 706
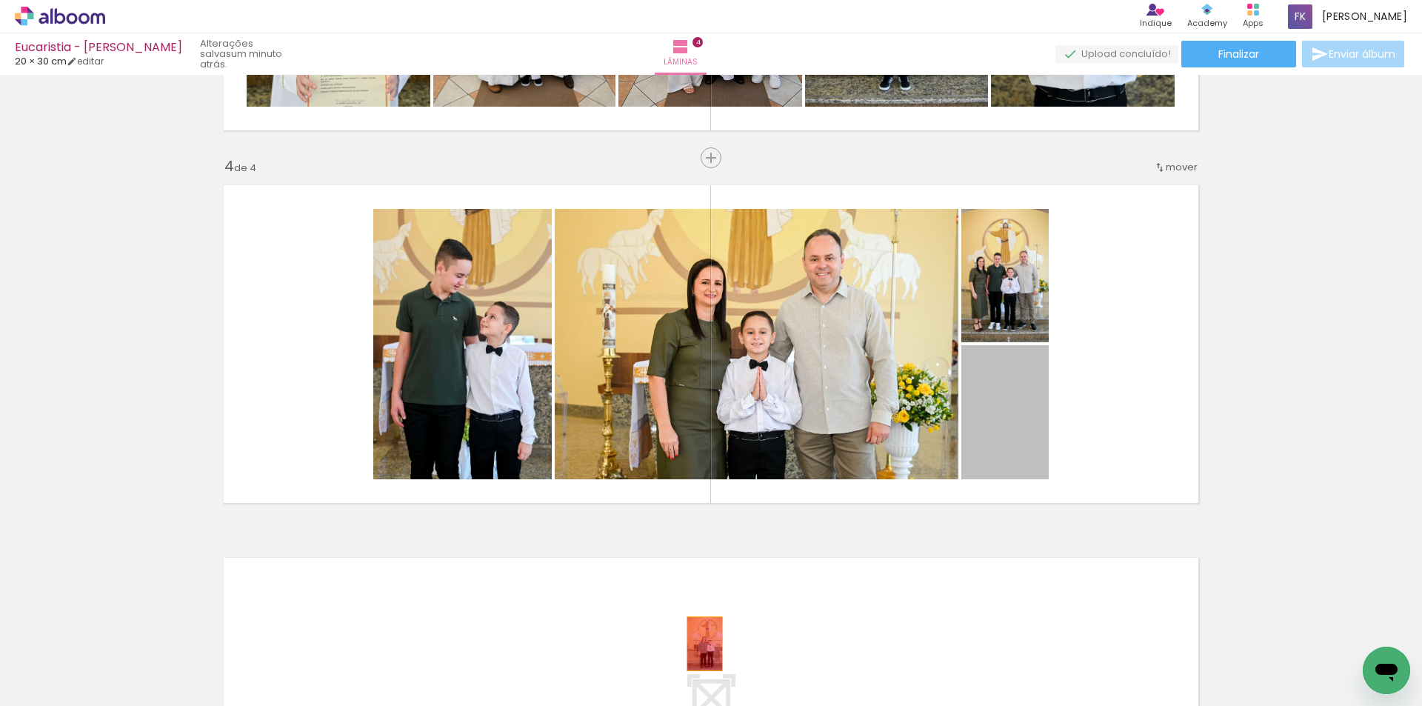
drag, startPoint x: 1005, startPoint y: 426, endPoint x: 697, endPoint y: 645, distance: 377.0
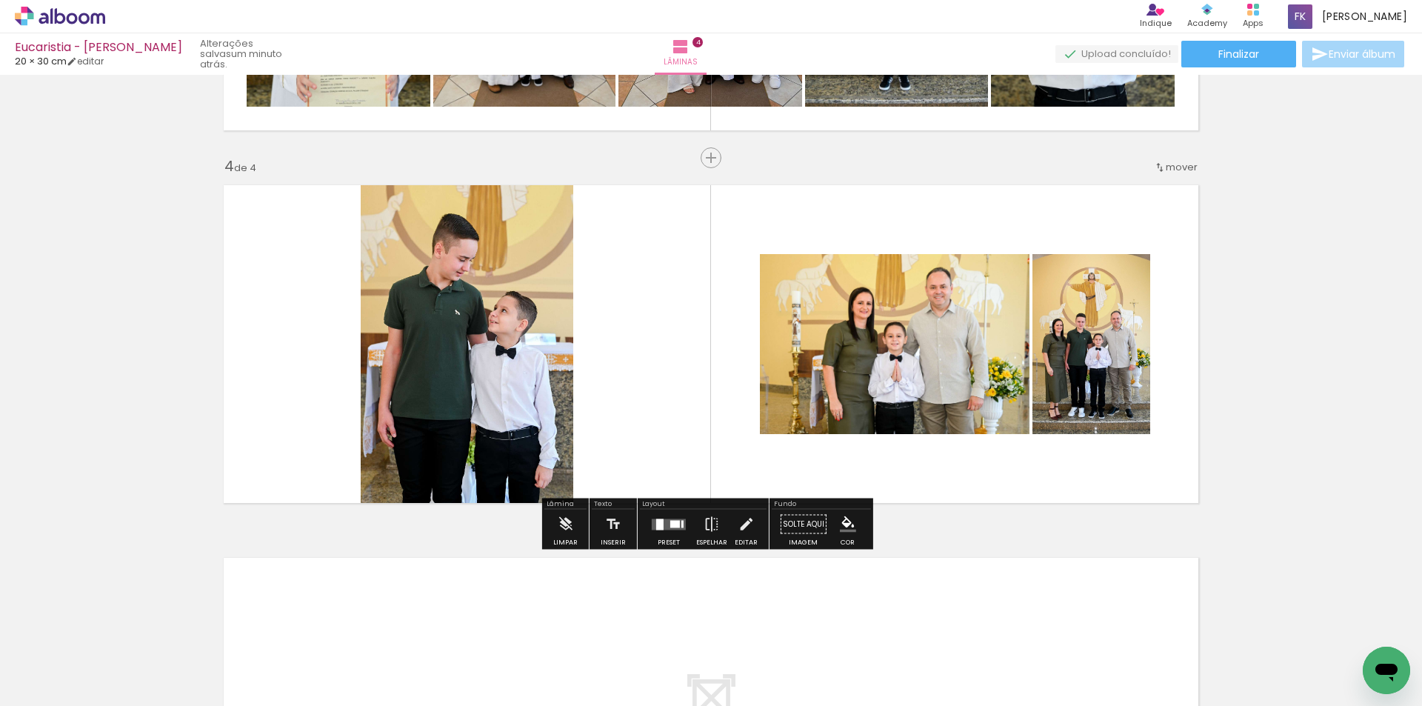
click at [669, 529] on div at bounding box center [669, 524] width 40 height 30
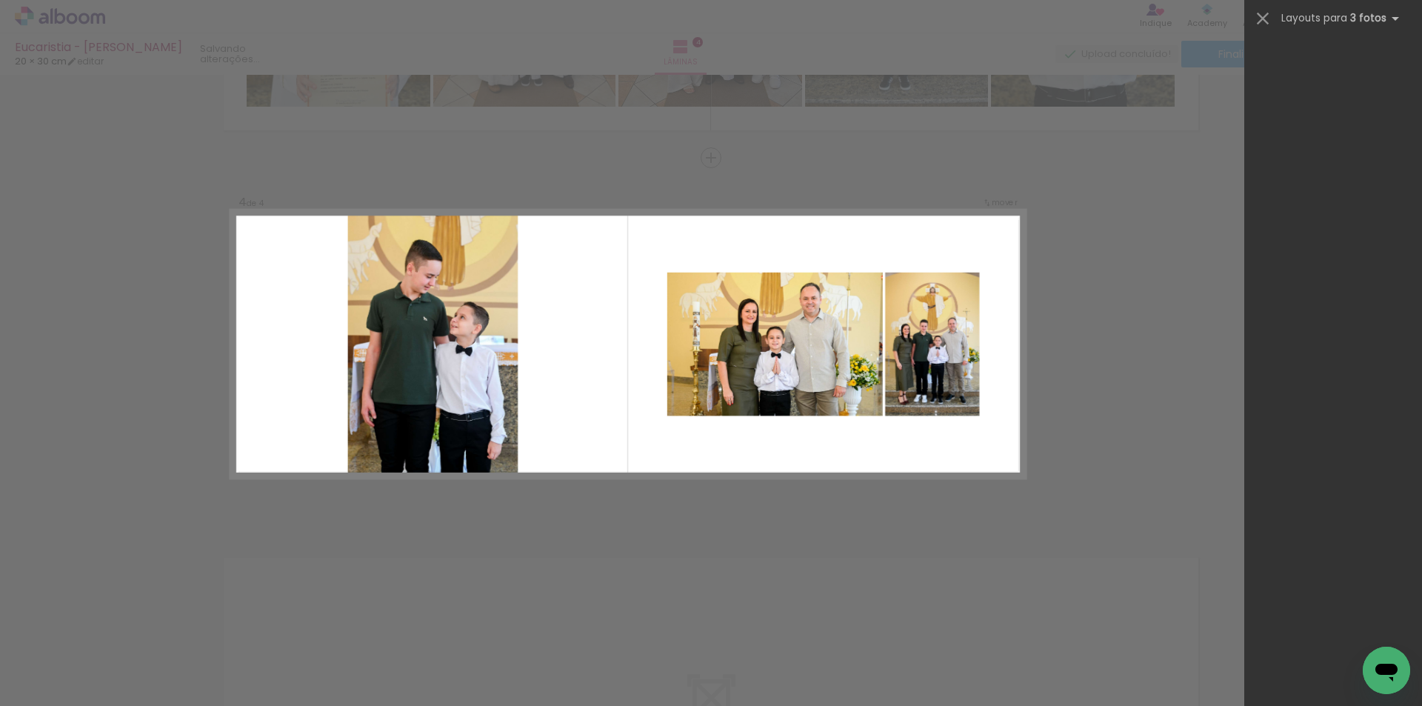
scroll to position [0, 0]
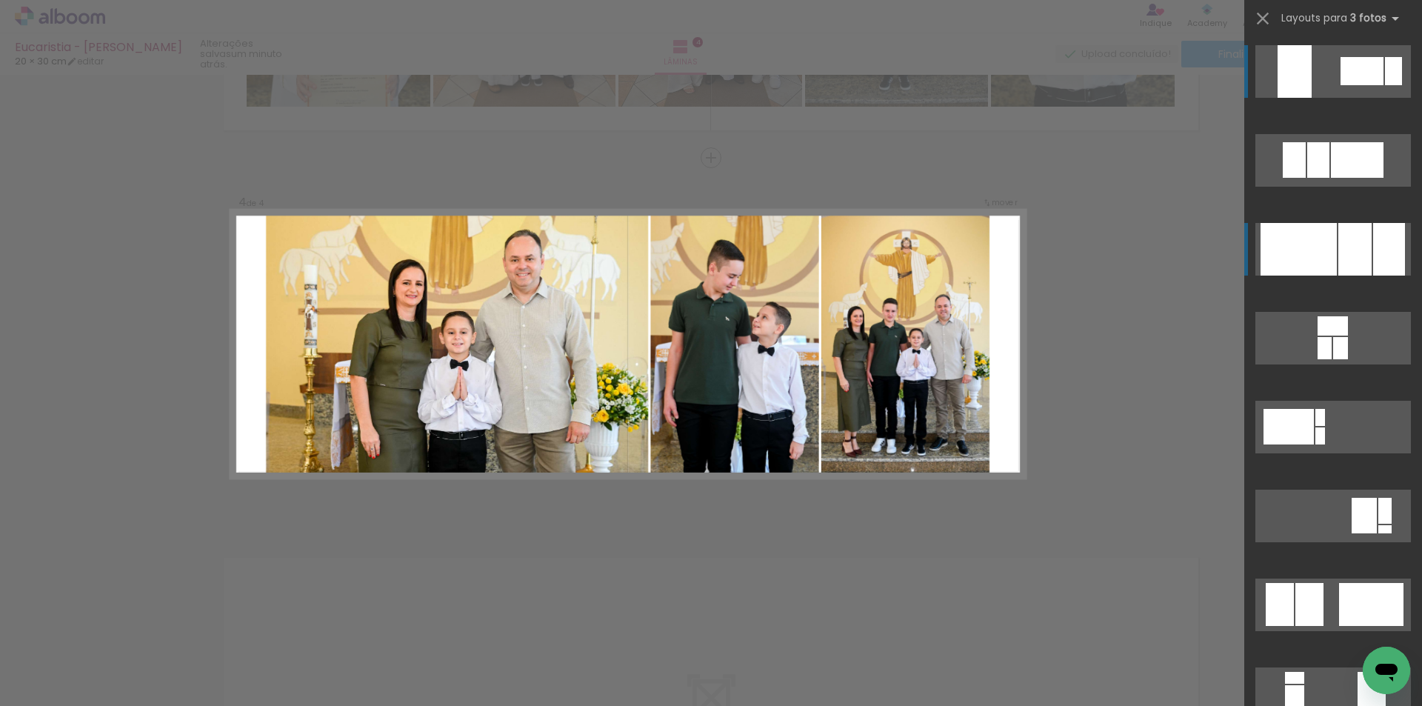
click at [1338, 238] on div at bounding box center [1354, 249] width 33 height 53
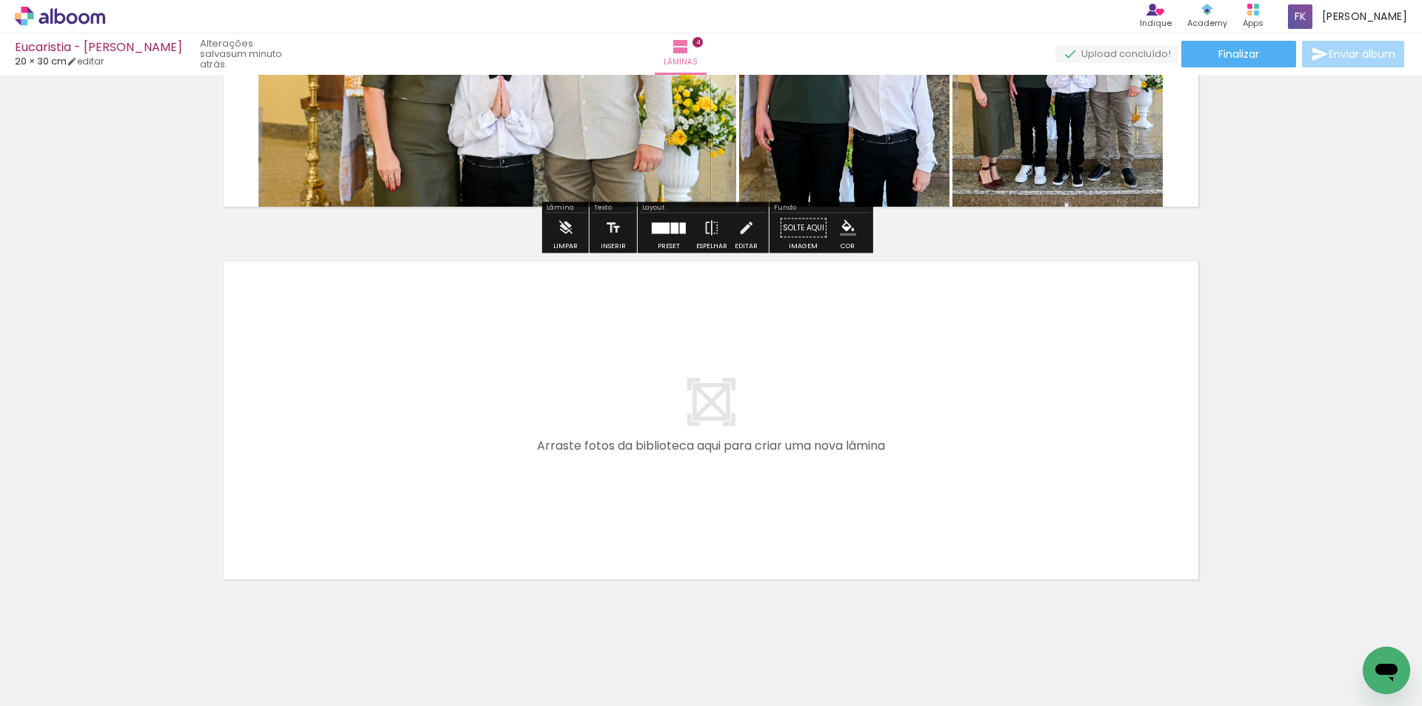
scroll to position [1382, 0]
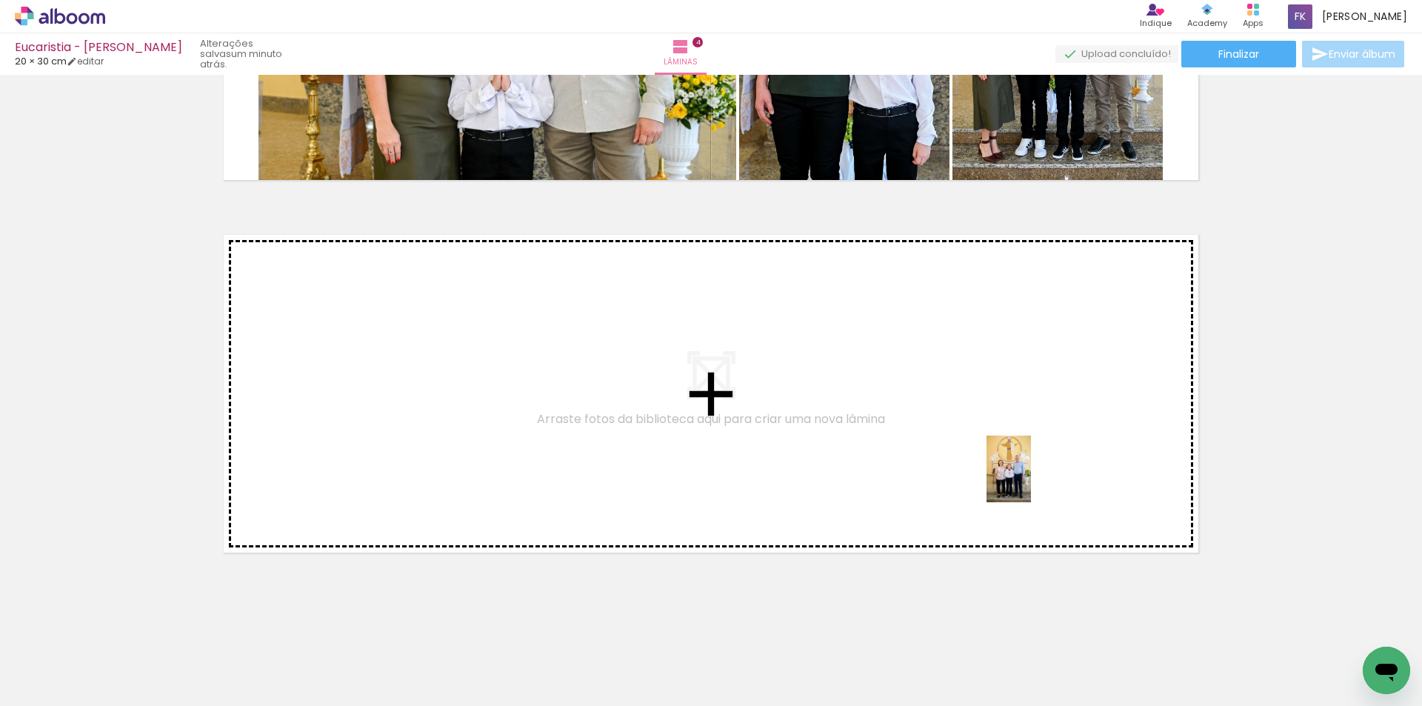
drag, startPoint x: 1048, startPoint y: 659, endPoint x: 1031, endPoint y: 480, distance: 180.0
click at [1031, 480] on quentale-workspace at bounding box center [711, 353] width 1422 height 706
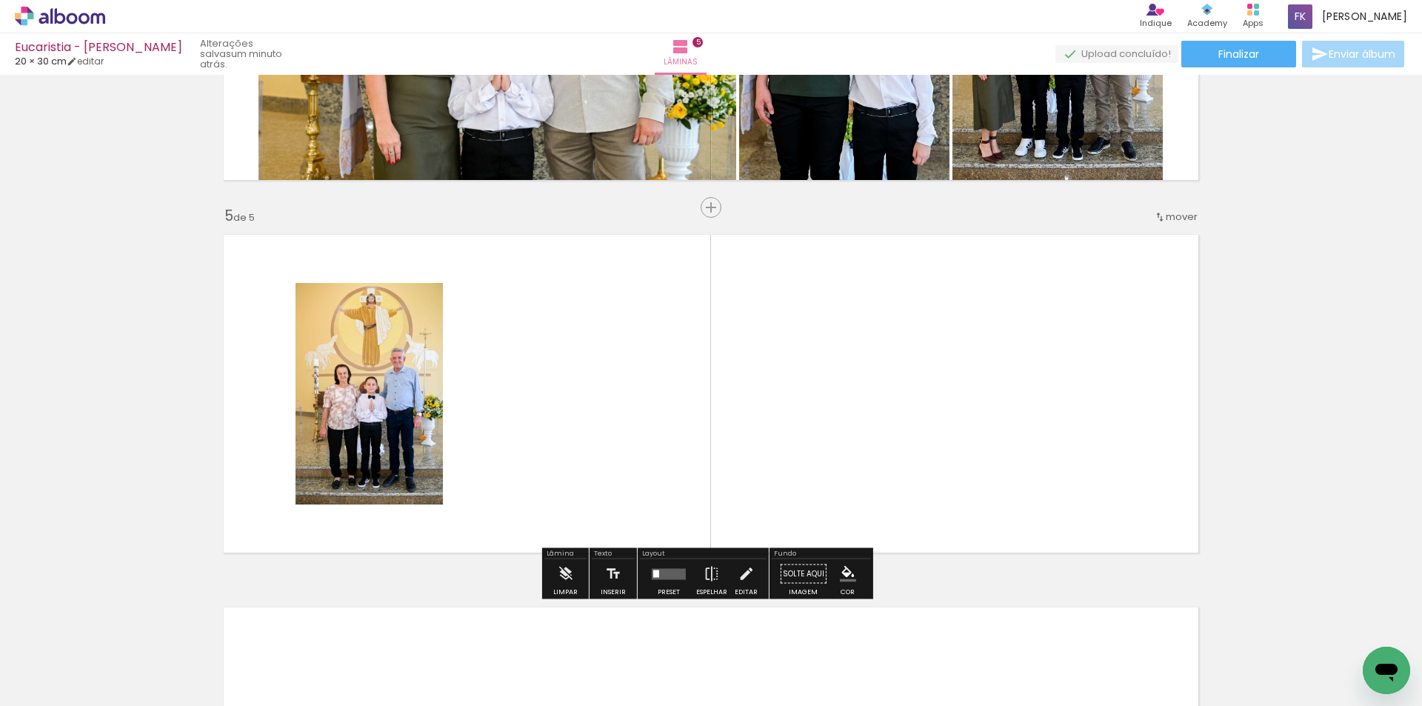
scroll to position [1431, 0]
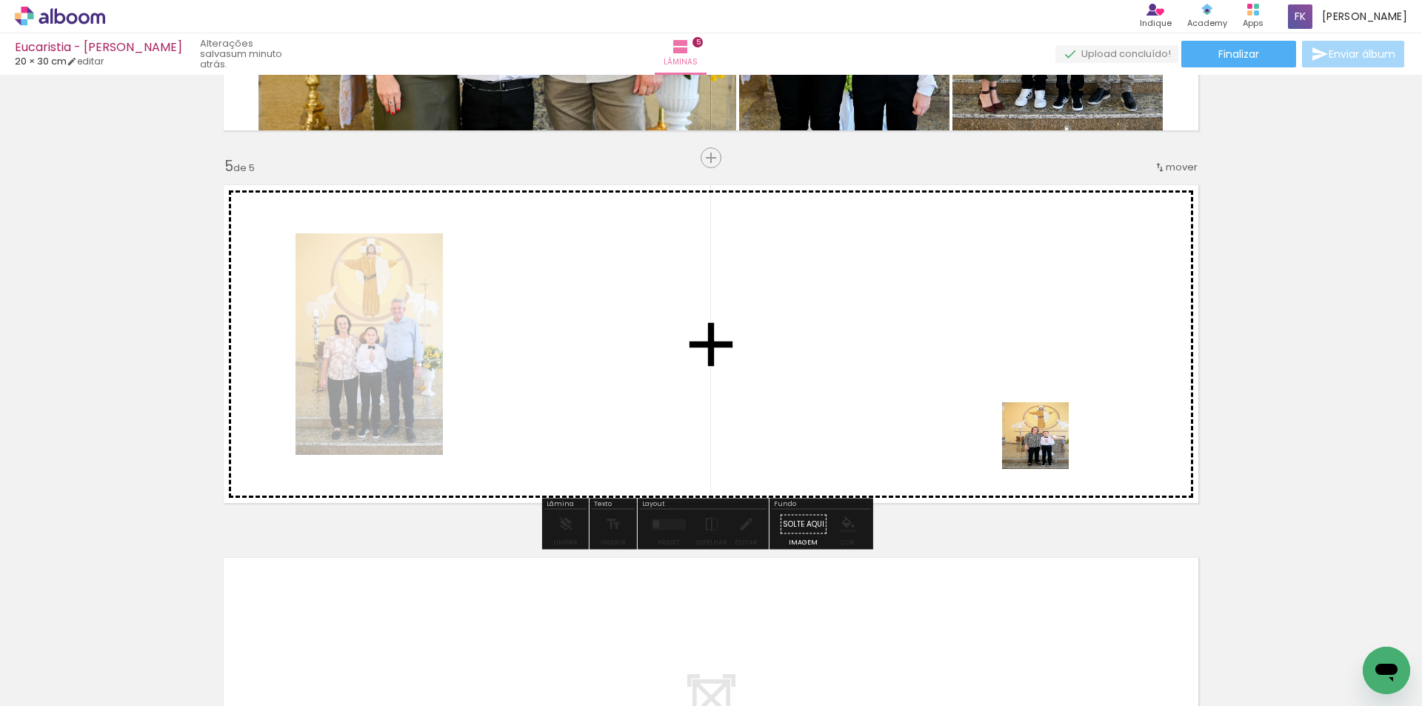
drag, startPoint x: 1125, startPoint y: 655, endPoint x: 1045, endPoint y: 446, distance: 223.3
click at [1045, 446] on quentale-workspace at bounding box center [711, 353] width 1422 height 706
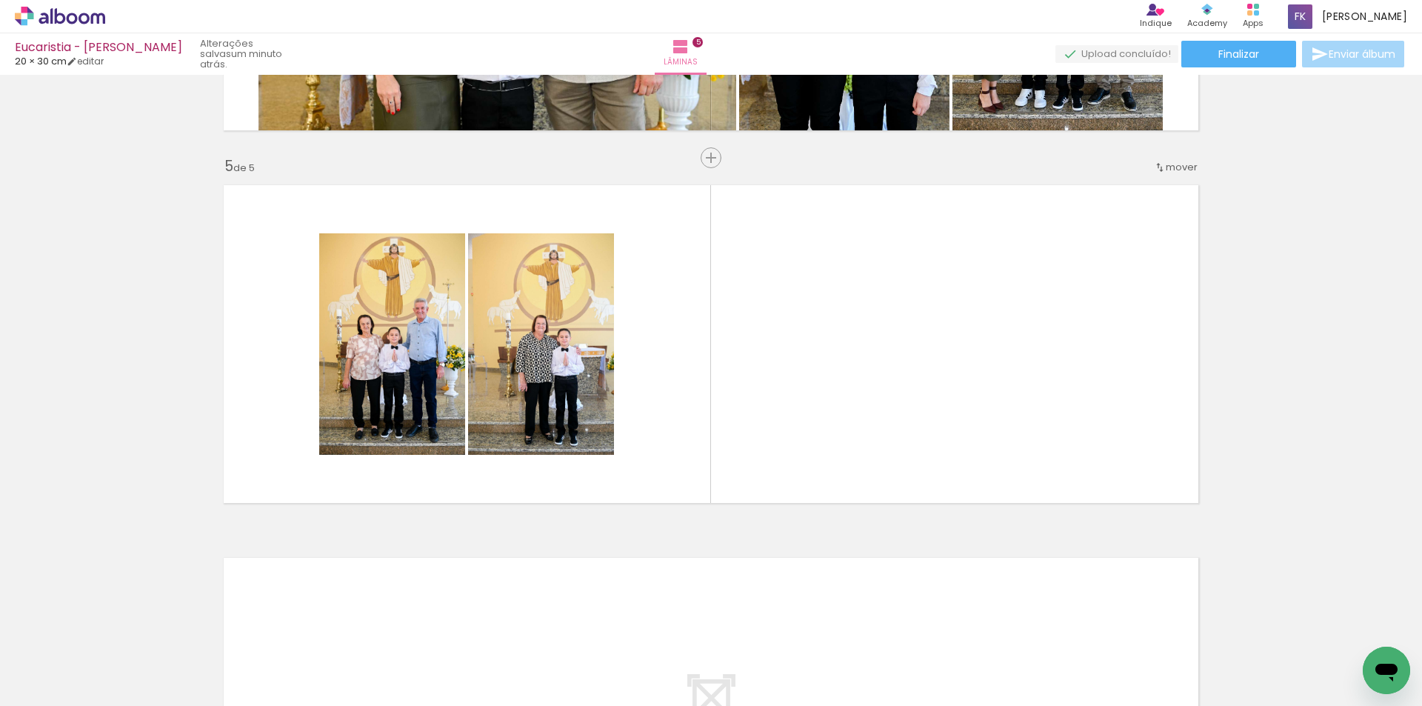
scroll to position [0, 569]
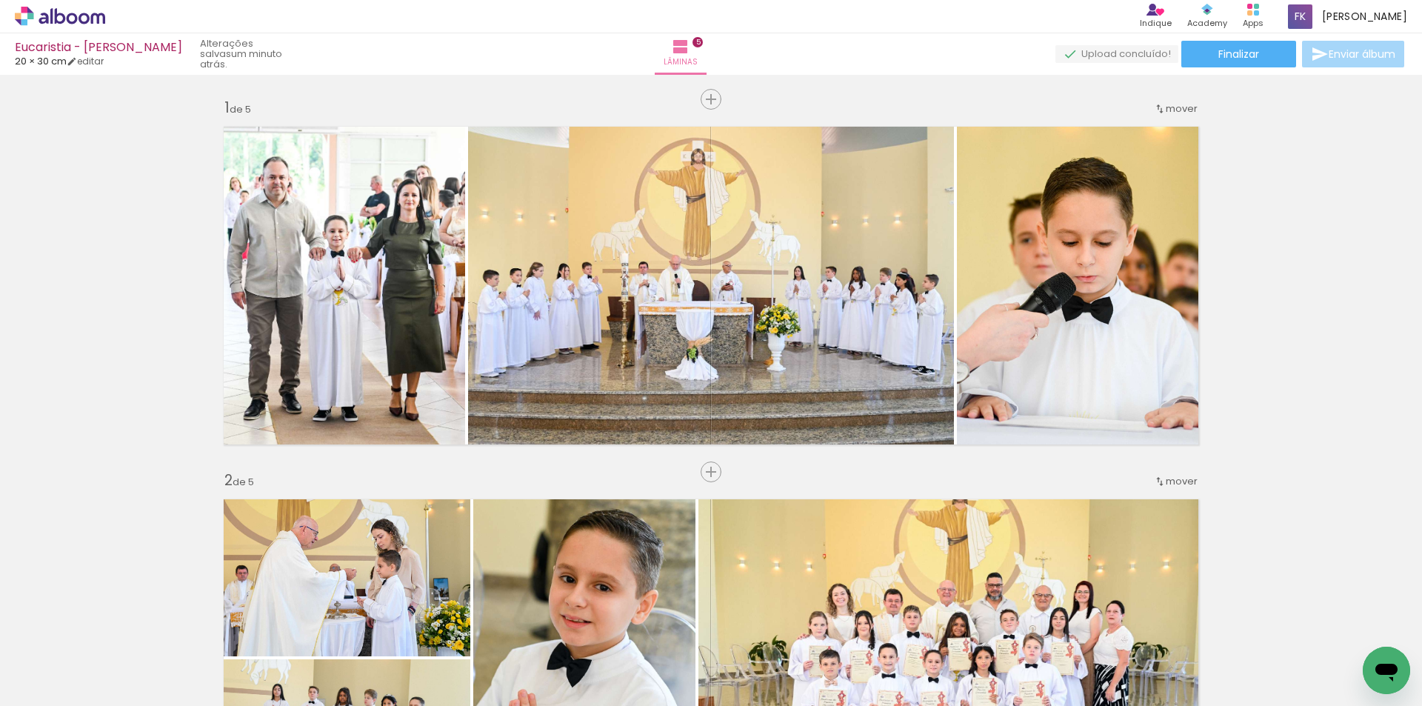
scroll to position [1431, 0]
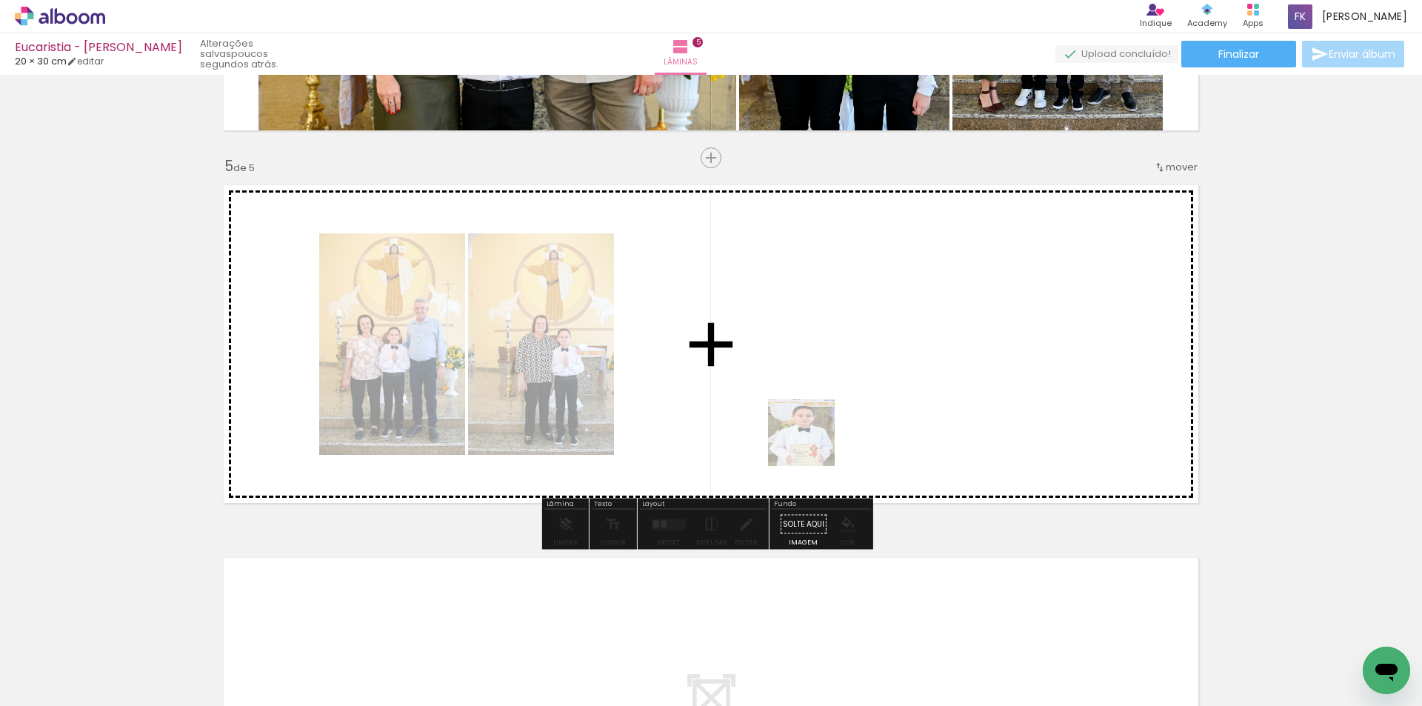
drag, startPoint x: 585, startPoint y: 659, endPoint x: 946, endPoint y: 352, distance: 473.3
click at [946, 352] on quentale-workspace at bounding box center [711, 353] width 1422 height 706
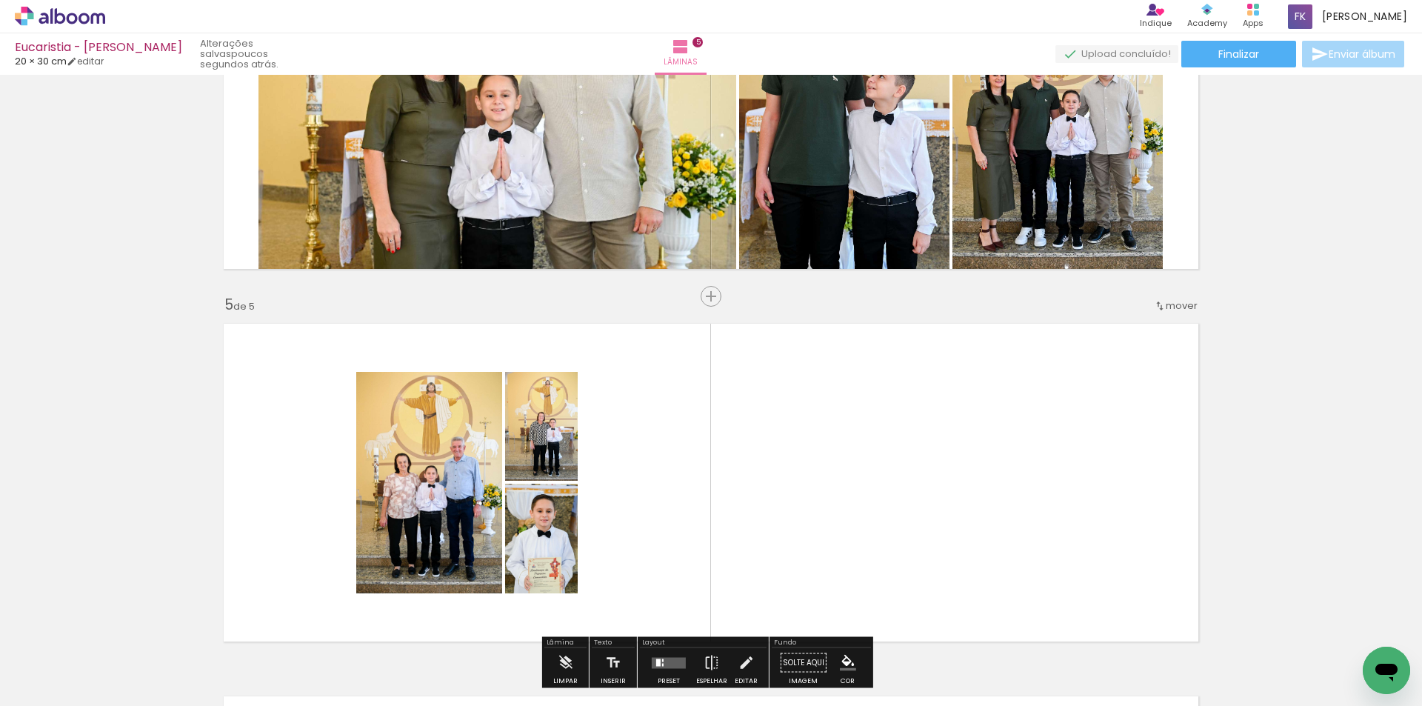
scroll to position [1357, 0]
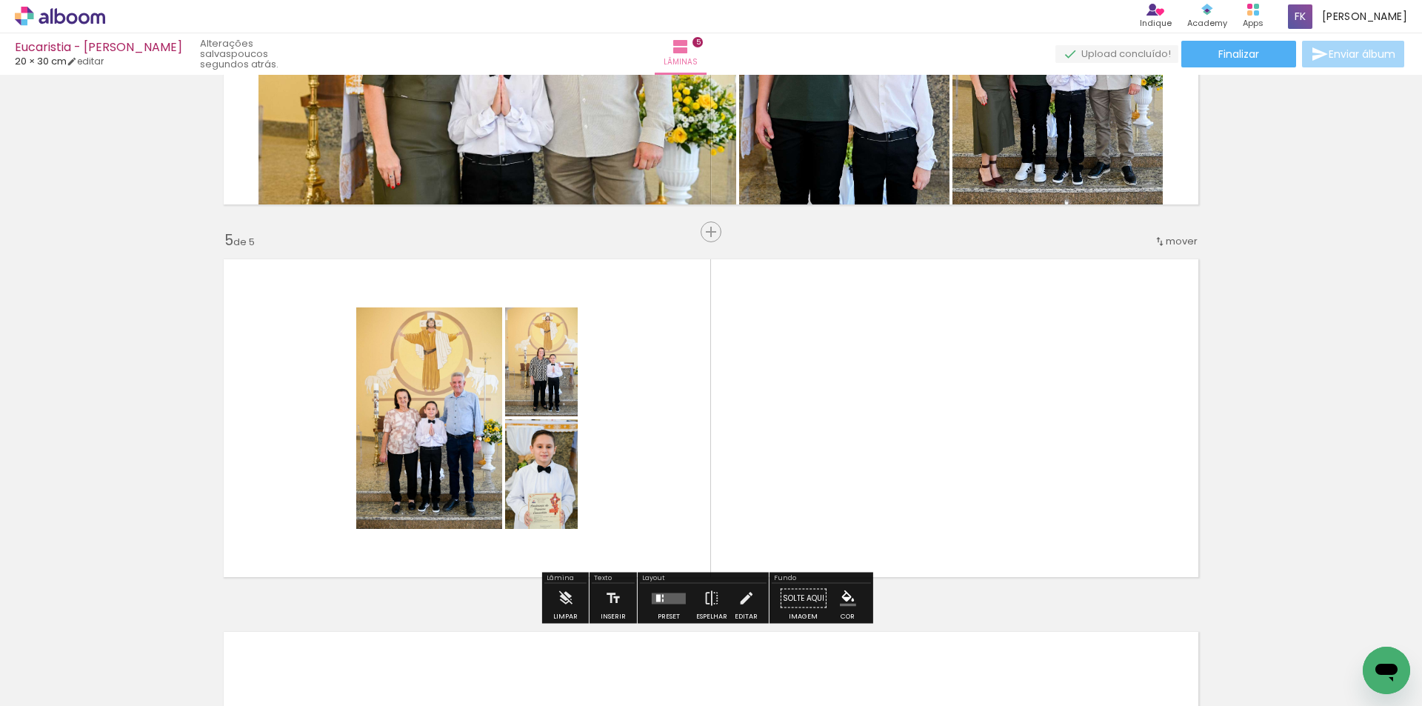
click at [664, 600] on quentale-layouter at bounding box center [669, 597] width 34 height 11
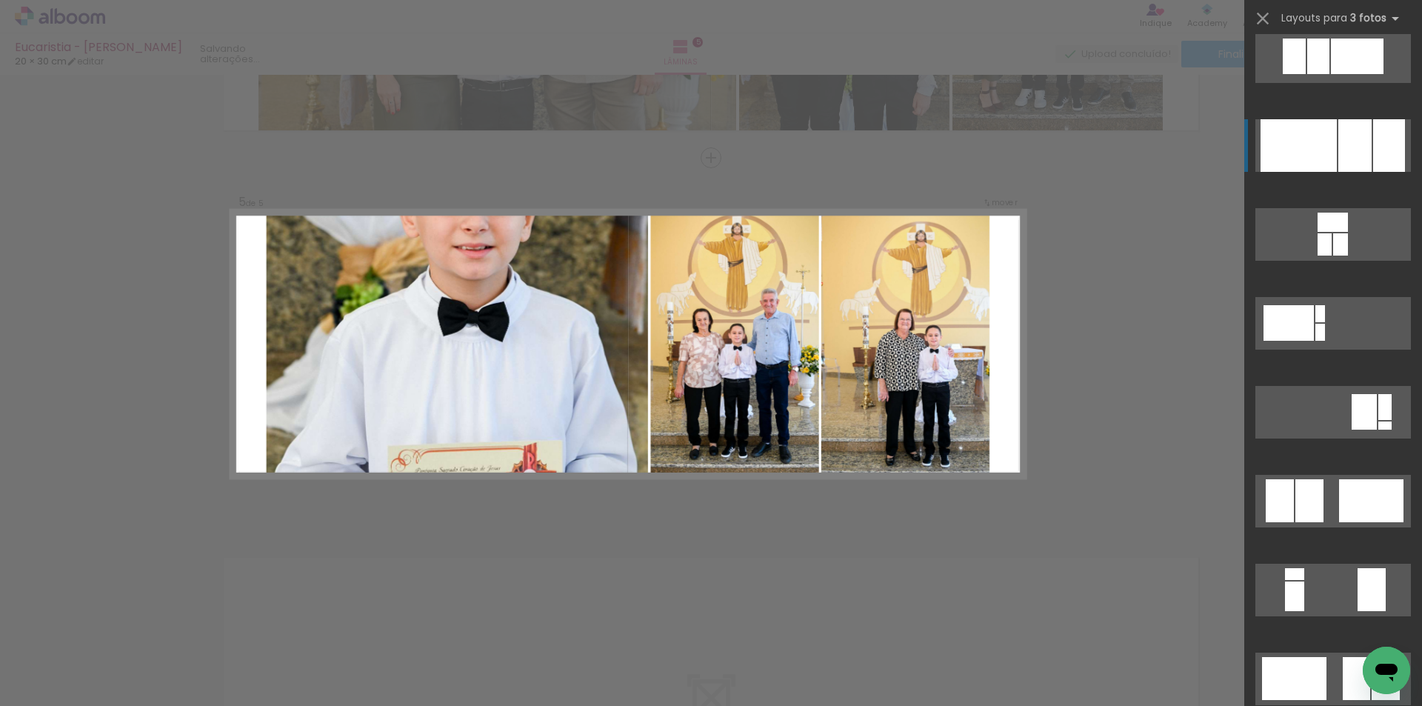
scroll to position [2443, 0]
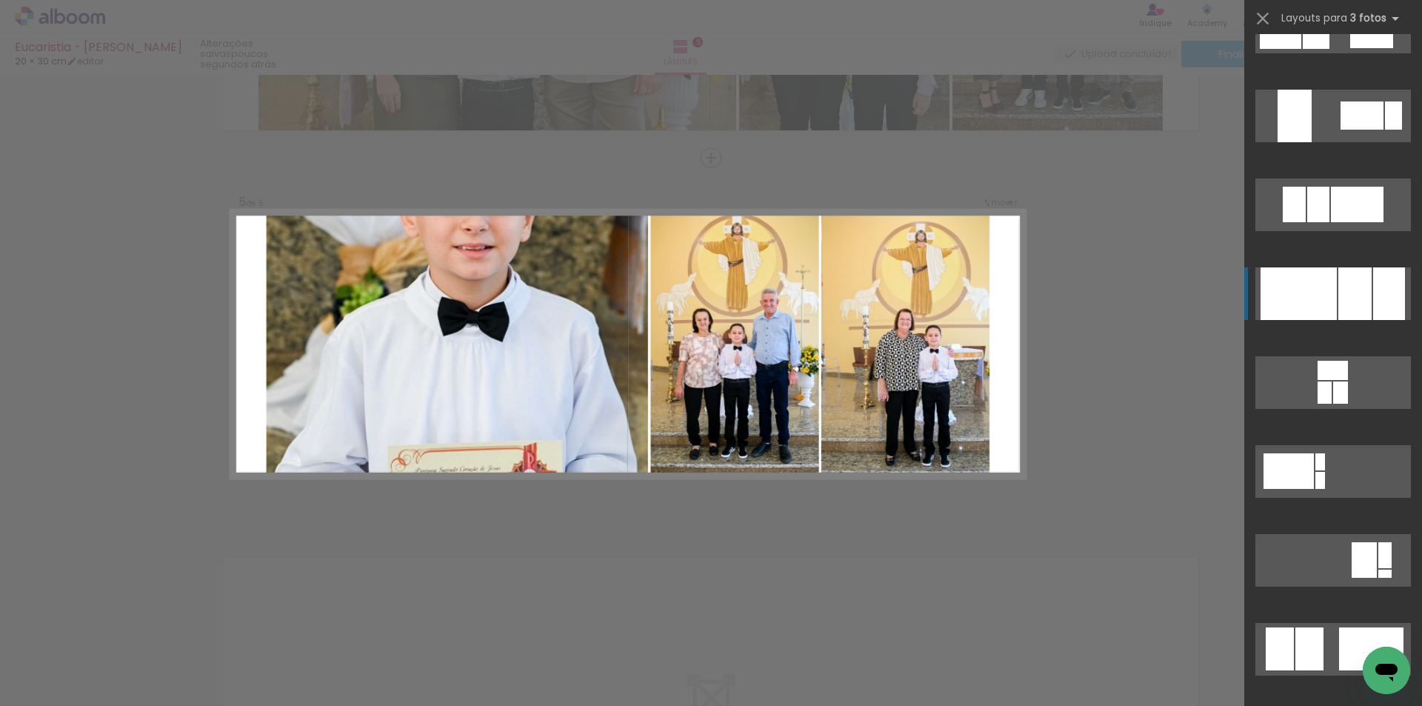
click at [1338, 298] on div at bounding box center [1354, 293] width 33 height 53
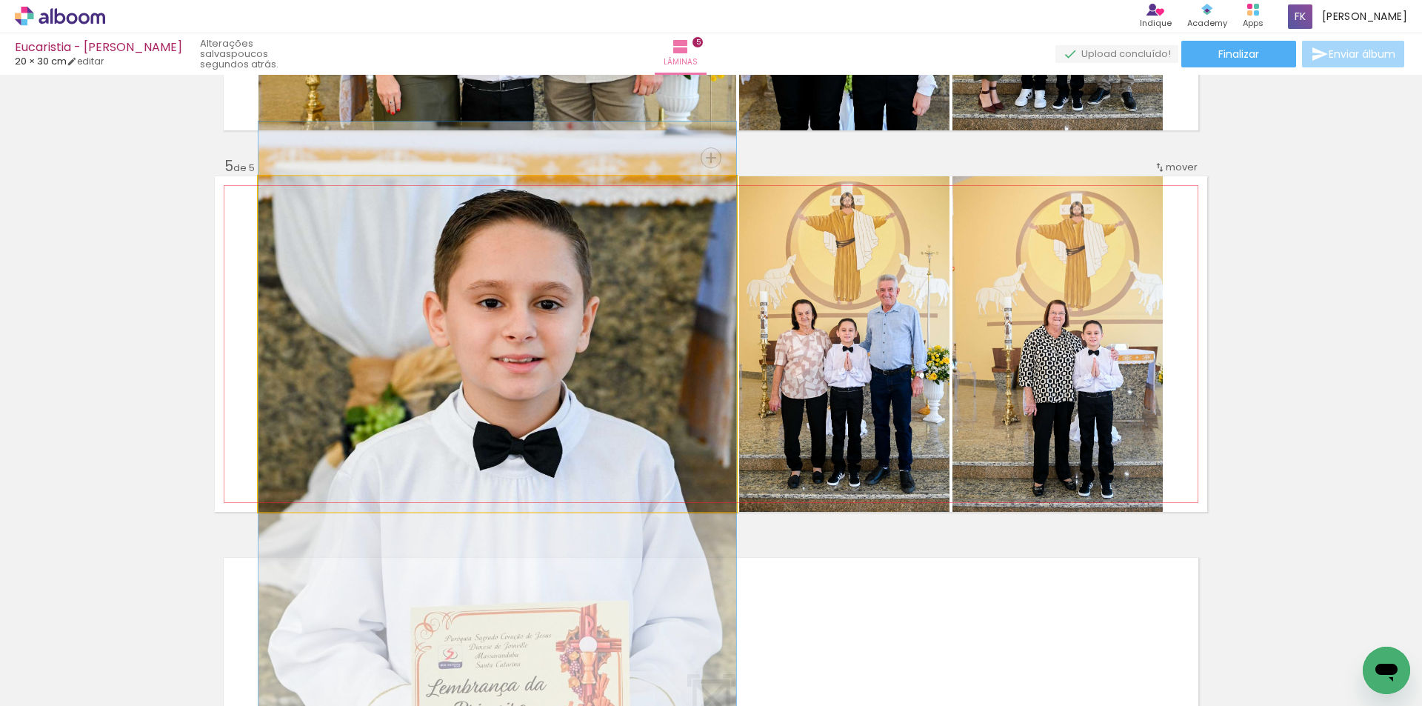
drag, startPoint x: 494, startPoint y: 281, endPoint x: 490, endPoint y: 417, distance: 136.3
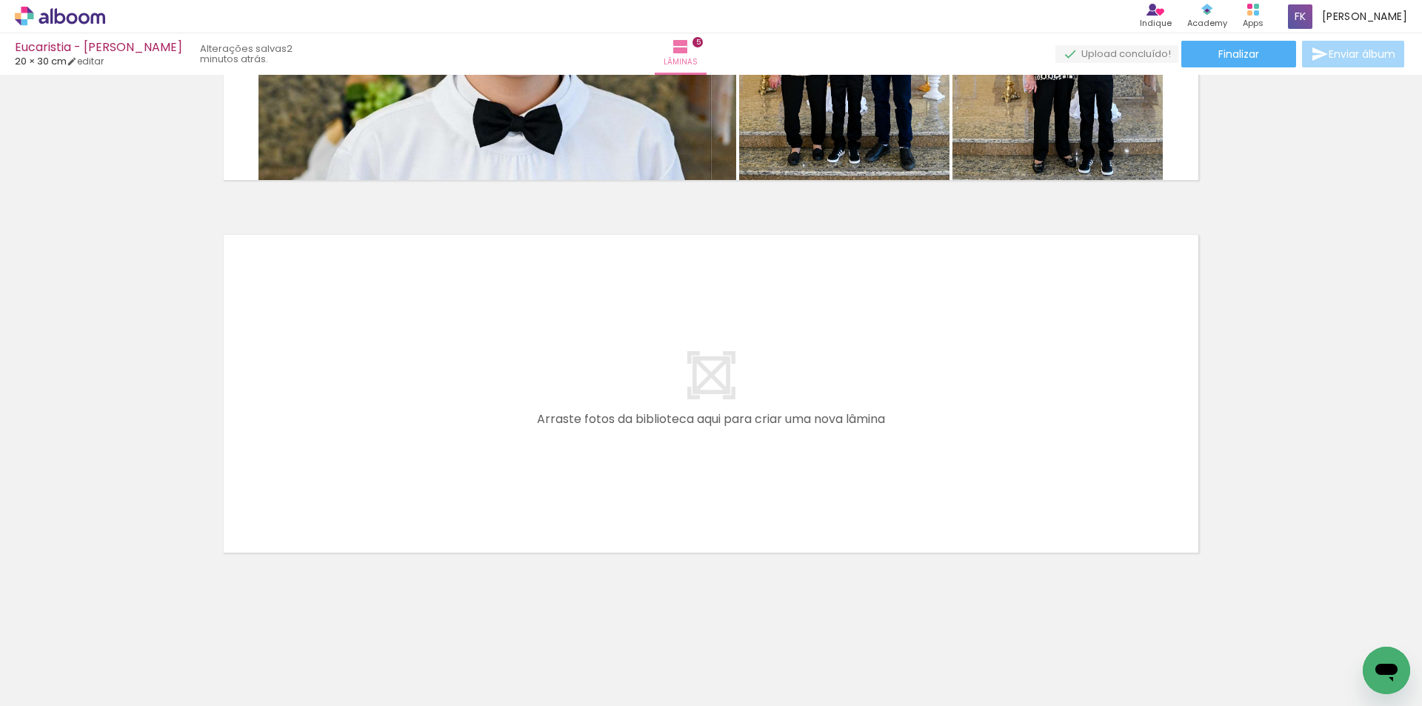
scroll to position [0, 3597]
click at [60, 683] on span "Adicionar Fotos" at bounding box center [52, 685] width 44 height 16
click at [0, 0] on input "file" at bounding box center [0, 0] width 0 height 0
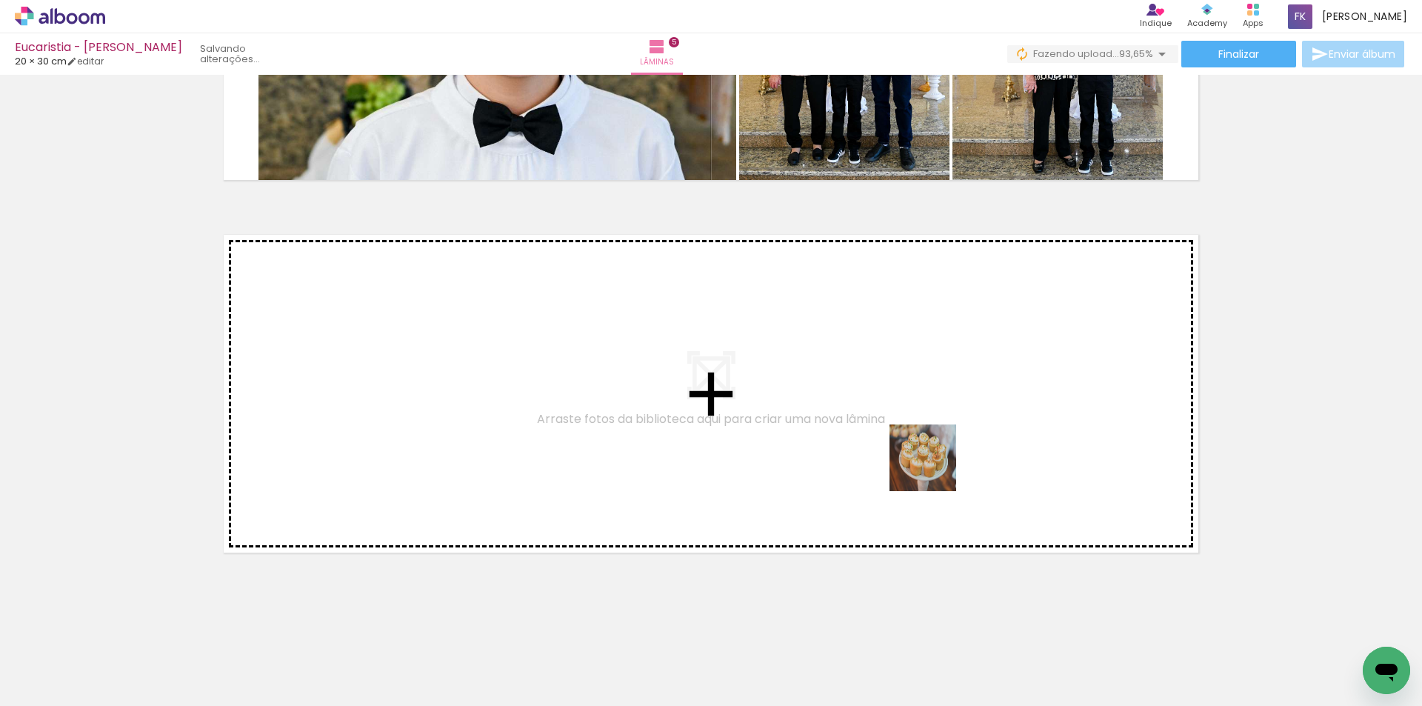
drag, startPoint x: 1114, startPoint y: 663, endPoint x: 934, endPoint y: 469, distance: 265.1
click at [934, 469] on quentale-workspace at bounding box center [711, 353] width 1422 height 706
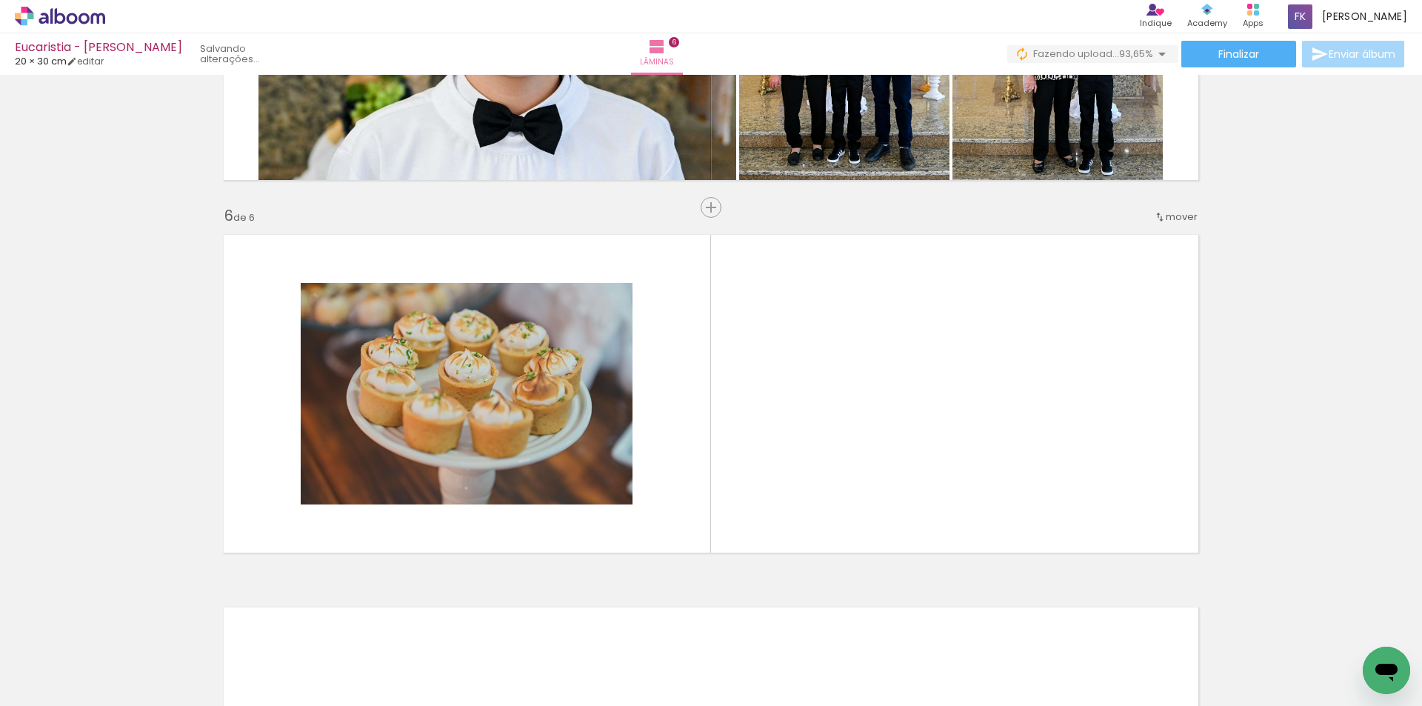
scroll to position [1804, 0]
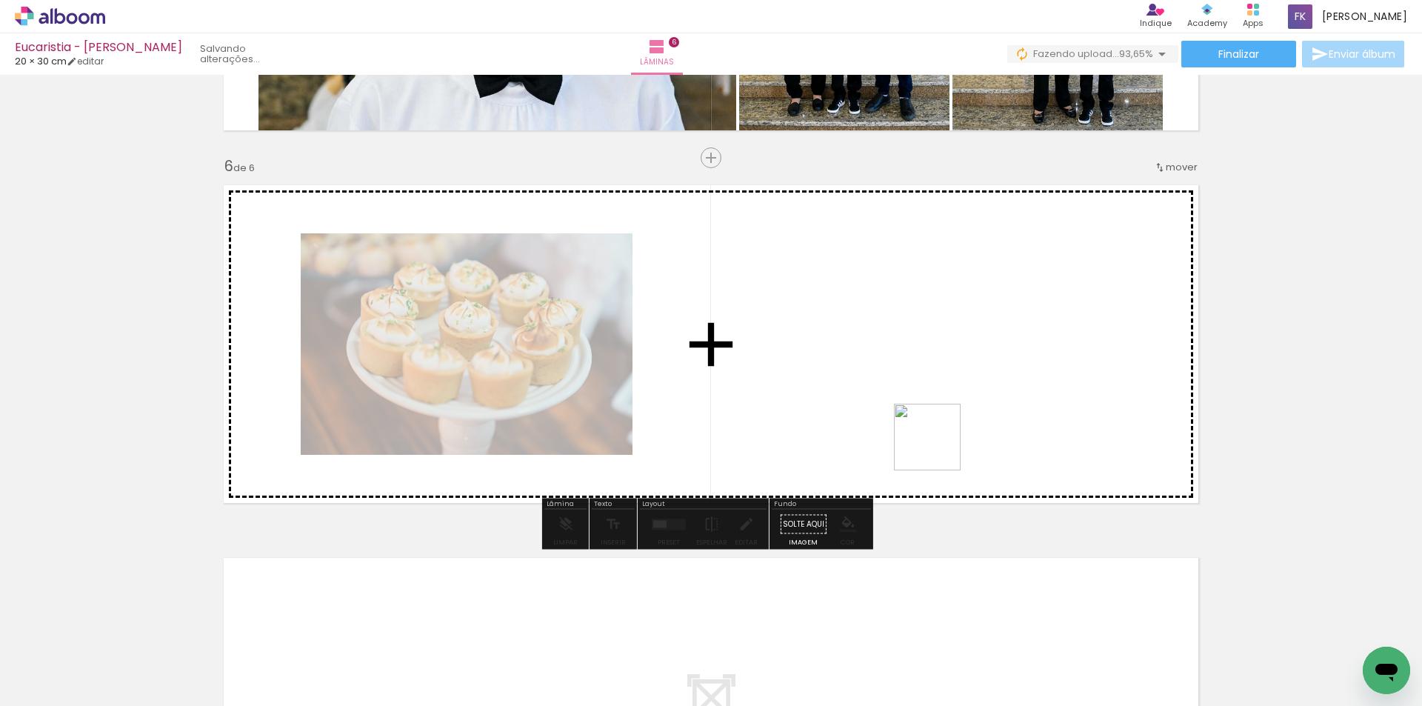
drag, startPoint x: 1194, startPoint y: 660, endPoint x: 1224, endPoint y: 635, distance: 38.9
click at [928, 440] on quentale-workspace at bounding box center [711, 353] width 1422 height 706
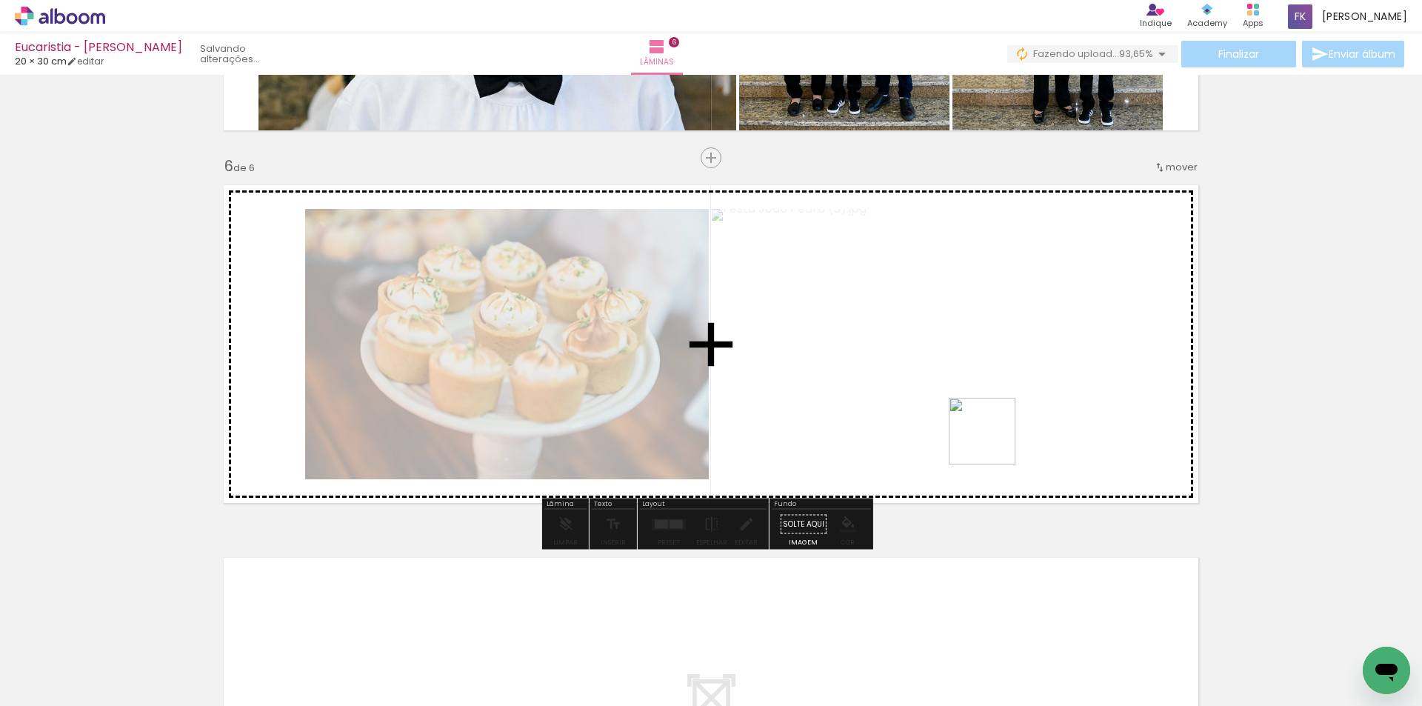
drag, startPoint x: 993, startPoint y: 442, endPoint x: 1313, endPoint y: 643, distance: 378.0
click at [917, 392] on quentale-workspace at bounding box center [711, 353] width 1422 height 706
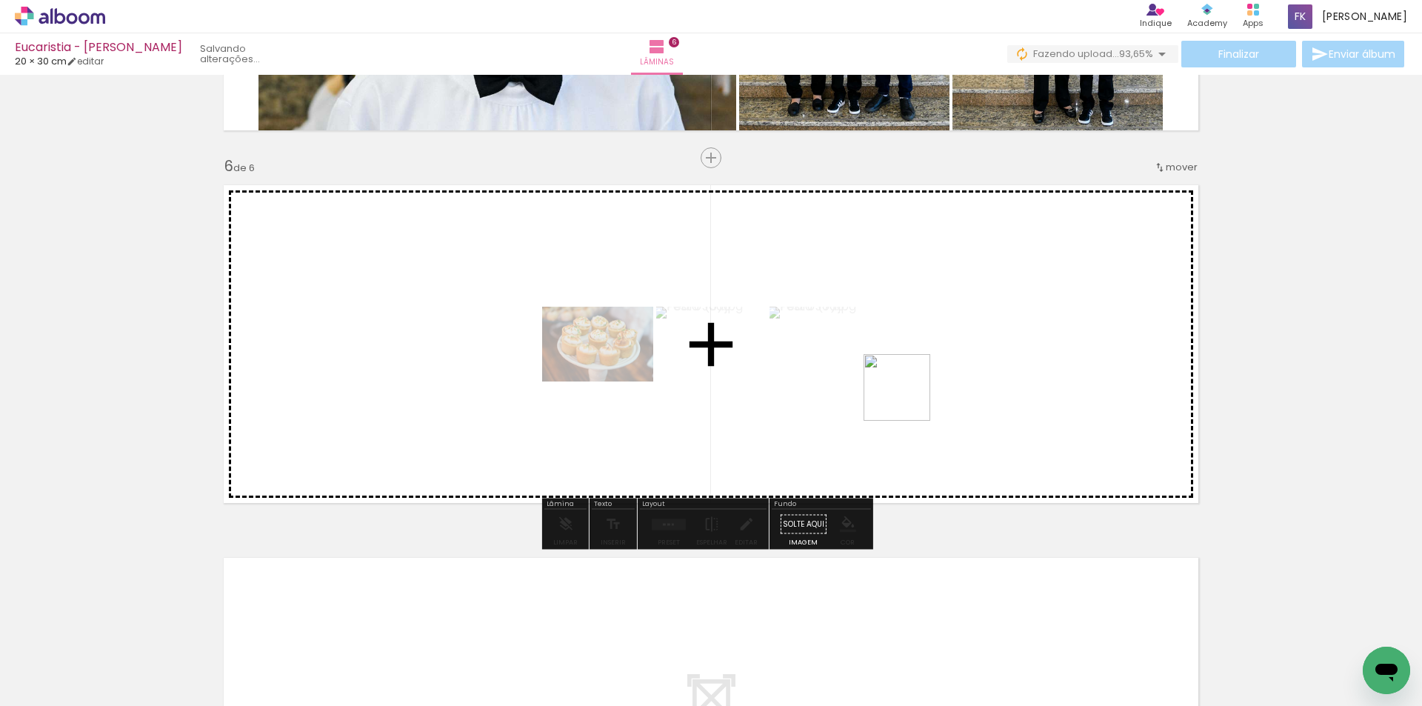
drag, startPoint x: 1347, startPoint y: 655, endPoint x: 871, endPoint y: 406, distance: 536.8
click at [862, 372] on quentale-workspace at bounding box center [711, 353] width 1422 height 706
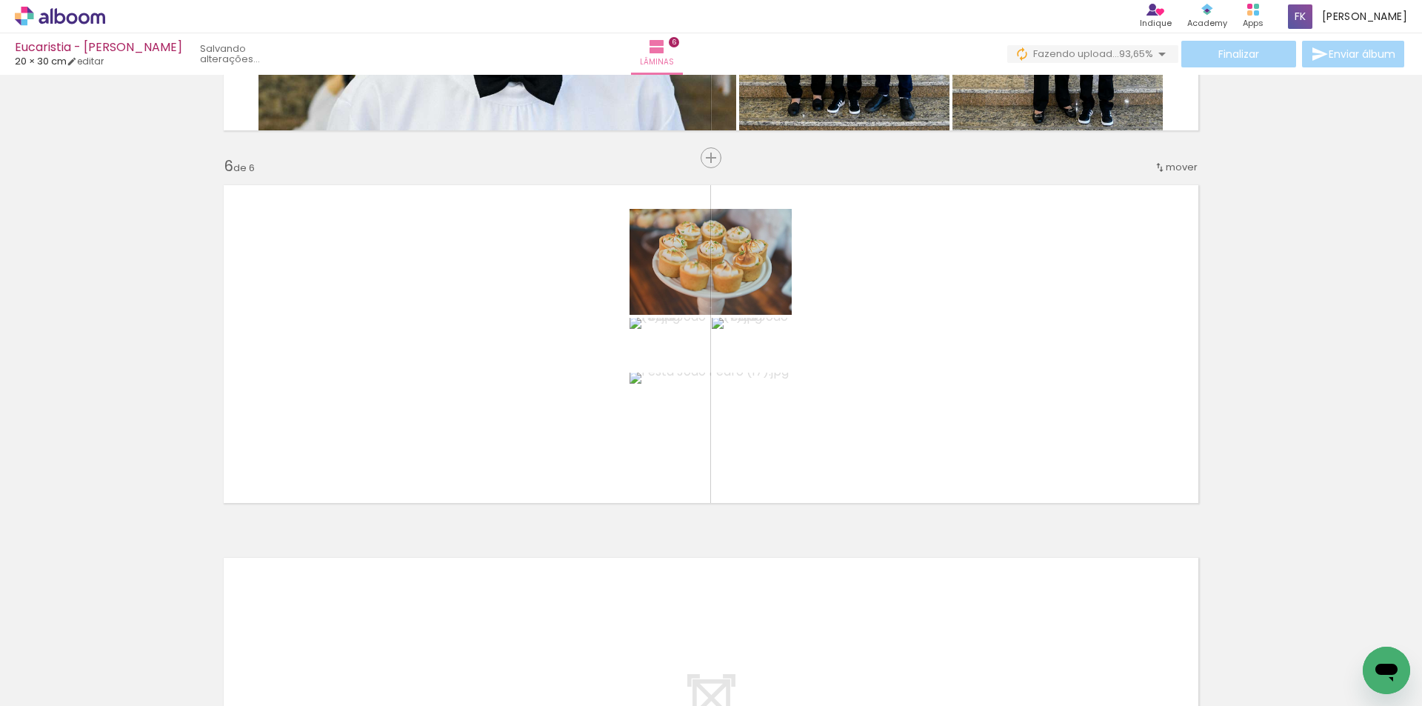
scroll to position [0, 662]
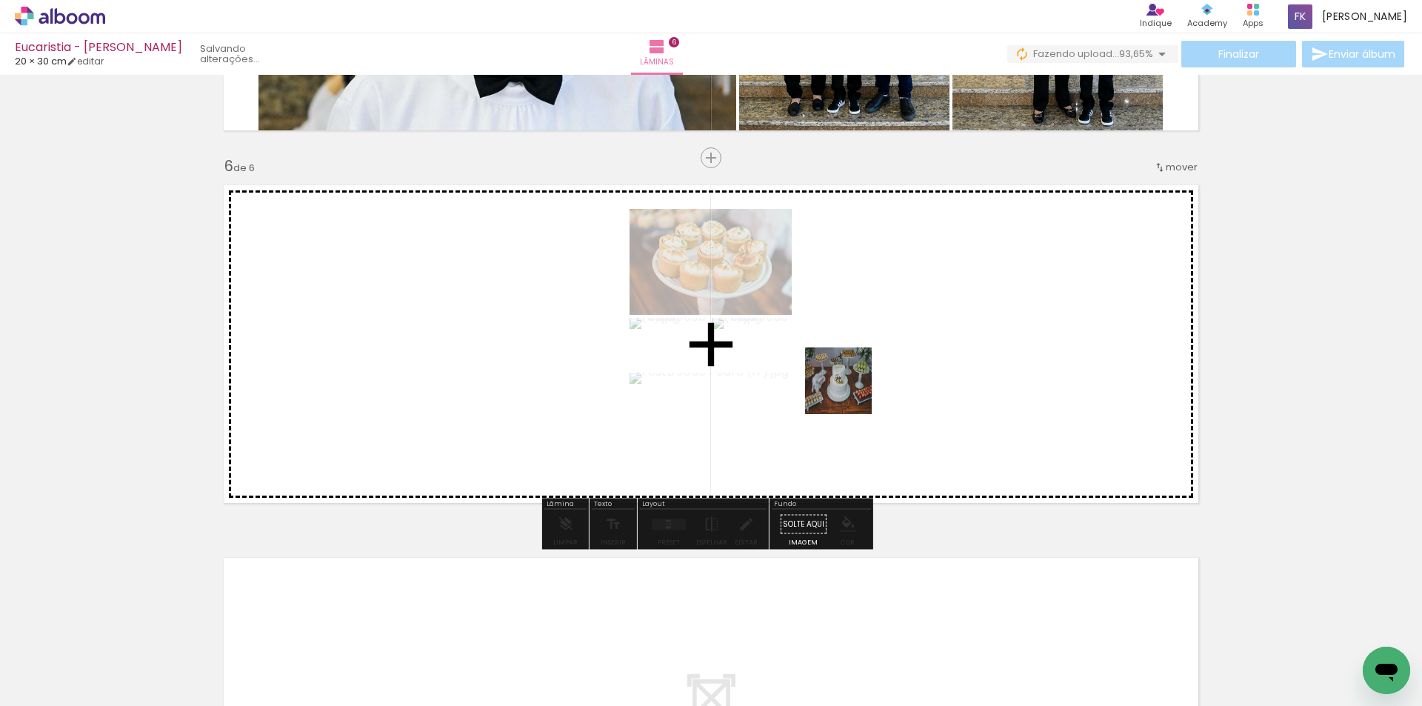
drag, startPoint x: 811, startPoint y: 646, endPoint x: 900, endPoint y: 603, distance: 98.7
click at [850, 387] on quentale-workspace at bounding box center [711, 353] width 1422 height 706
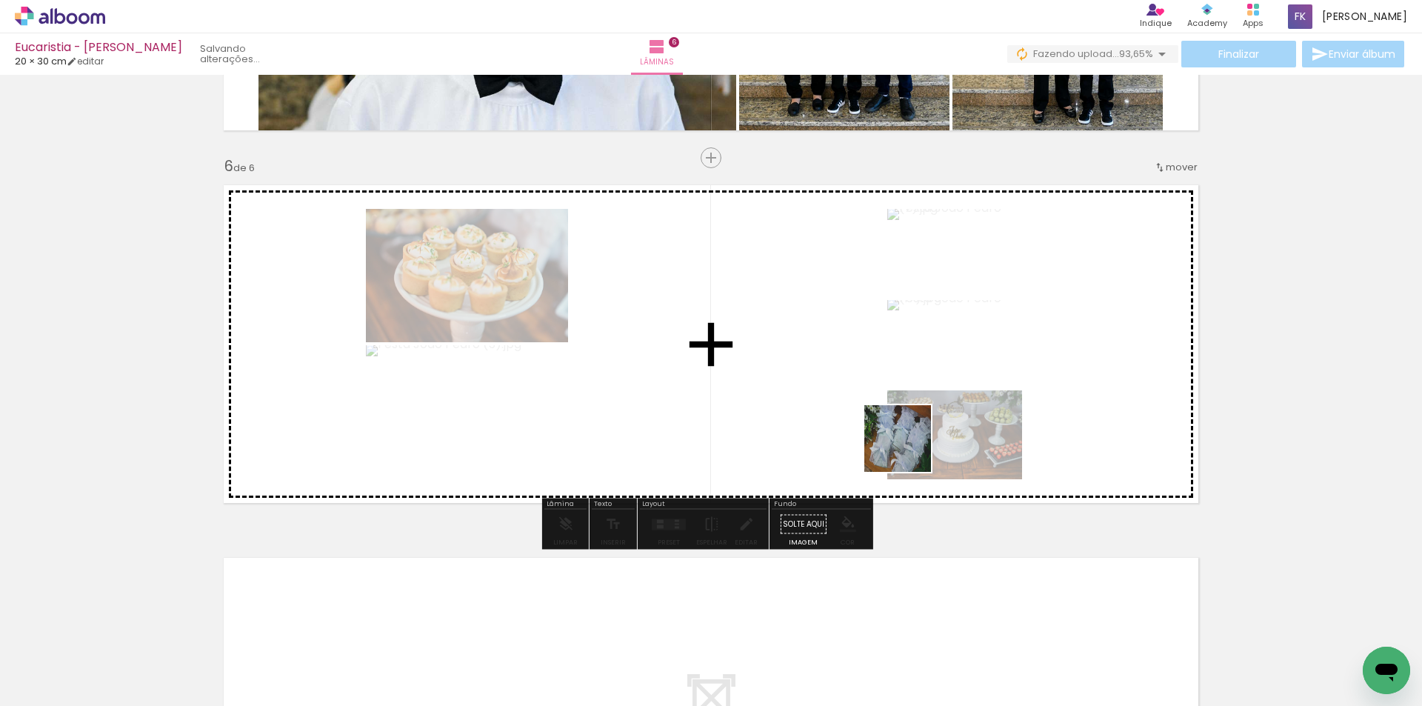
drag, startPoint x: 913, startPoint y: 661, endPoint x: 913, endPoint y: 444, distance: 217.7
click at [909, 447] on quentale-workspace at bounding box center [711, 353] width 1422 height 706
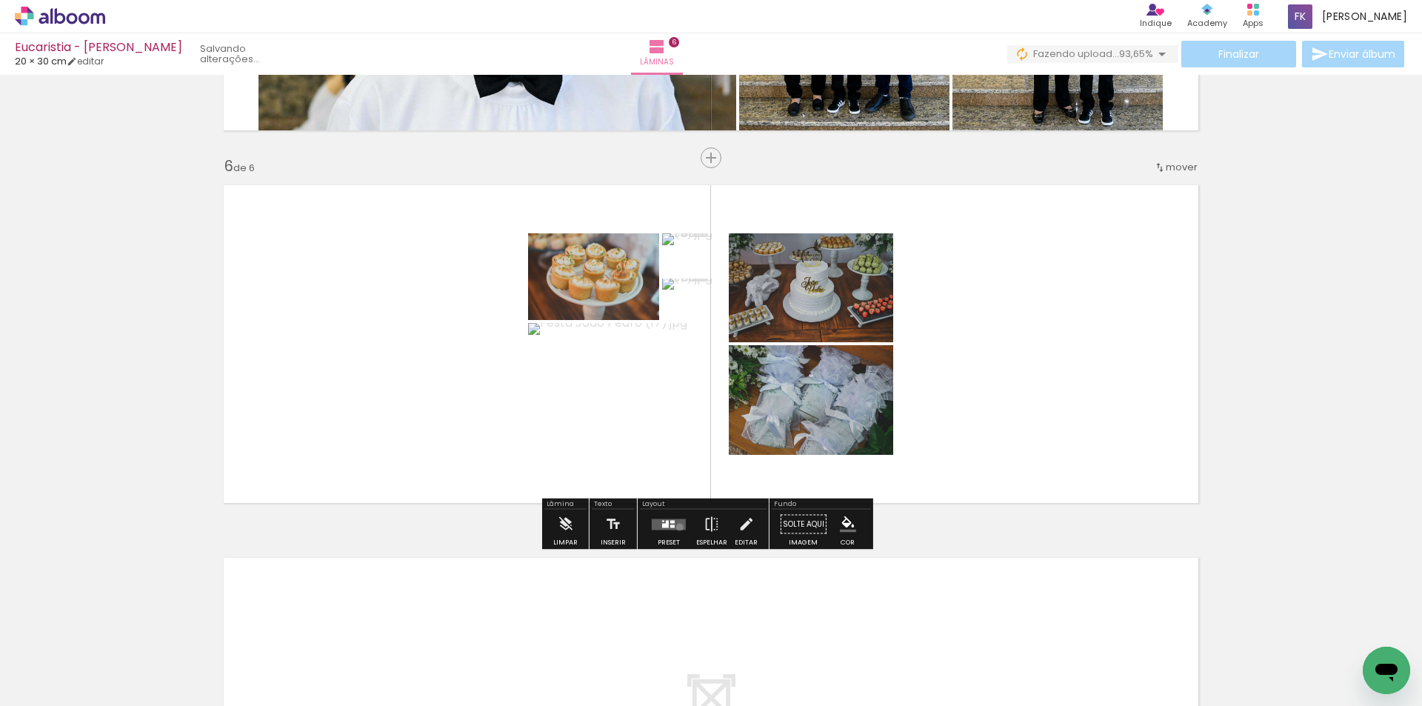
click at [676, 526] on quentale-layouter at bounding box center [669, 523] width 34 height 11
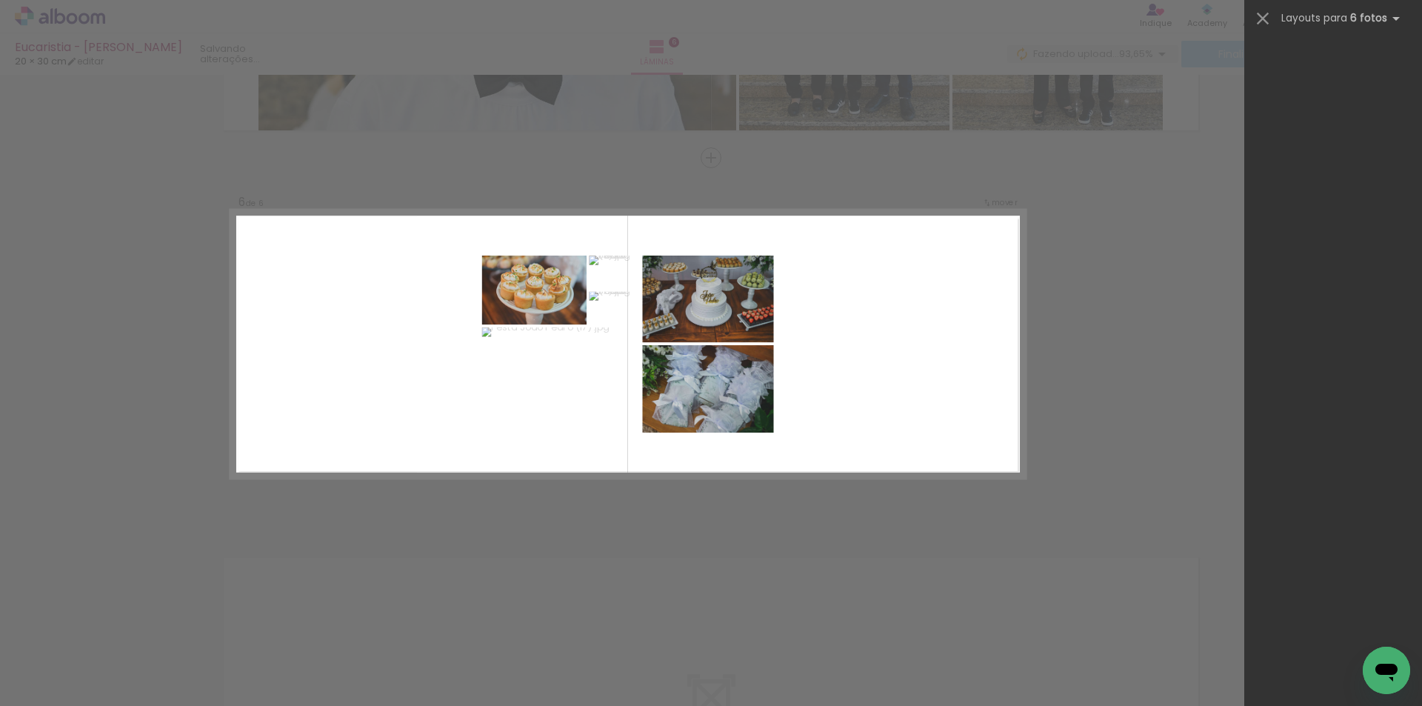
scroll to position [0, 0]
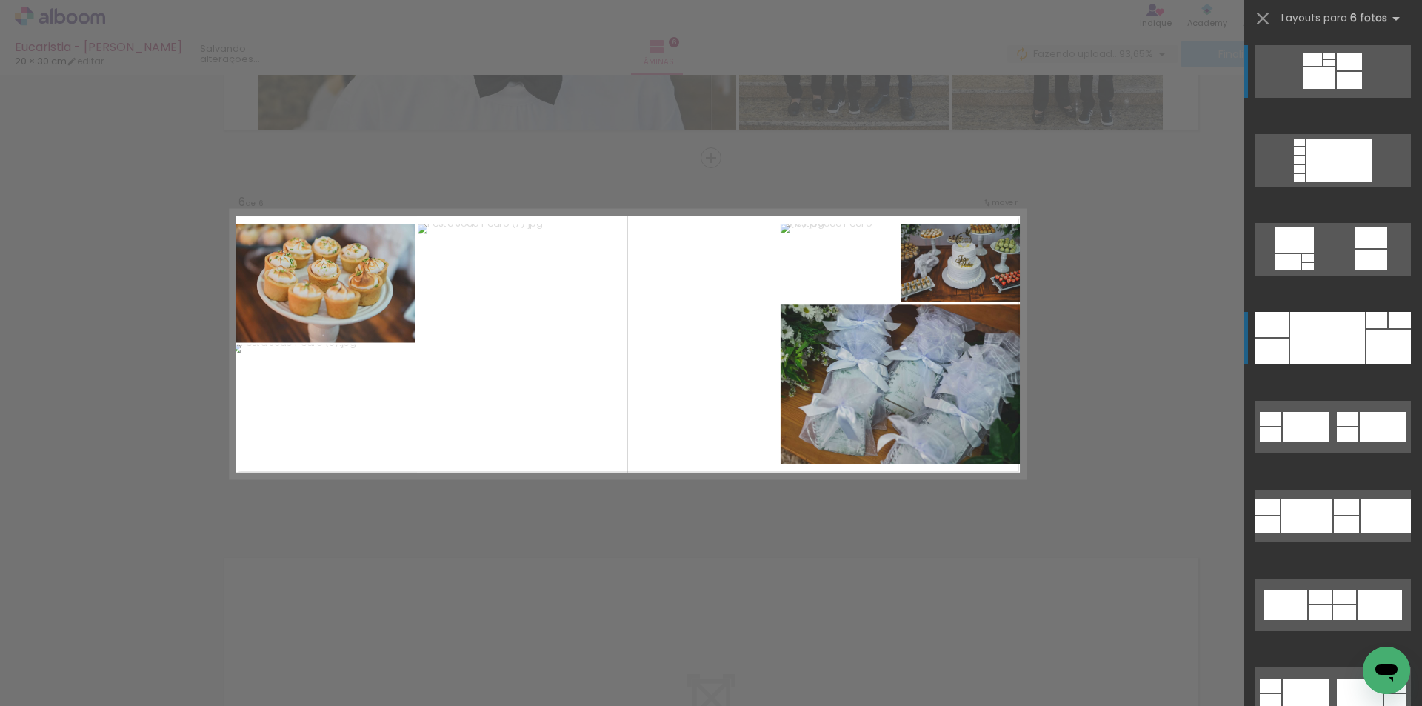
click at [1309, 330] on div at bounding box center [1327, 338] width 75 height 53
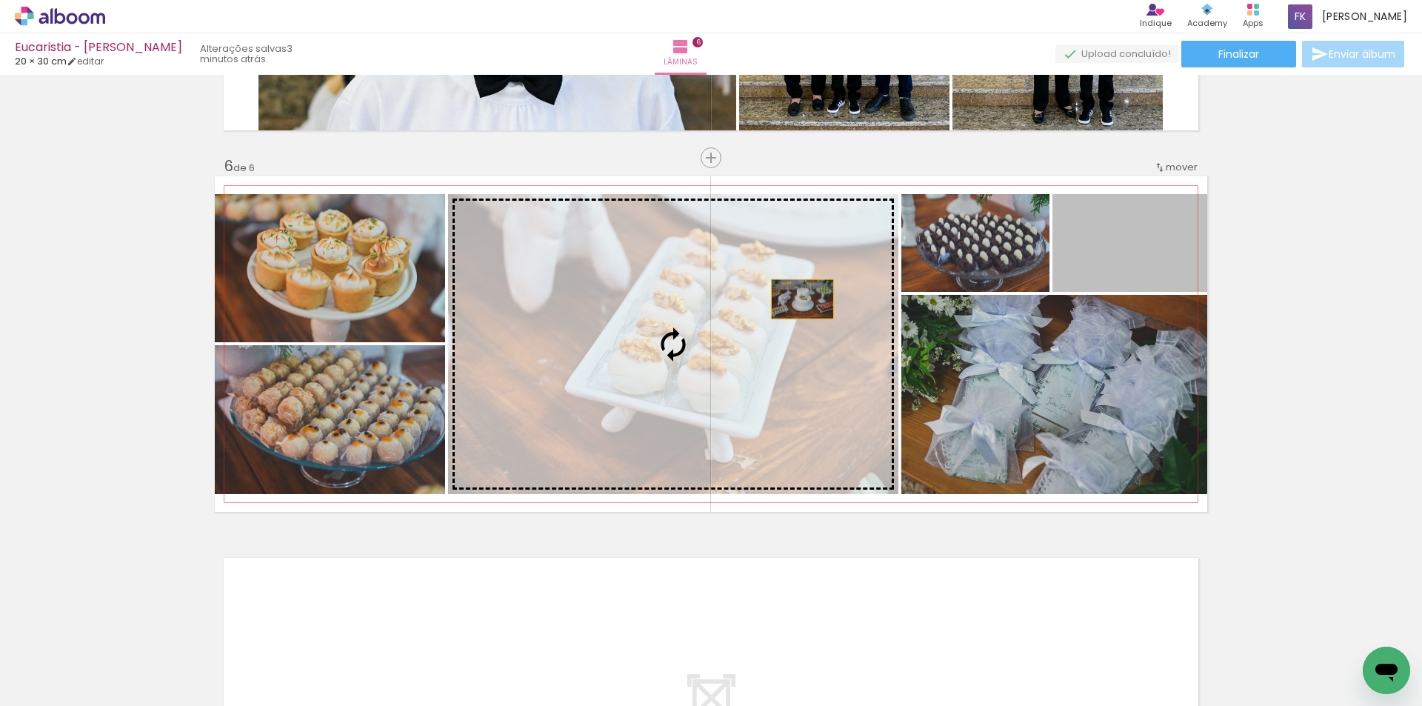
drag, startPoint x: 1140, startPoint y: 267, endPoint x: 722, endPoint y: 324, distance: 421.5
click at [0, 0] on slot at bounding box center [0, 0] width 0 height 0
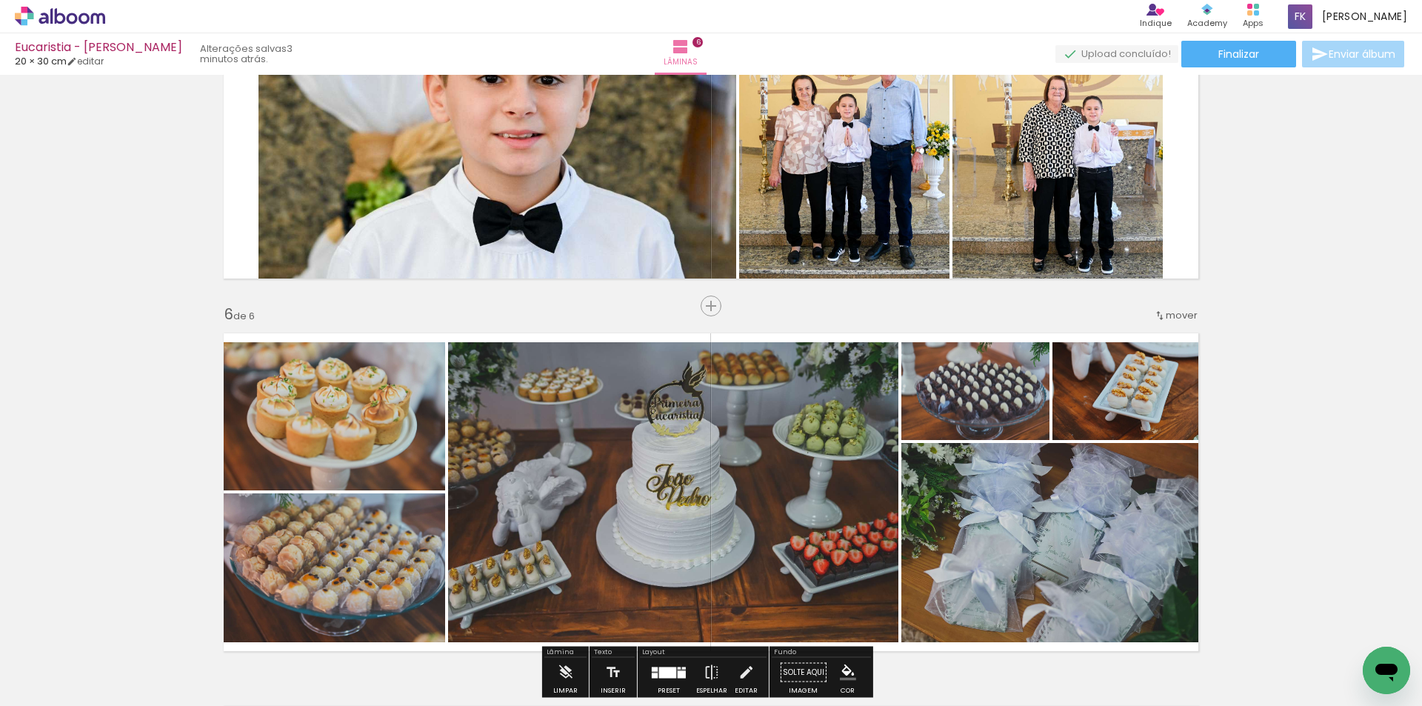
scroll to position [1804, 0]
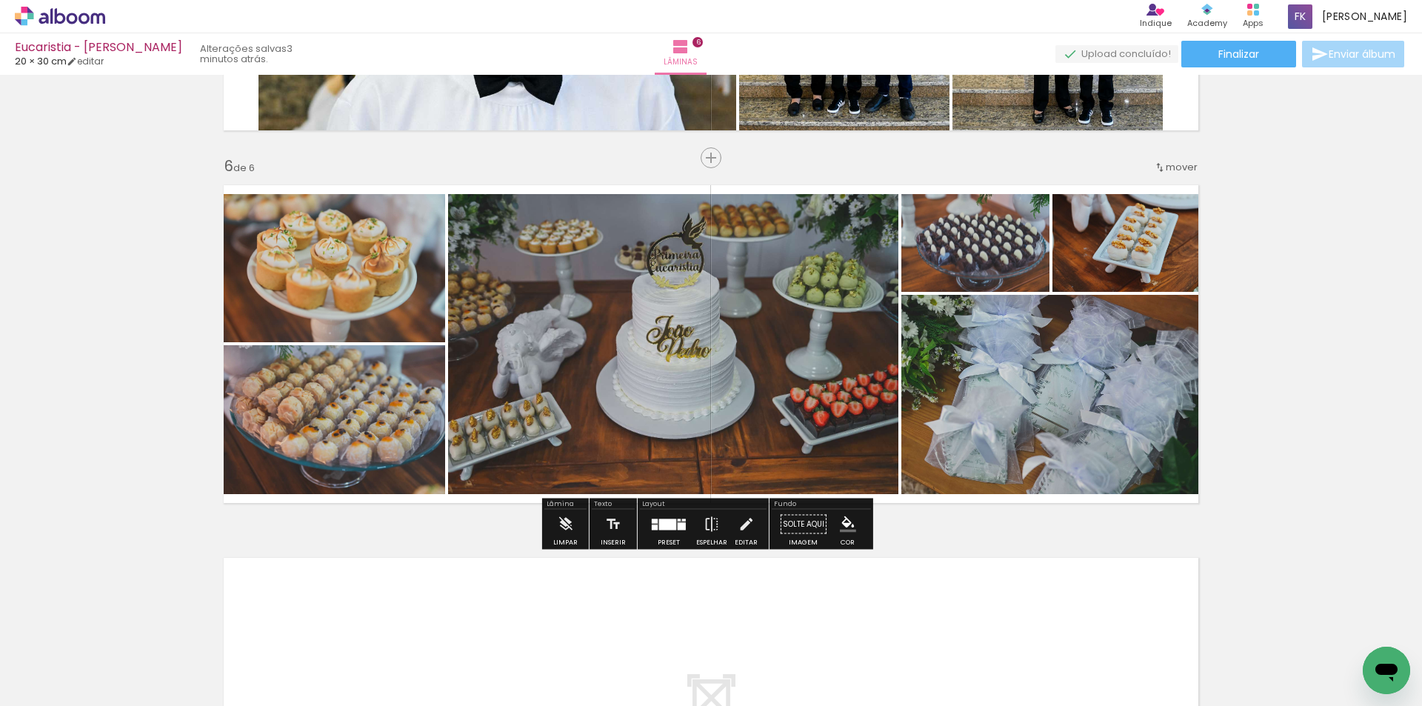
click at [663, 526] on div at bounding box center [667, 523] width 17 height 11
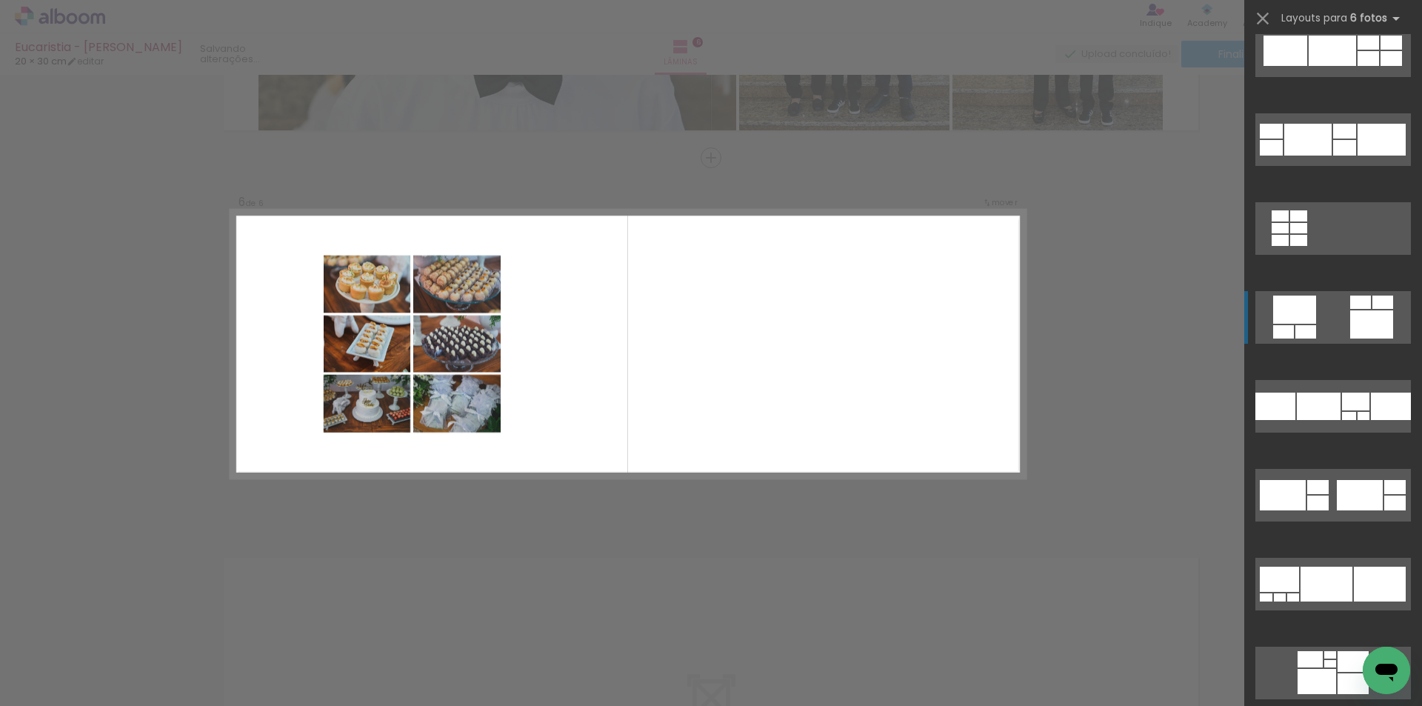
scroll to position [5099, 0]
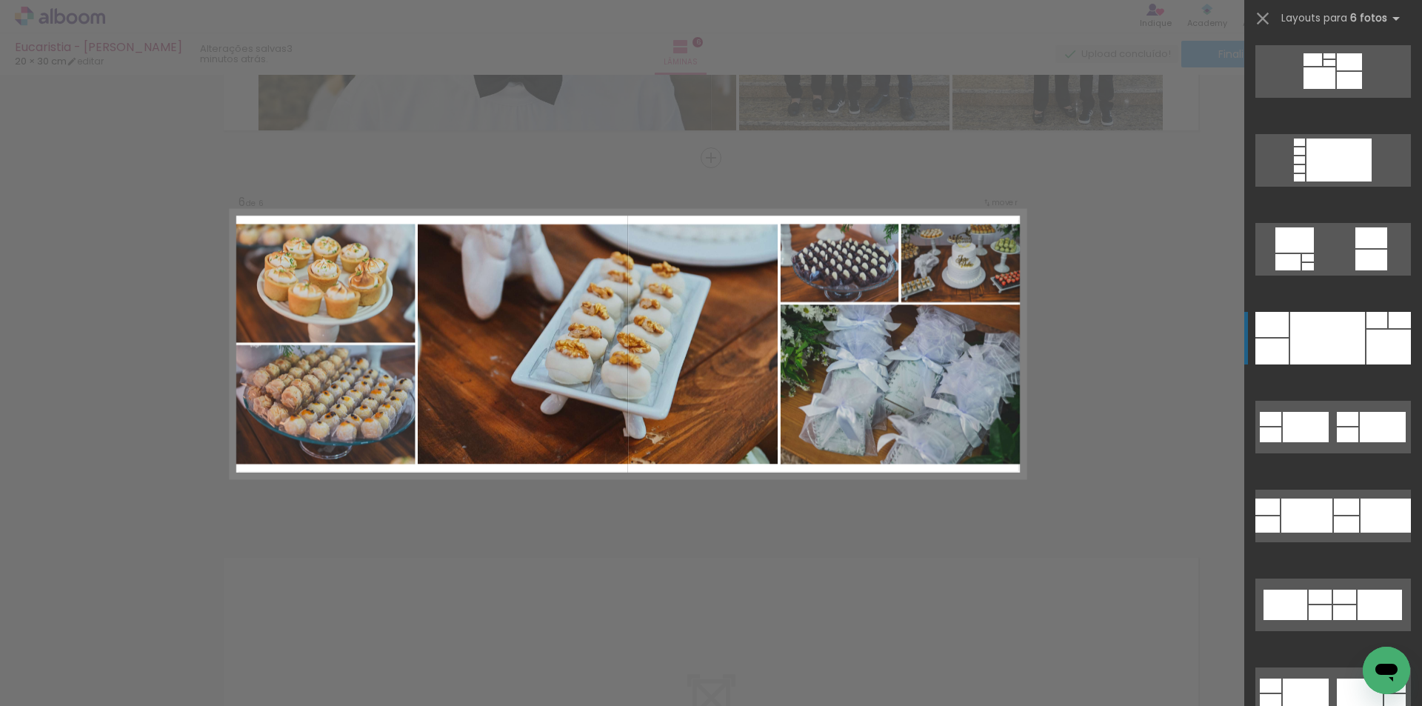
click at [1351, 338] on div at bounding box center [1327, 338] width 75 height 53
click at [1351, 337] on div at bounding box center [1327, 338] width 75 height 53
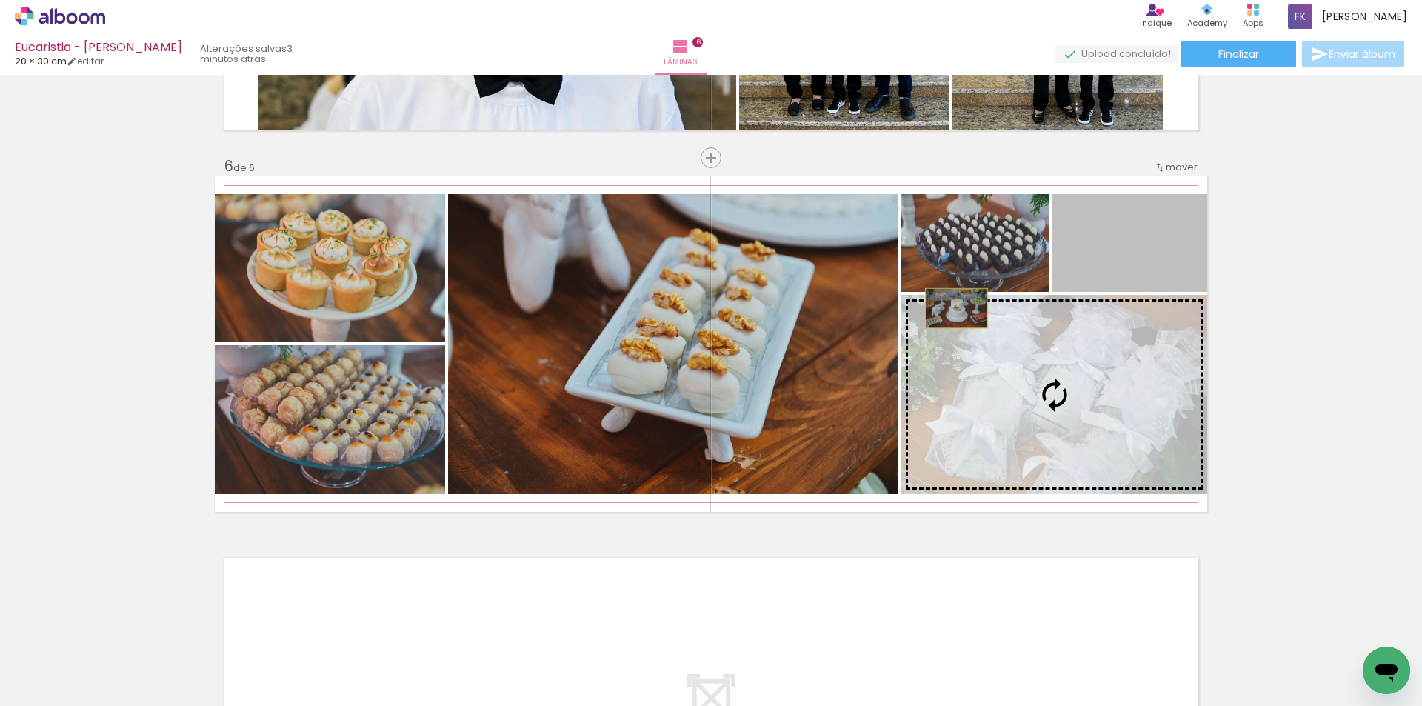
drag, startPoint x: 1117, startPoint y: 250, endPoint x: 723, endPoint y: 380, distance: 415.4
click at [0, 0] on slot at bounding box center [0, 0] width 0 height 0
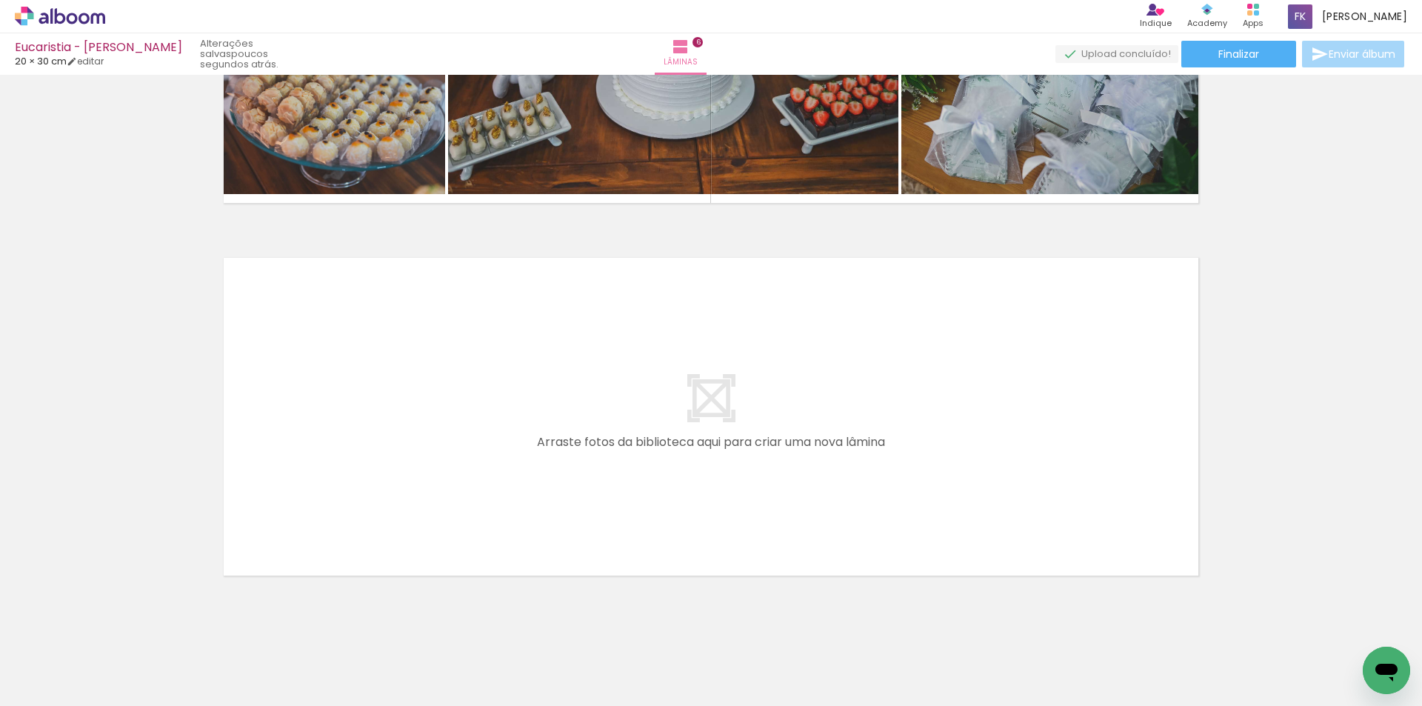
scroll to position [2127, 0]
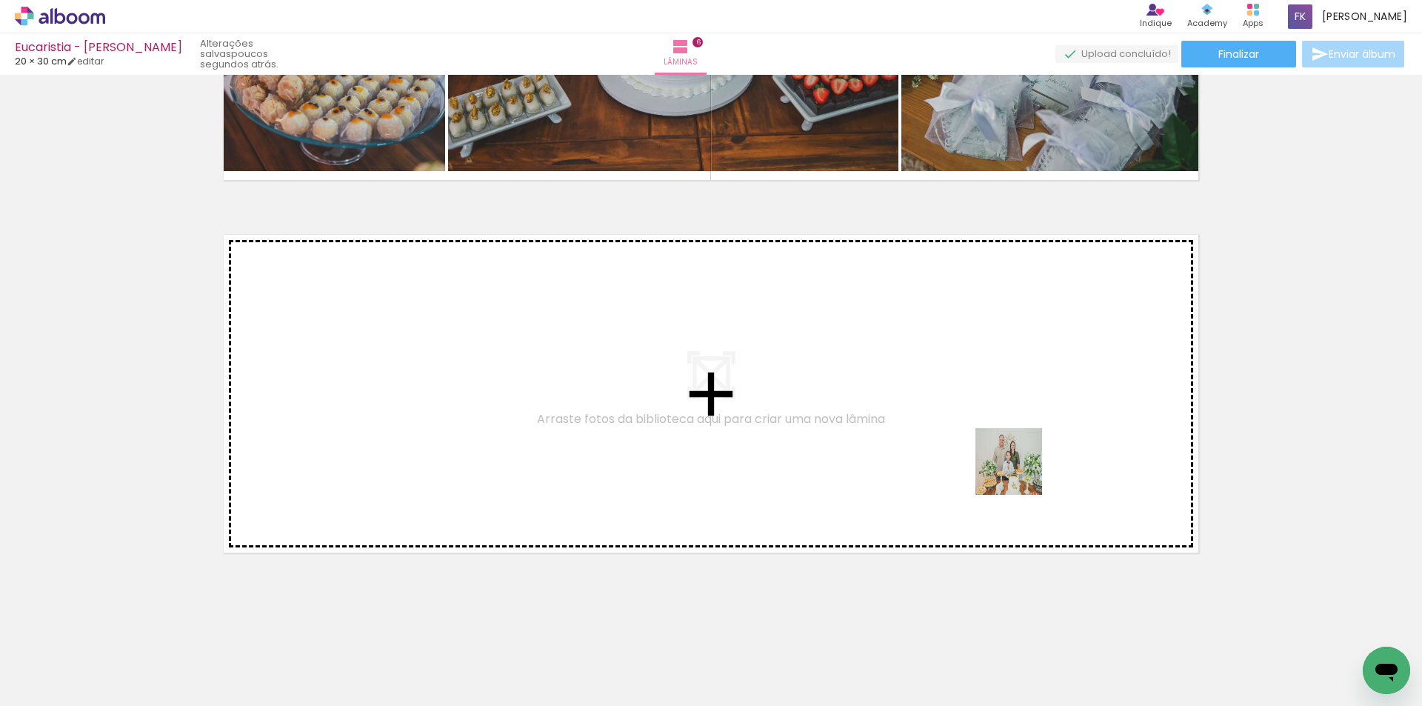
drag, startPoint x: 1001, startPoint y: 663, endPoint x: 1064, endPoint y: 598, distance: 91.1
click at [1020, 464] on quentale-workspace at bounding box center [711, 353] width 1422 height 706
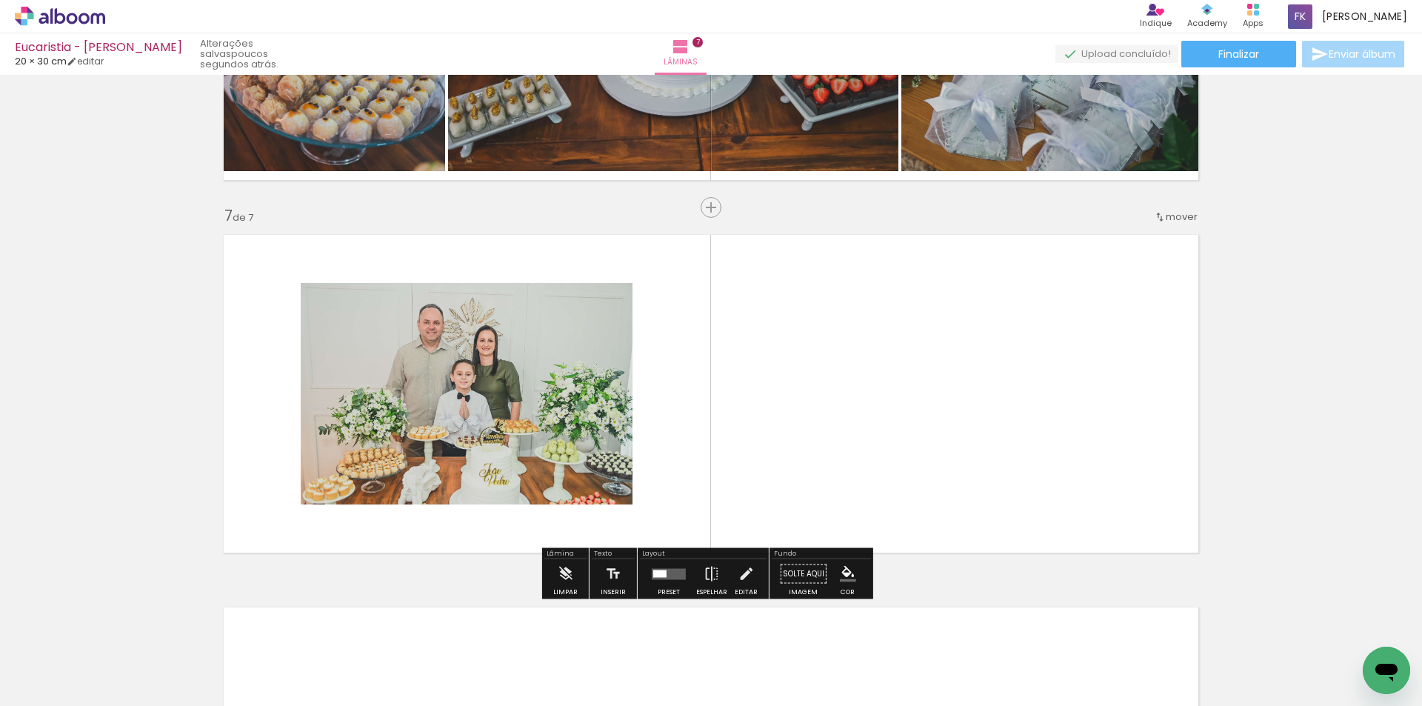
scroll to position [2176, 0]
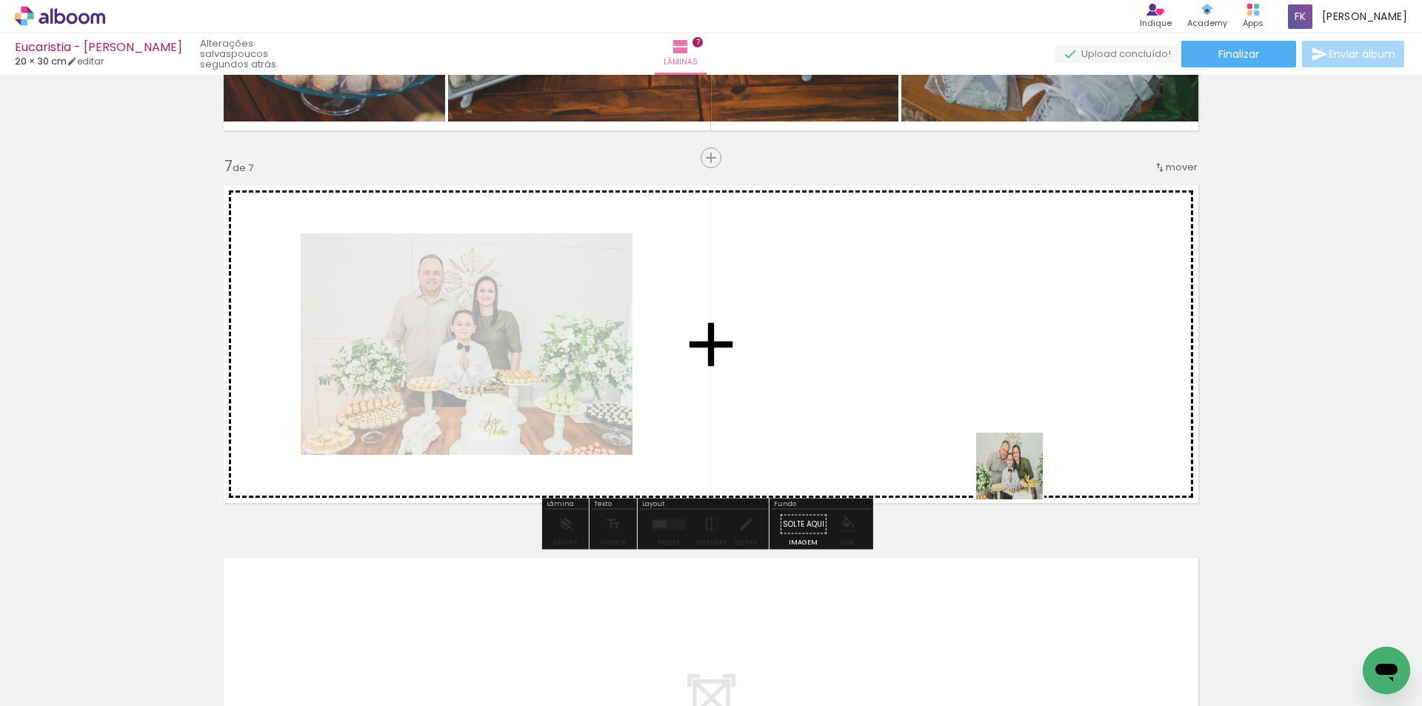
click at [1020, 477] on quentale-workspace at bounding box center [711, 353] width 1422 height 706
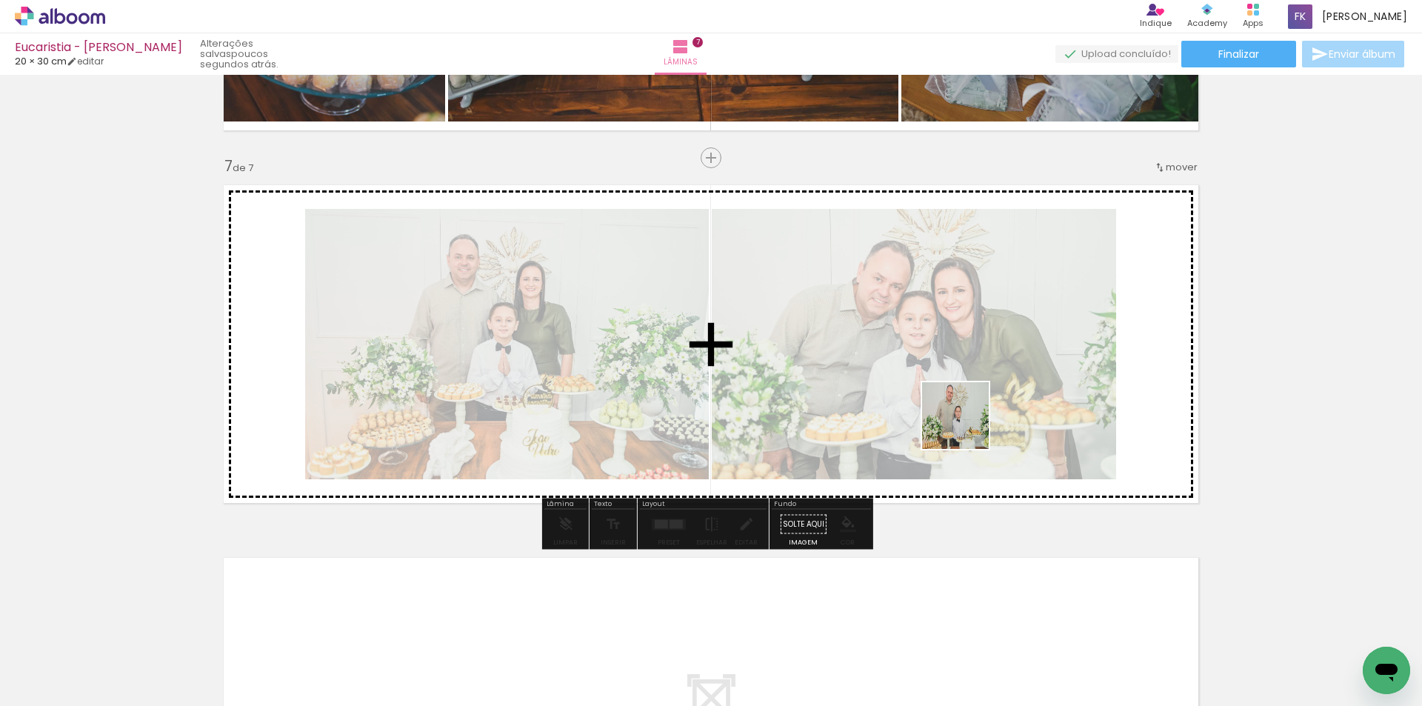
drag, startPoint x: 1171, startPoint y: 660, endPoint x: 966, endPoint y: 426, distance: 310.6
click at [966, 426] on quentale-workspace at bounding box center [711, 353] width 1422 height 706
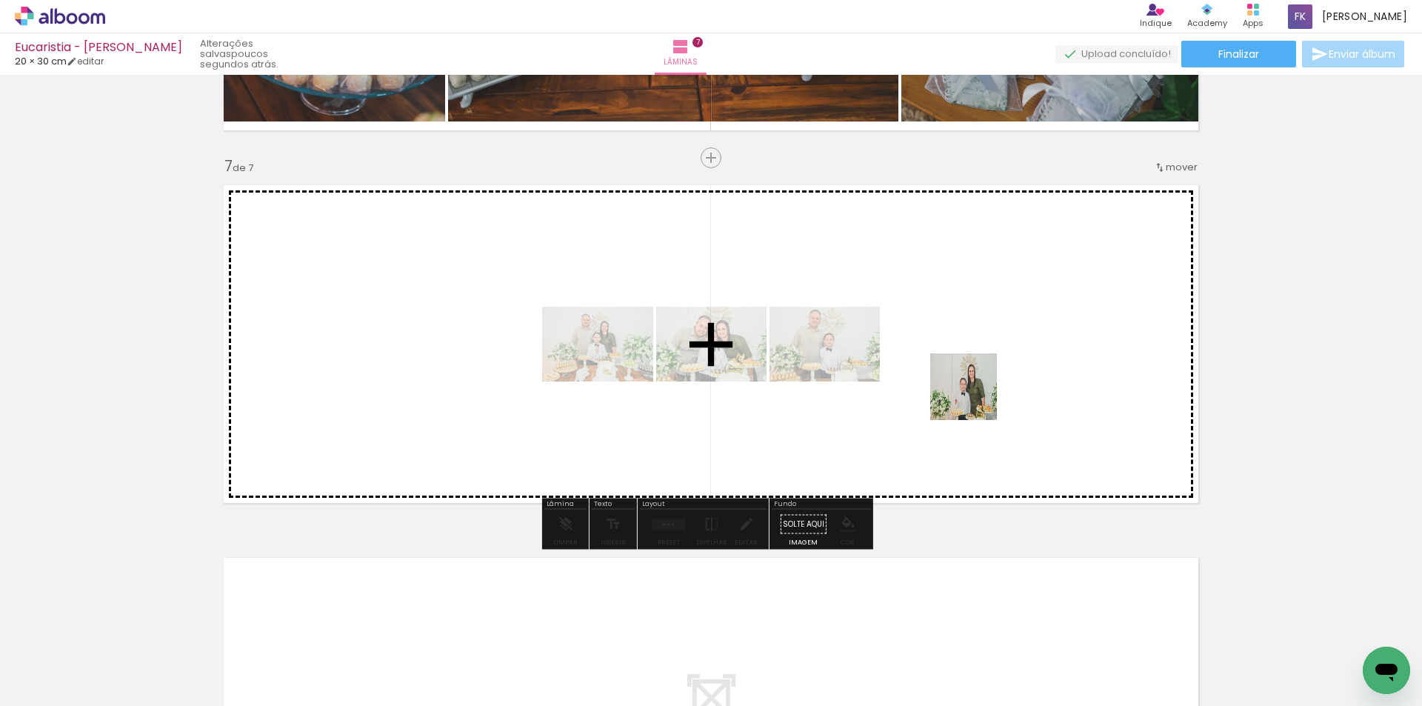
drag, startPoint x: 1228, startPoint y: 663, endPoint x: 973, endPoint y: 396, distance: 369.2
click at [973, 396] on quentale-workspace at bounding box center [711, 353] width 1422 height 706
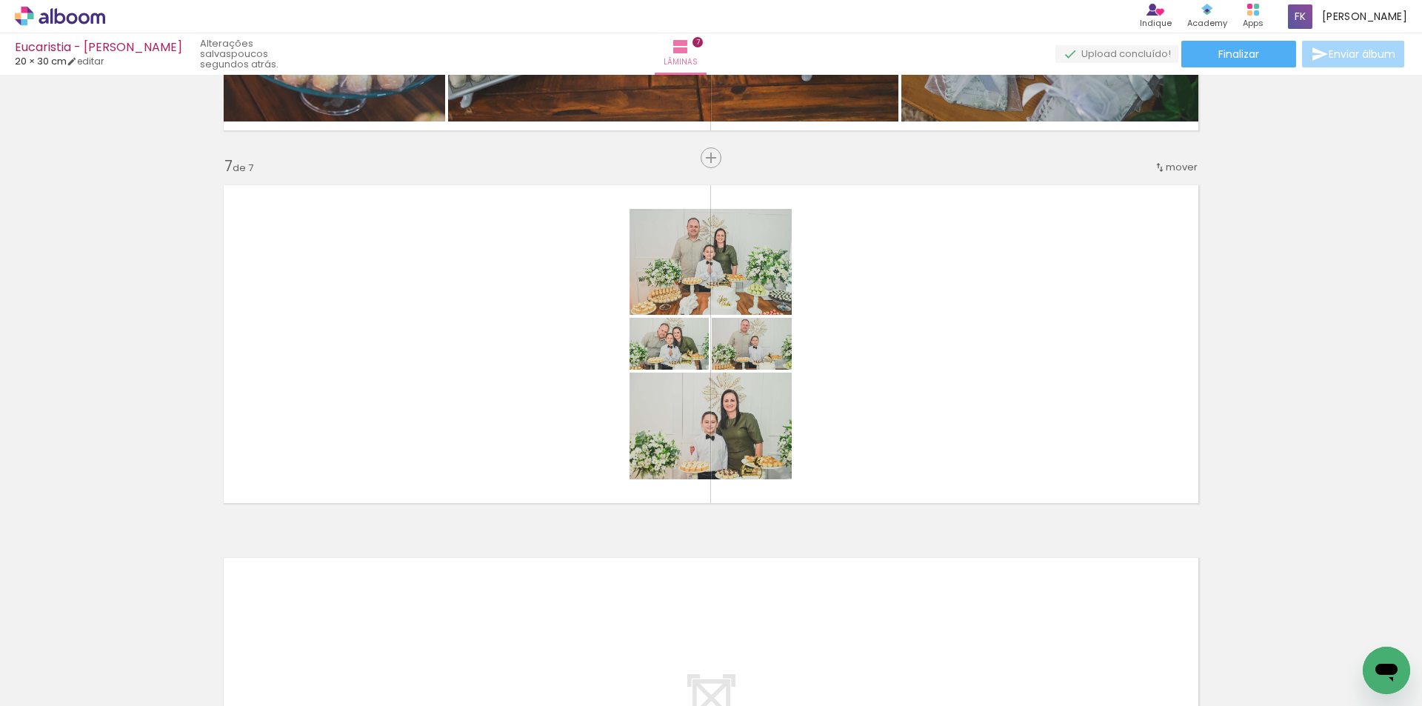
scroll to position [0, 923]
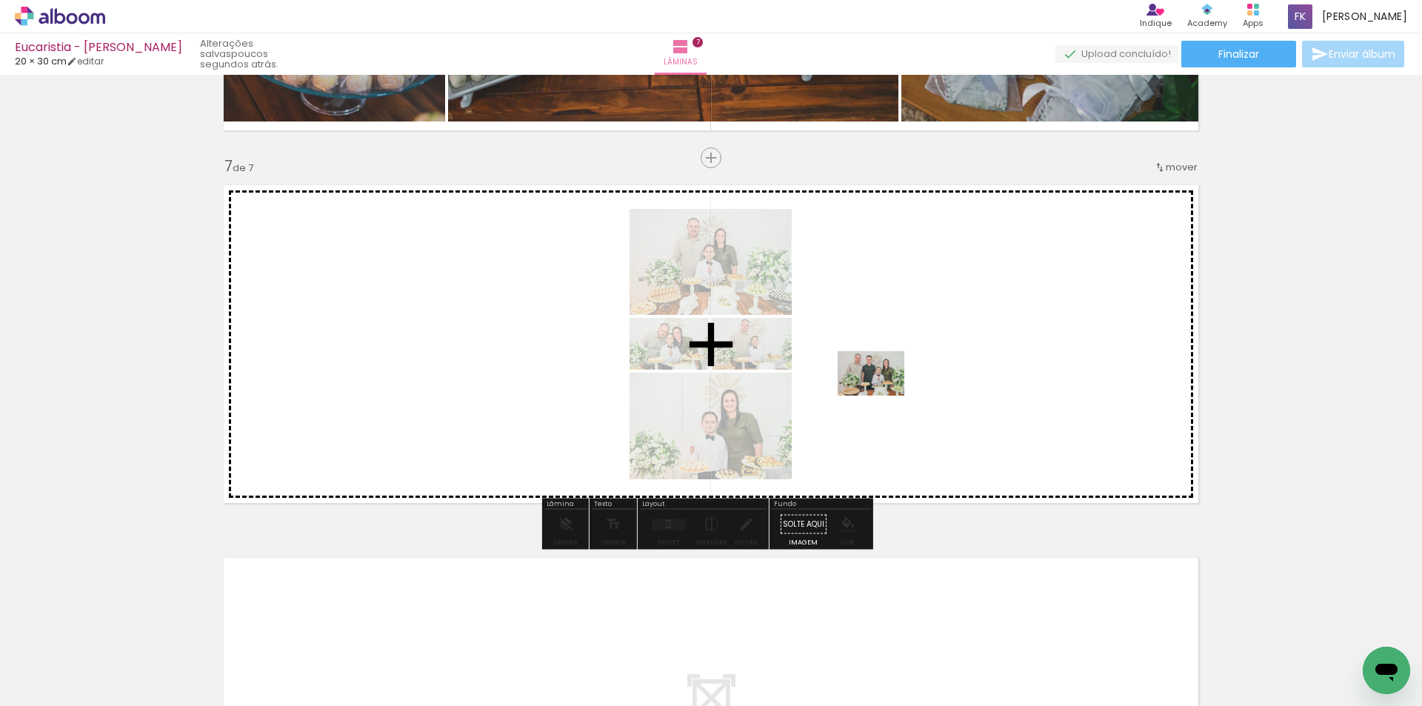
drag, startPoint x: 1057, startPoint y: 659, endPoint x: 882, endPoint y: 395, distance: 316.7
click at [882, 395] on quentale-workspace at bounding box center [711, 353] width 1422 height 706
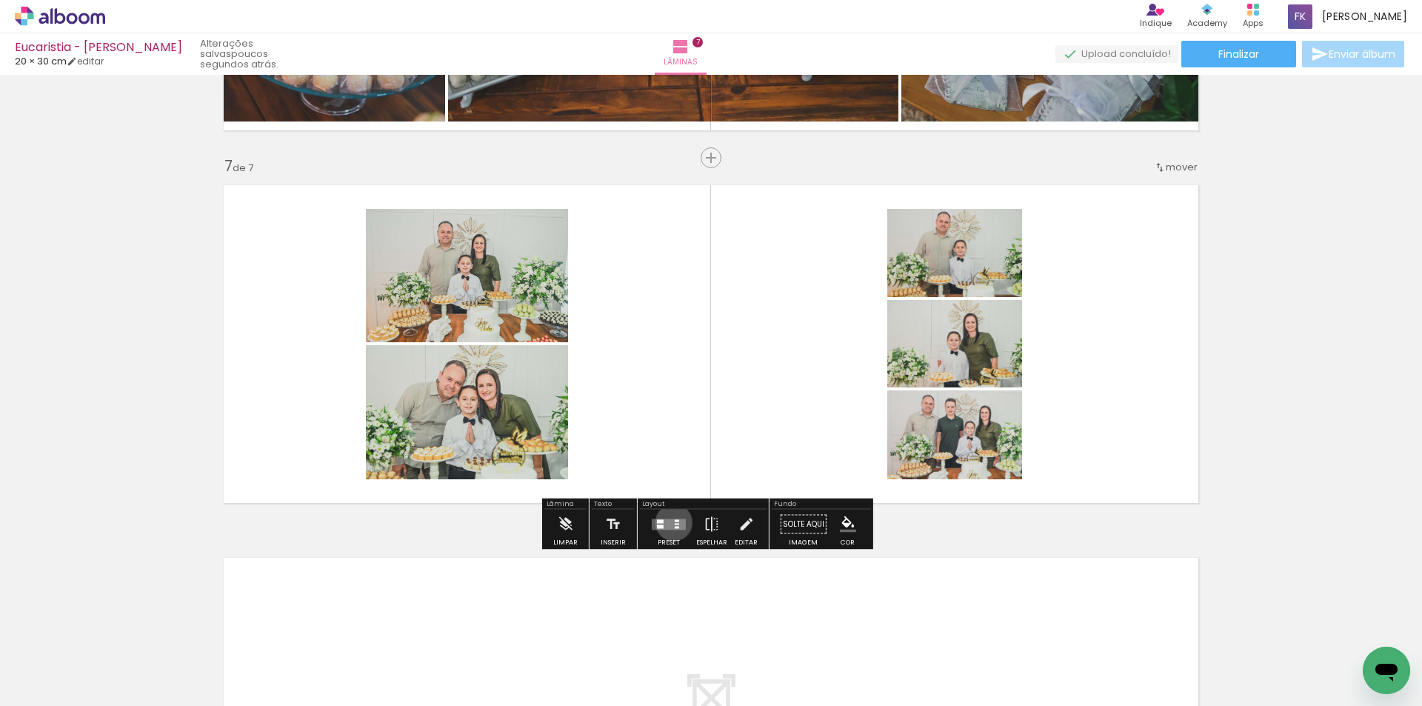
click at [670, 522] on quentale-layouter at bounding box center [669, 523] width 34 height 11
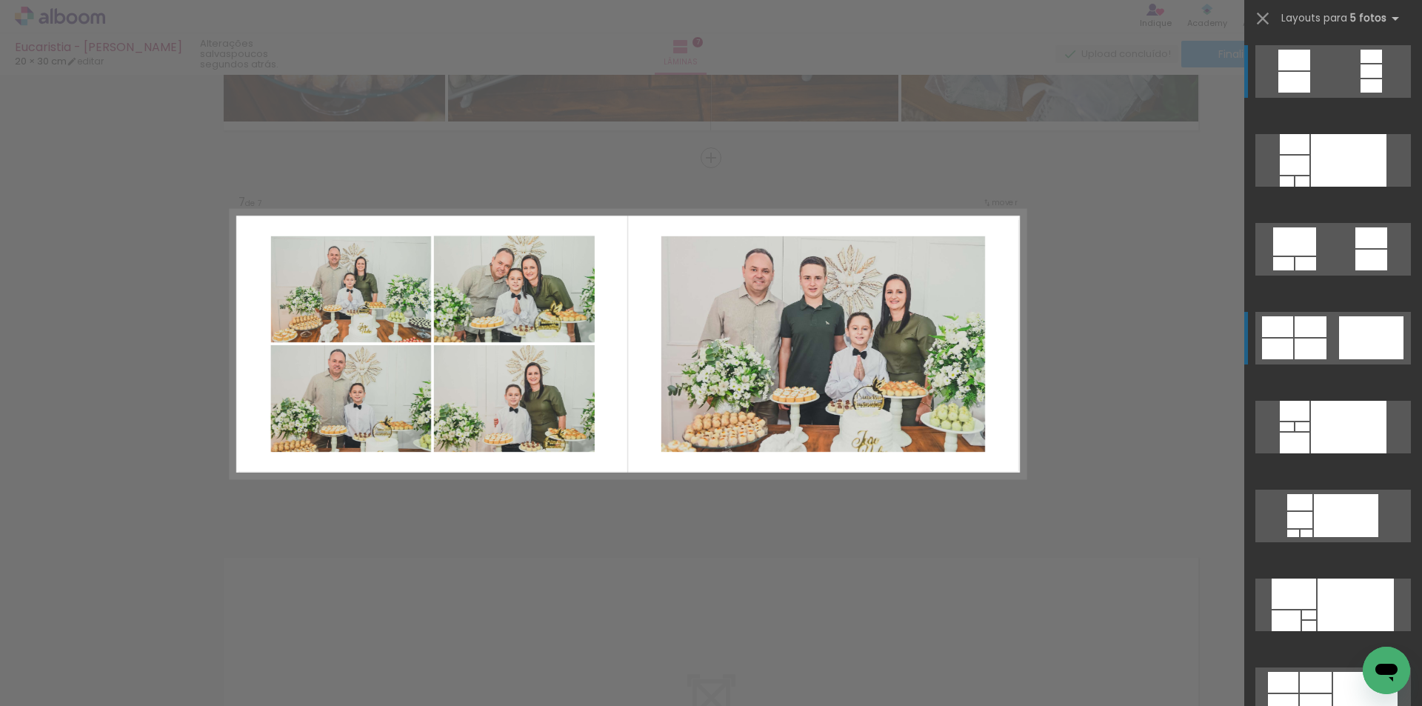
click at [1348, 187] on div at bounding box center [1349, 160] width 76 height 53
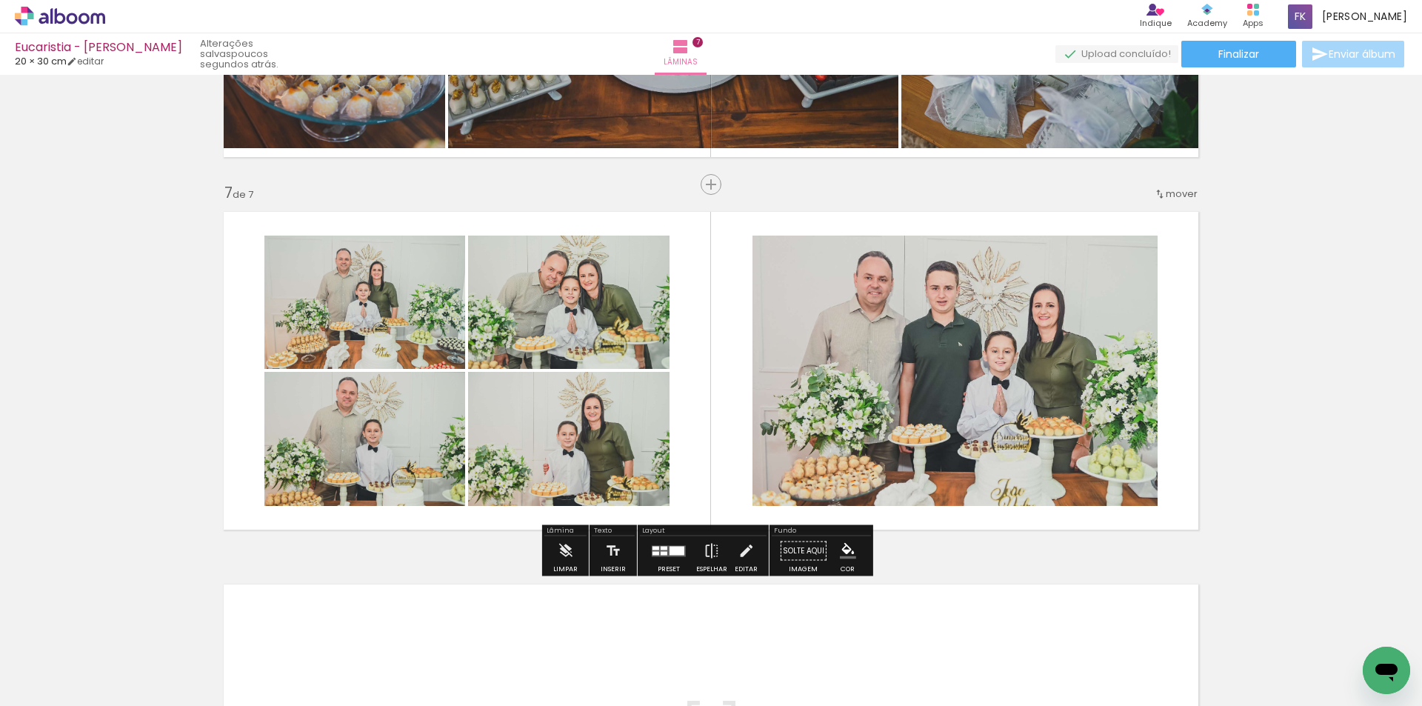
scroll to position [2176, 0]
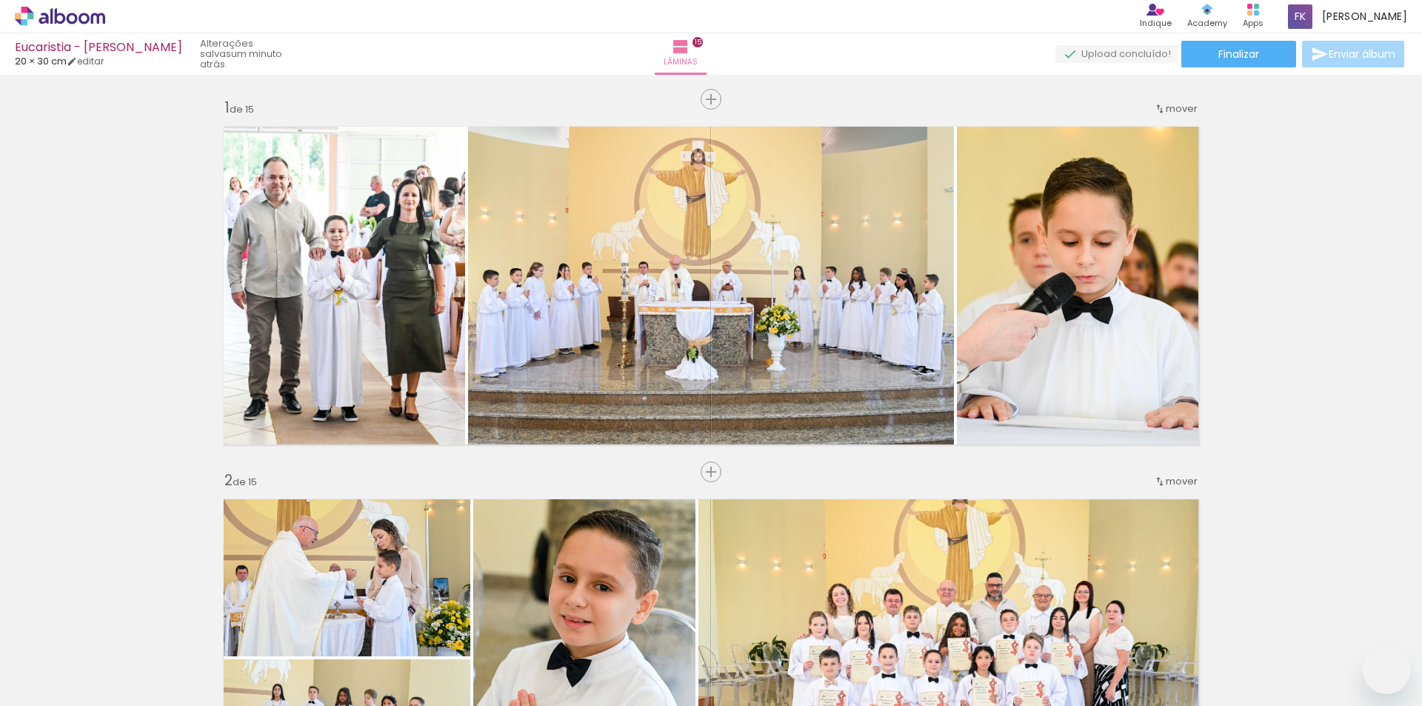
click at [0, 0] on iron-icon "color picker" at bounding box center [0, 0] width 0 height 0
click at [0, 0] on div at bounding box center [0, 0] width 0 height 0
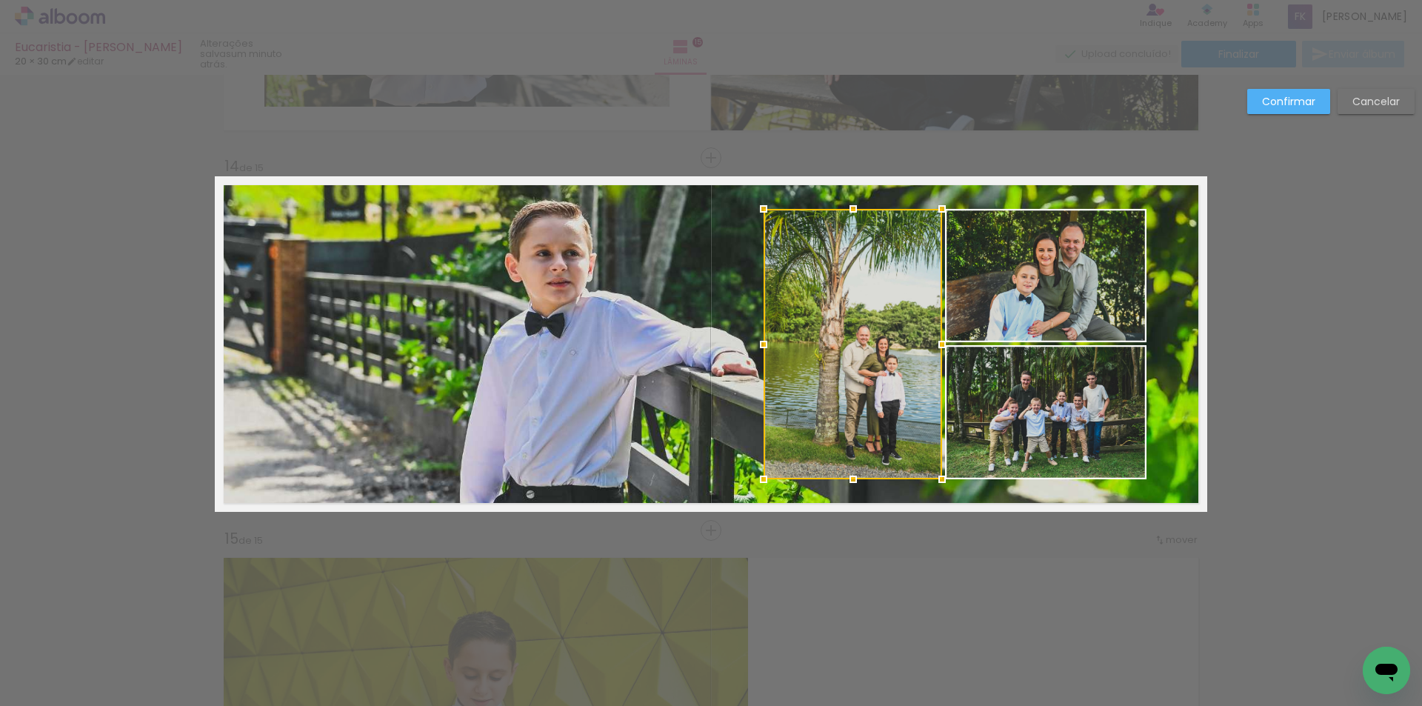
scroll to position [0, 3842]
click at [1288, 92] on paper-button "Confirmar" at bounding box center [1288, 101] width 83 height 25
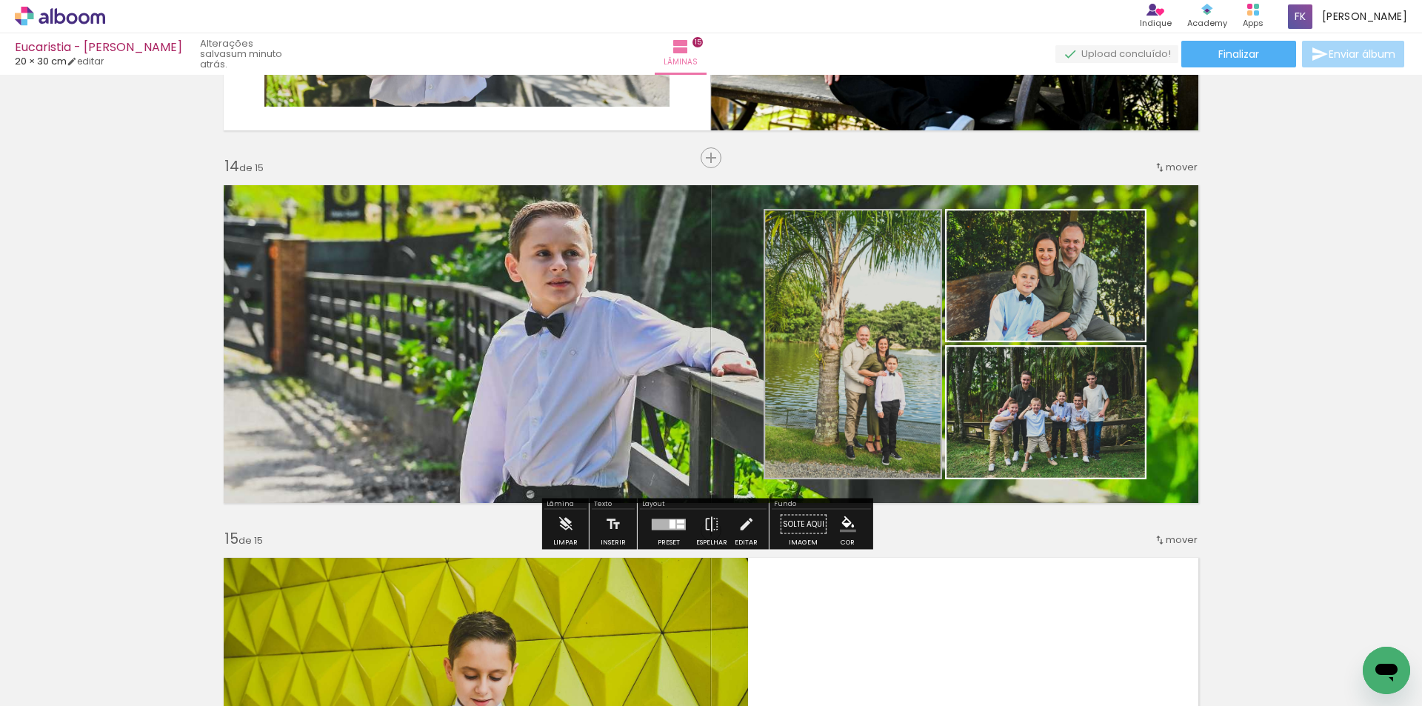
click at [869, 363] on quentale-photo at bounding box center [852, 344] width 178 height 270
click at [0, 0] on iron-icon "color picker" at bounding box center [0, 0] width 0 height 0
click at [0, 0] on paper-item "#ffffff" at bounding box center [0, 0] width 0 height 0
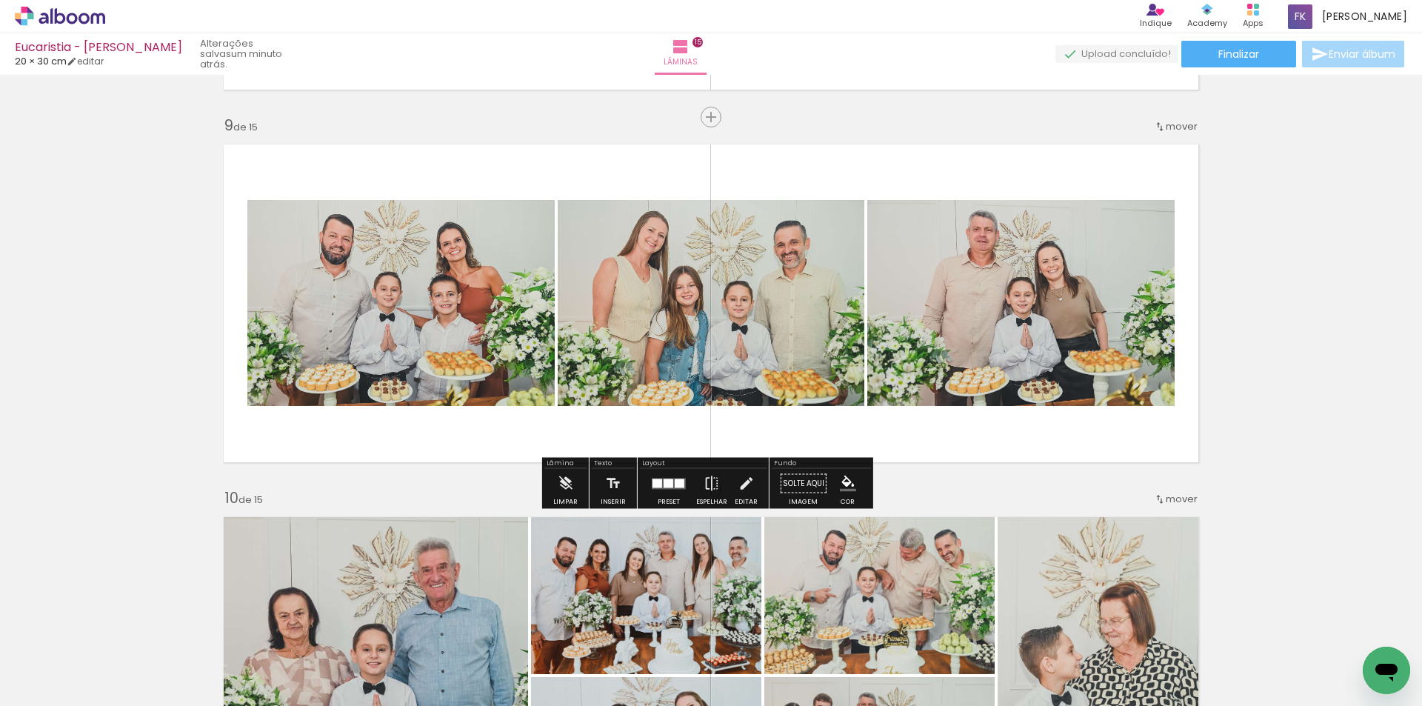
scroll to position [3184, 0]
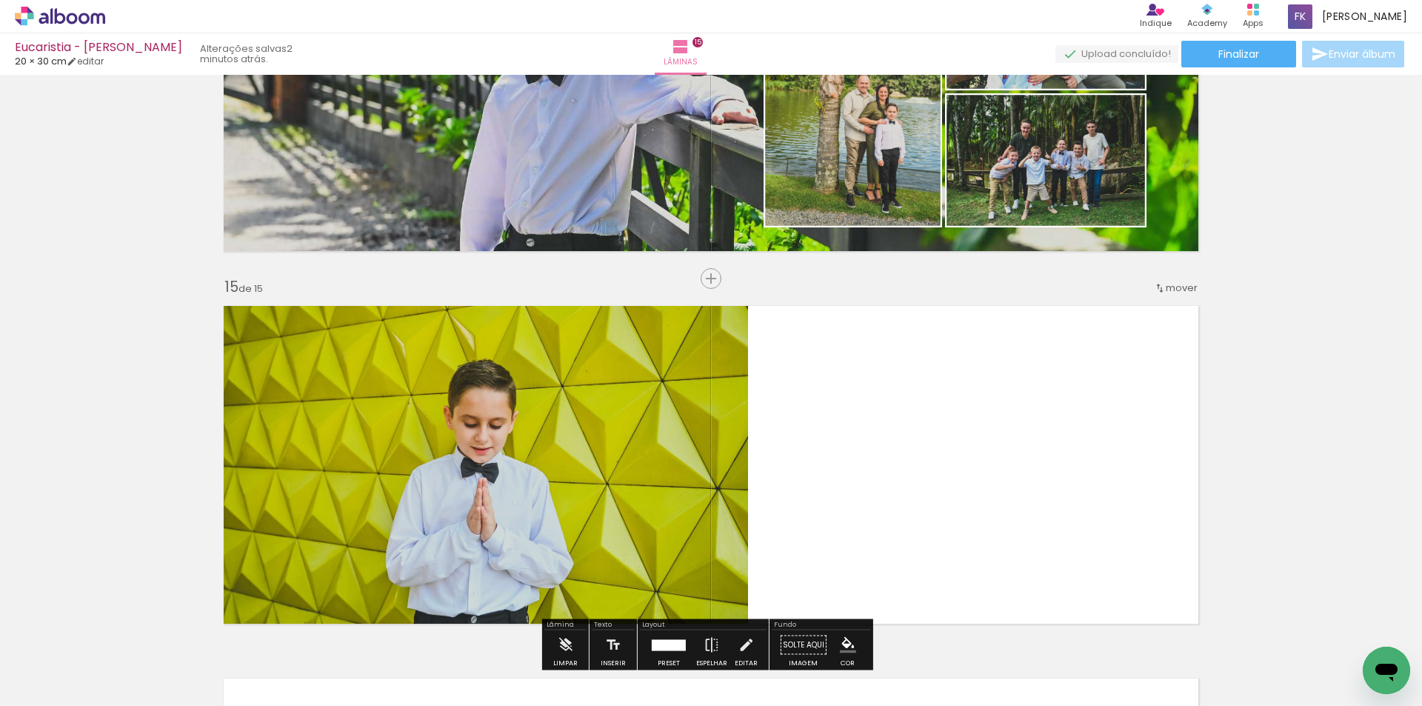
scroll to position [5109, 0]
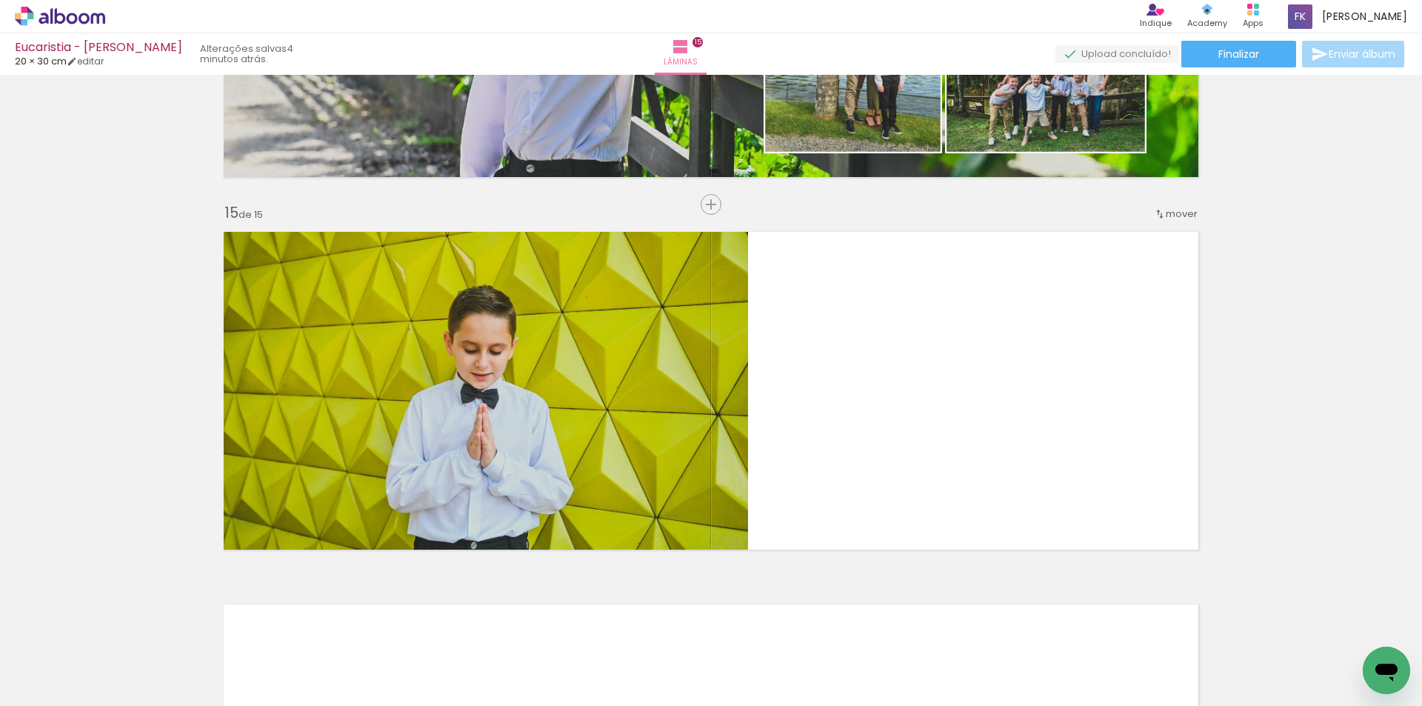
click at [53, 684] on span "Adicionar Fotos" at bounding box center [52, 685] width 44 height 16
click at [0, 0] on input "file" at bounding box center [0, 0] width 0 height 0
